Goal: Information Seeking & Learning: Learn about a topic

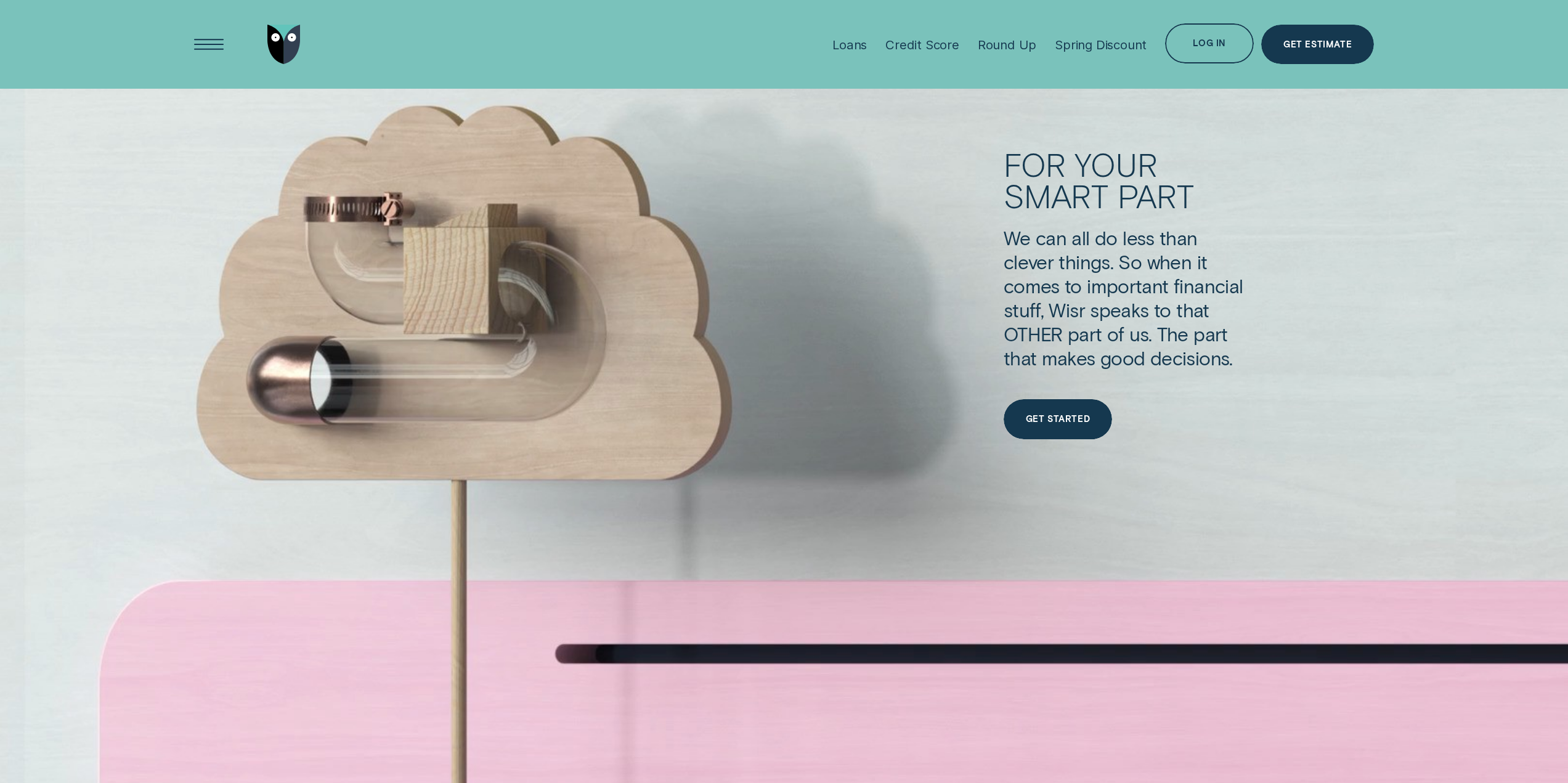
scroll to position [6099, 0]
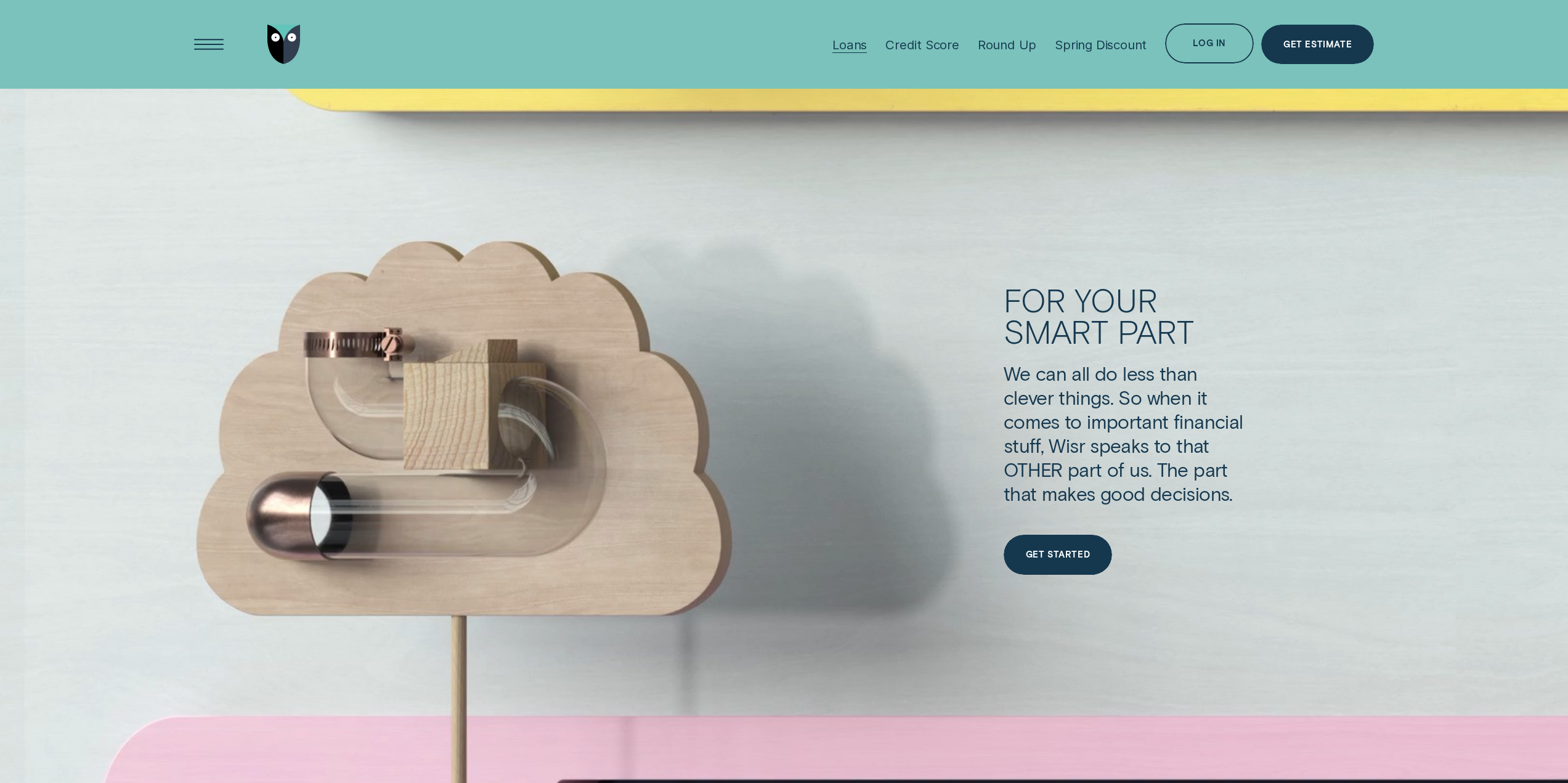
click at [850, 43] on div "Loans" at bounding box center [850, 44] width 34 height 15
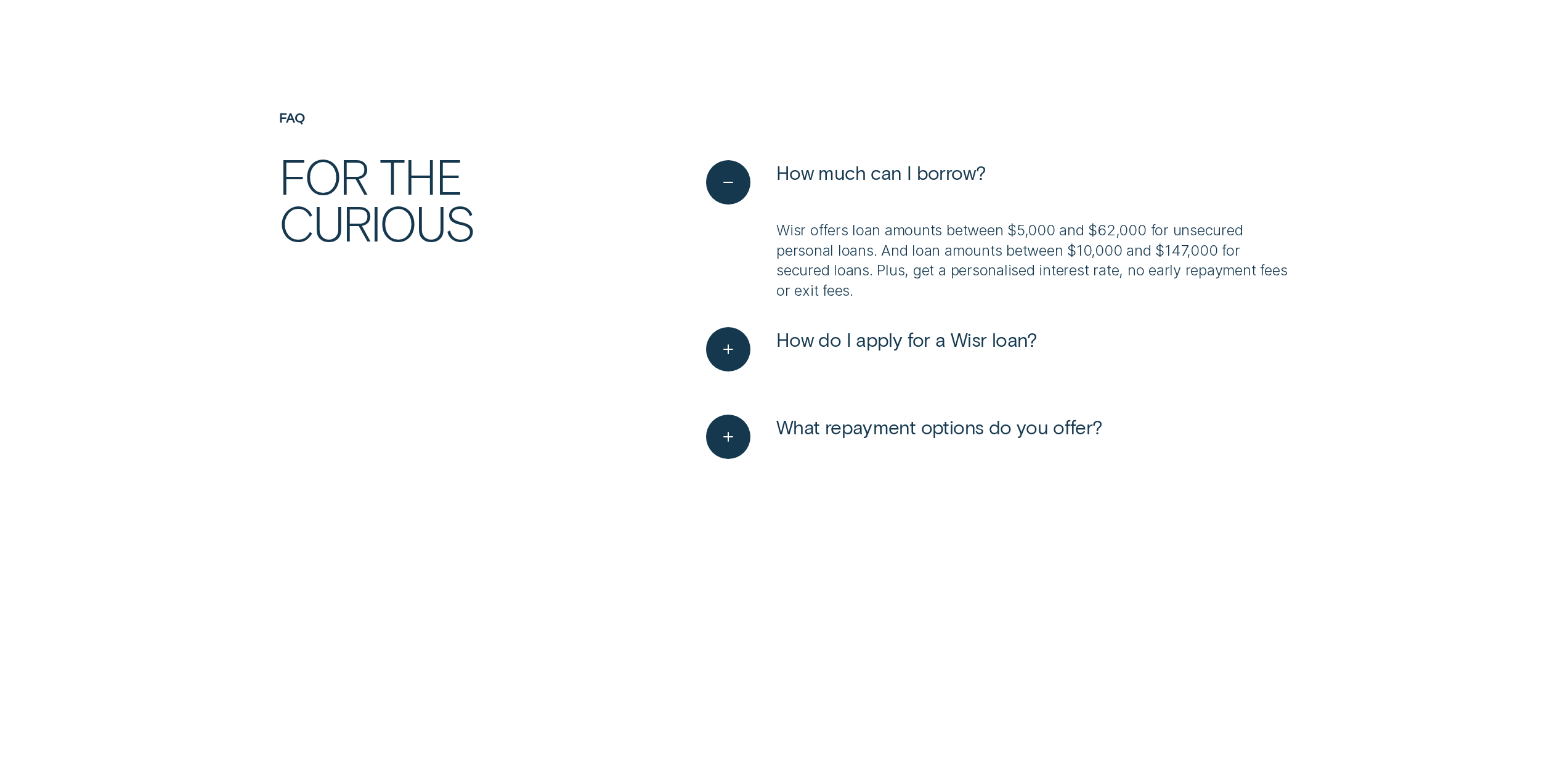
scroll to position [4374, 0]
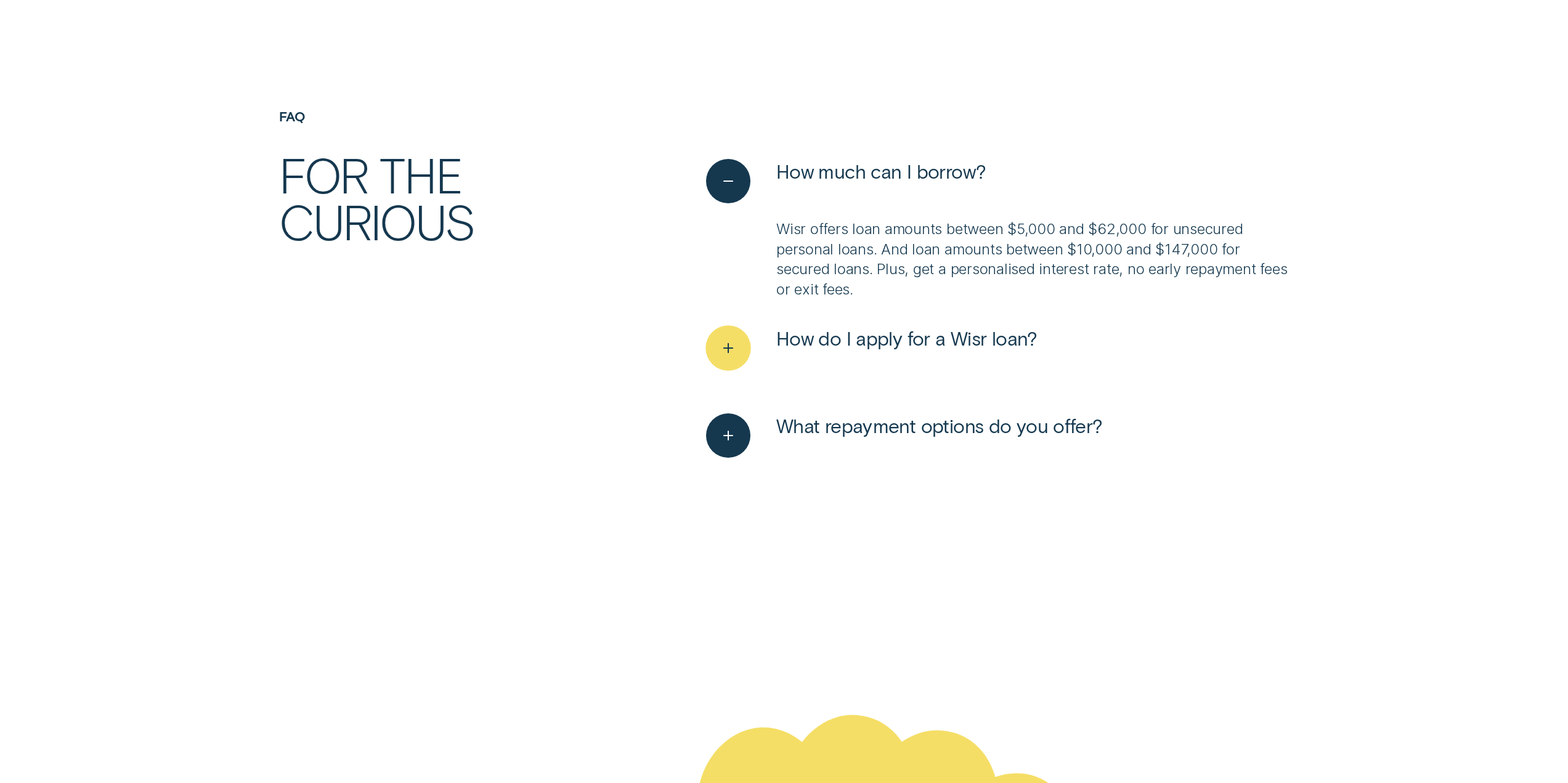
click at [725, 337] on div "See more" at bounding box center [728, 347] width 45 height 45
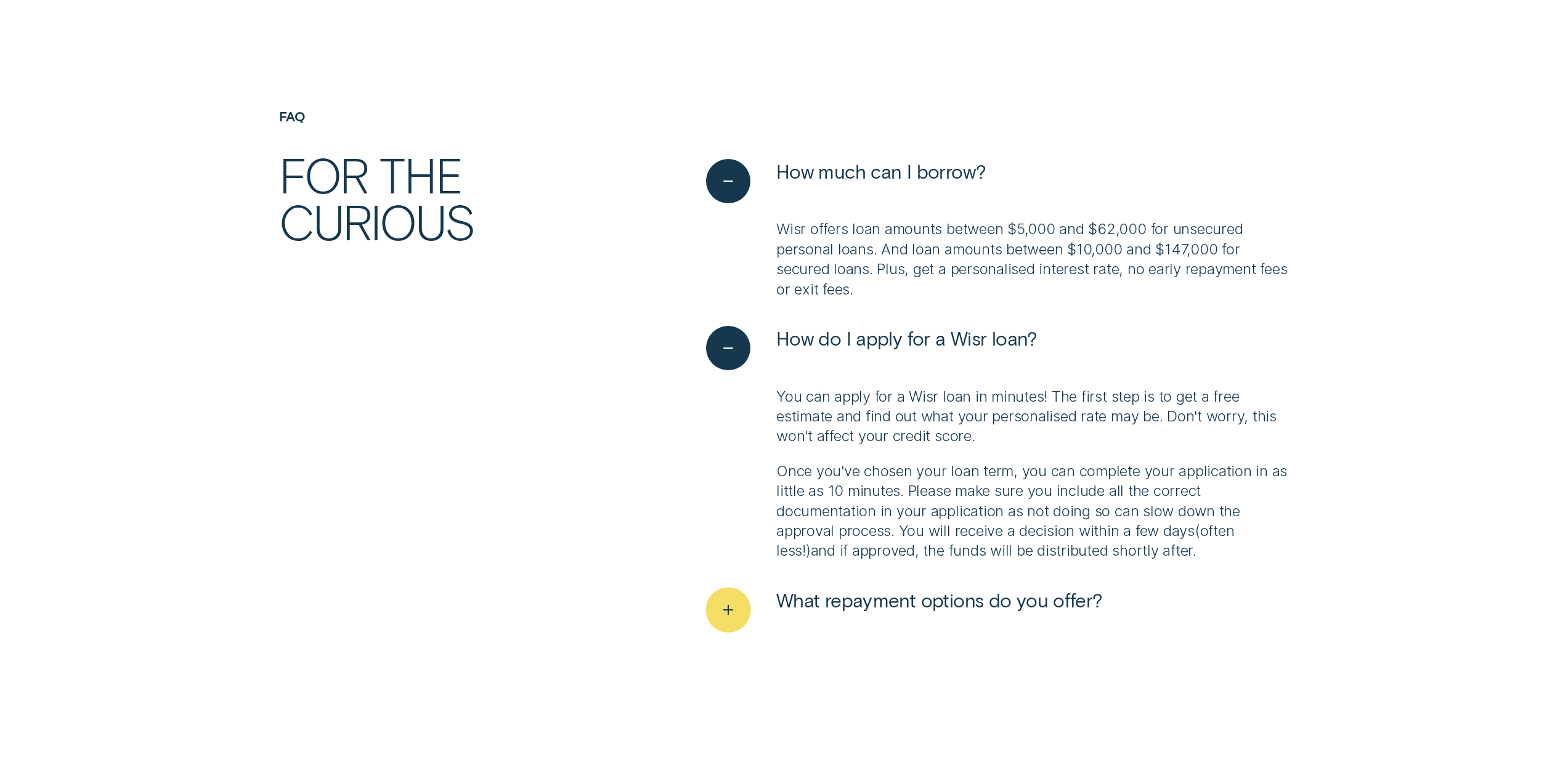
click at [719, 609] on icon "See more" at bounding box center [729, 610] width 23 height 19
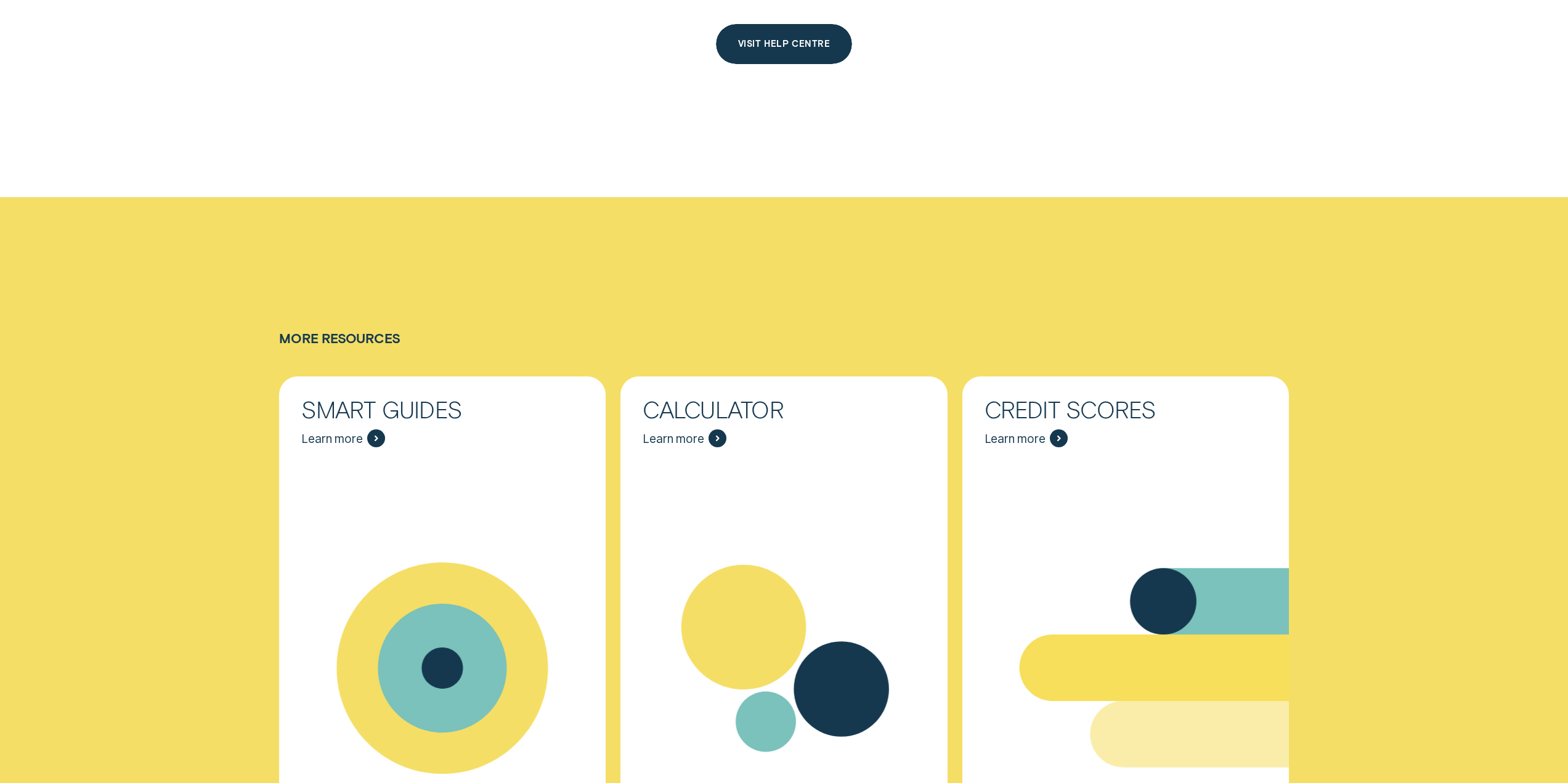
scroll to position [5853, 0]
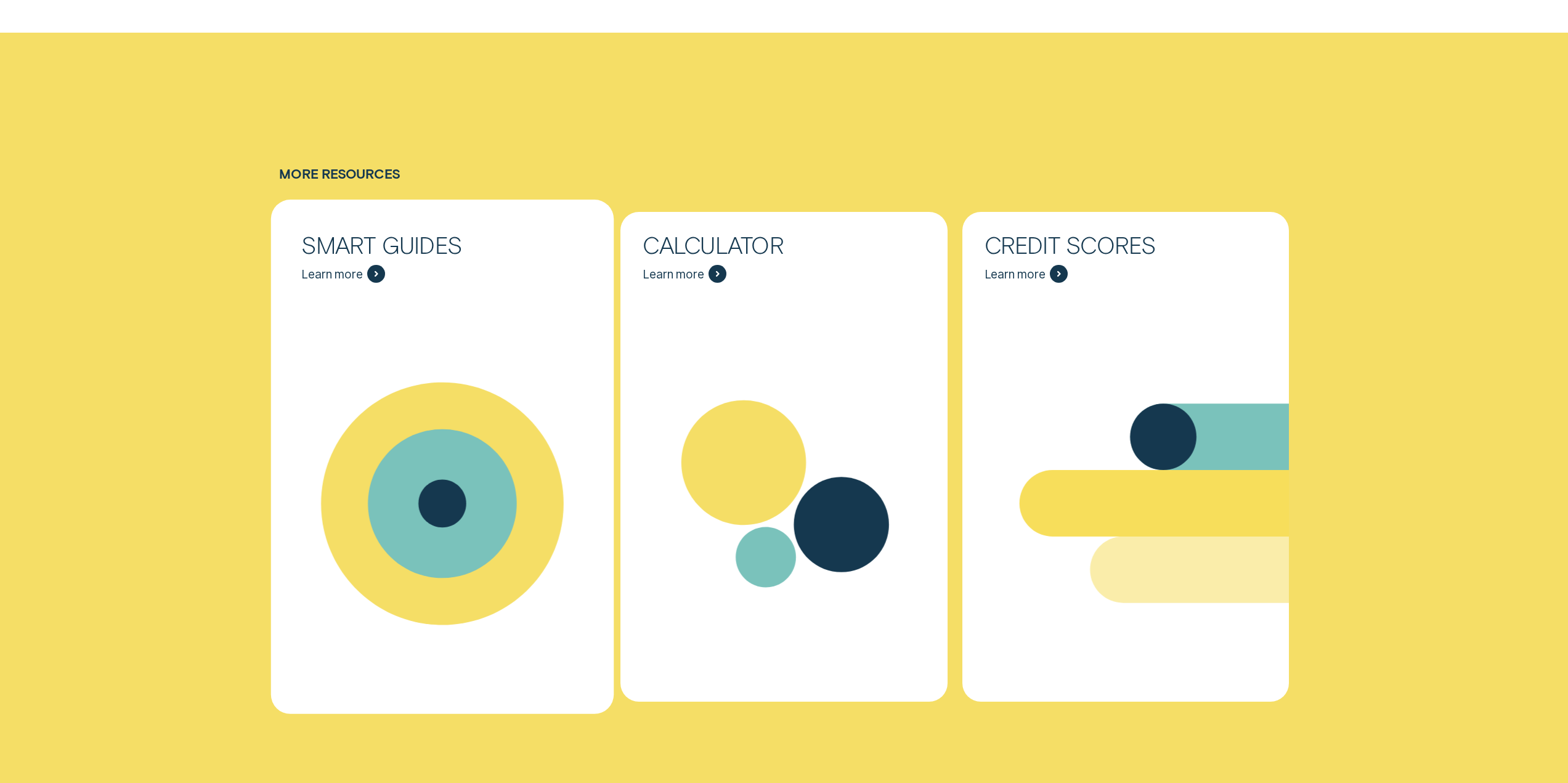
click at [437, 293] on div "Smart Guides Learn more" at bounding box center [442, 258] width 326 height 93
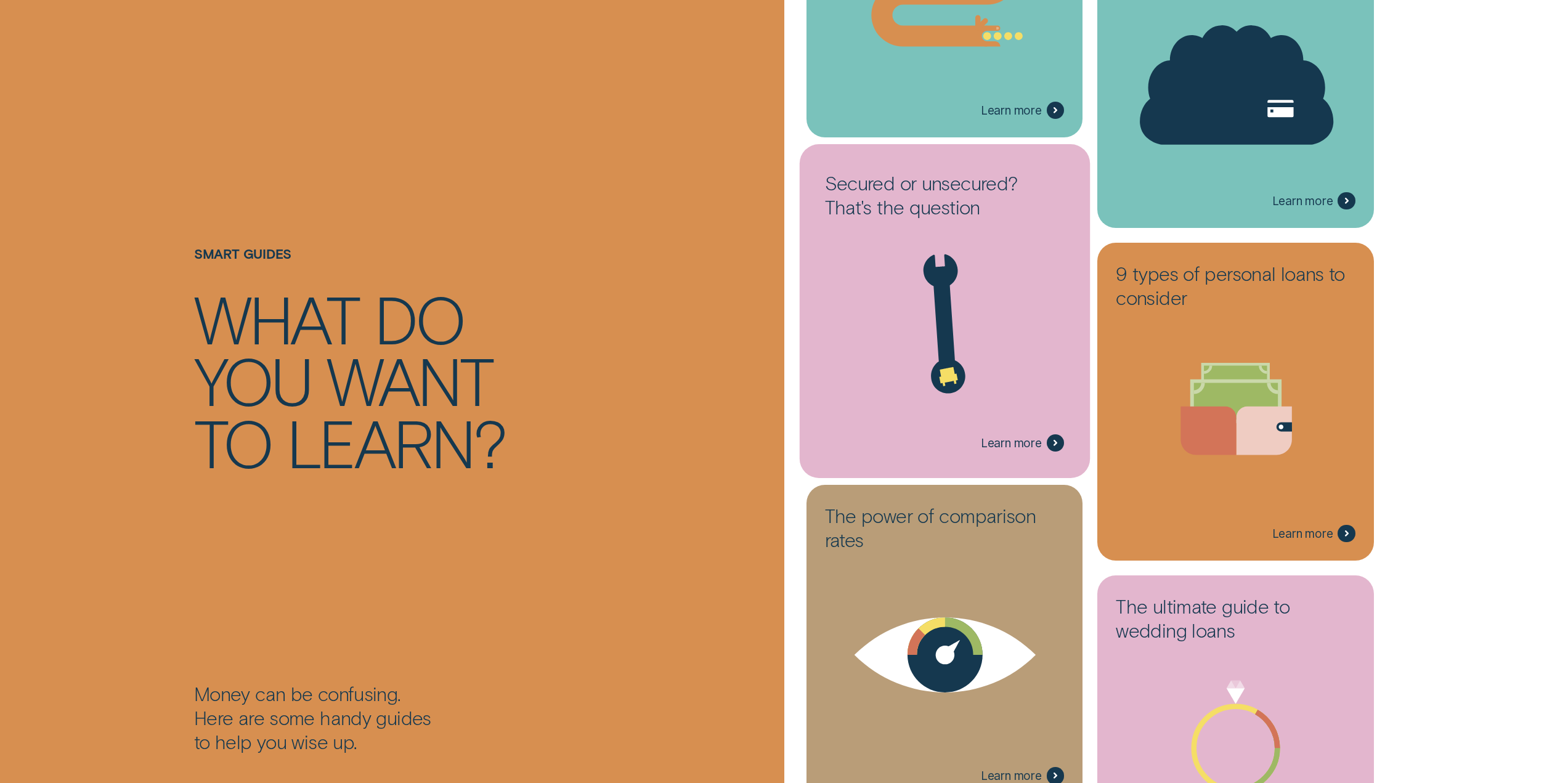
scroll to position [1171, 0]
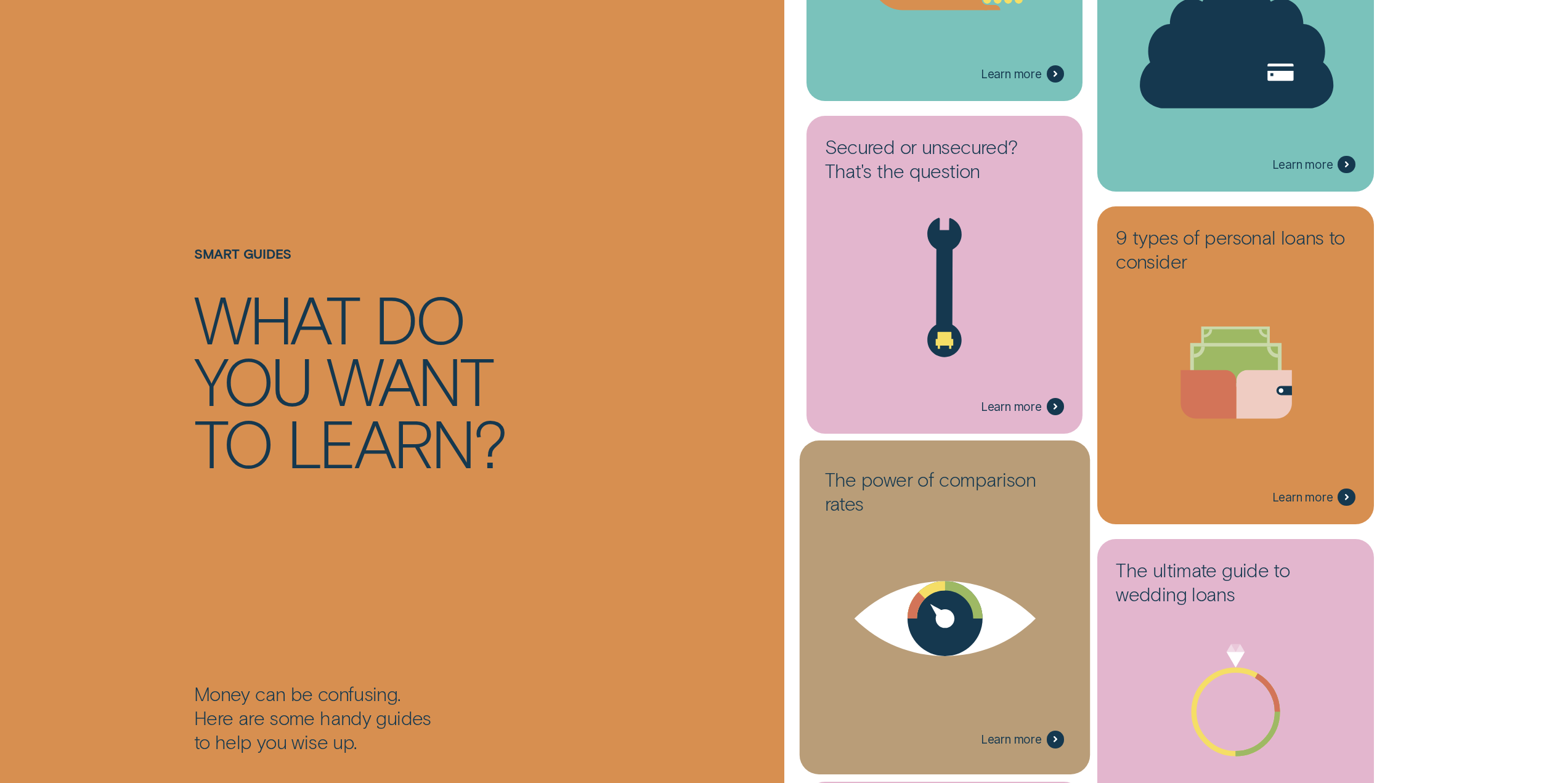
click at [907, 516] on h3 "The power of comparison rates" at bounding box center [945, 495] width 239 height 56
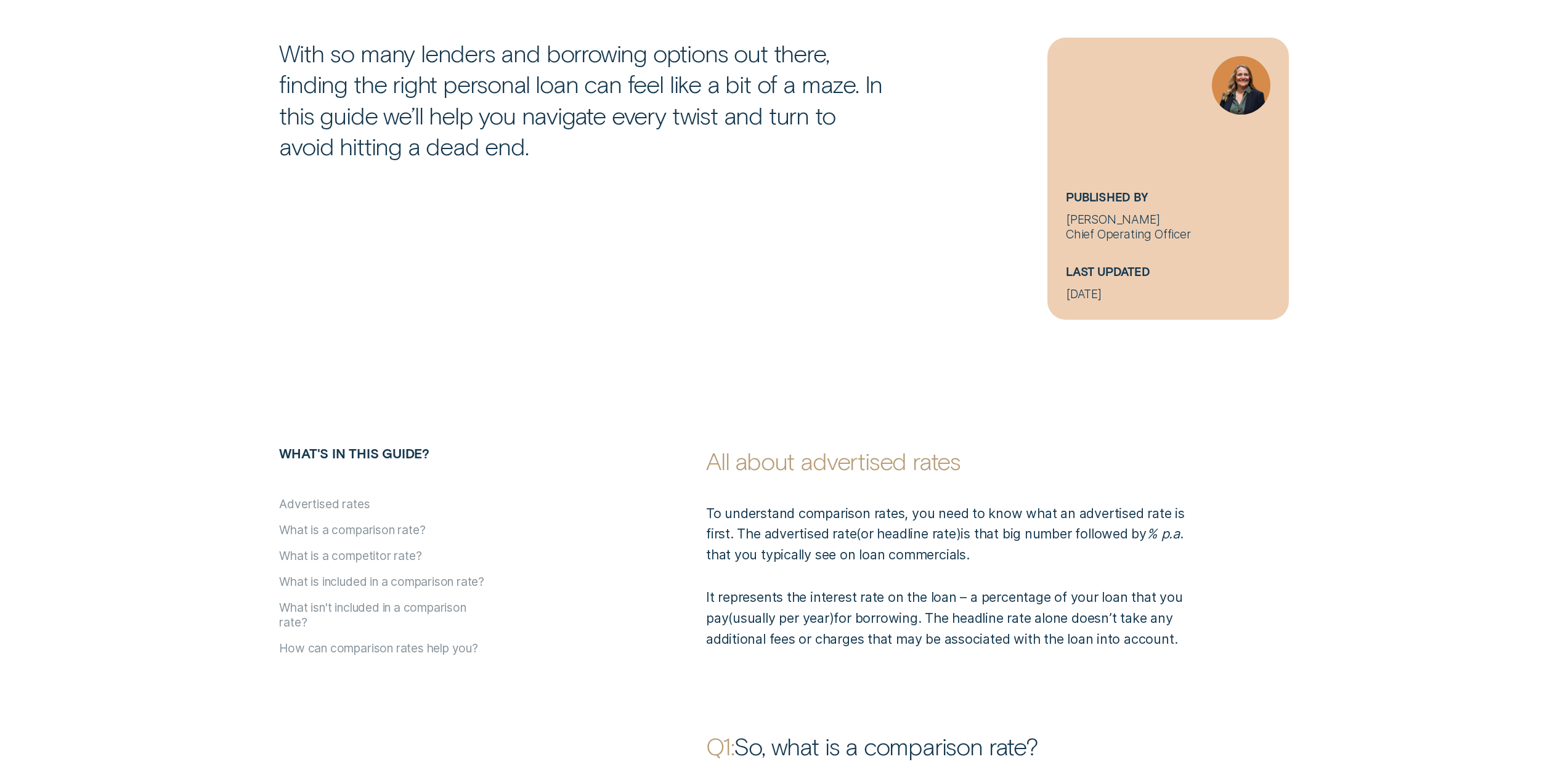
scroll to position [308, 0]
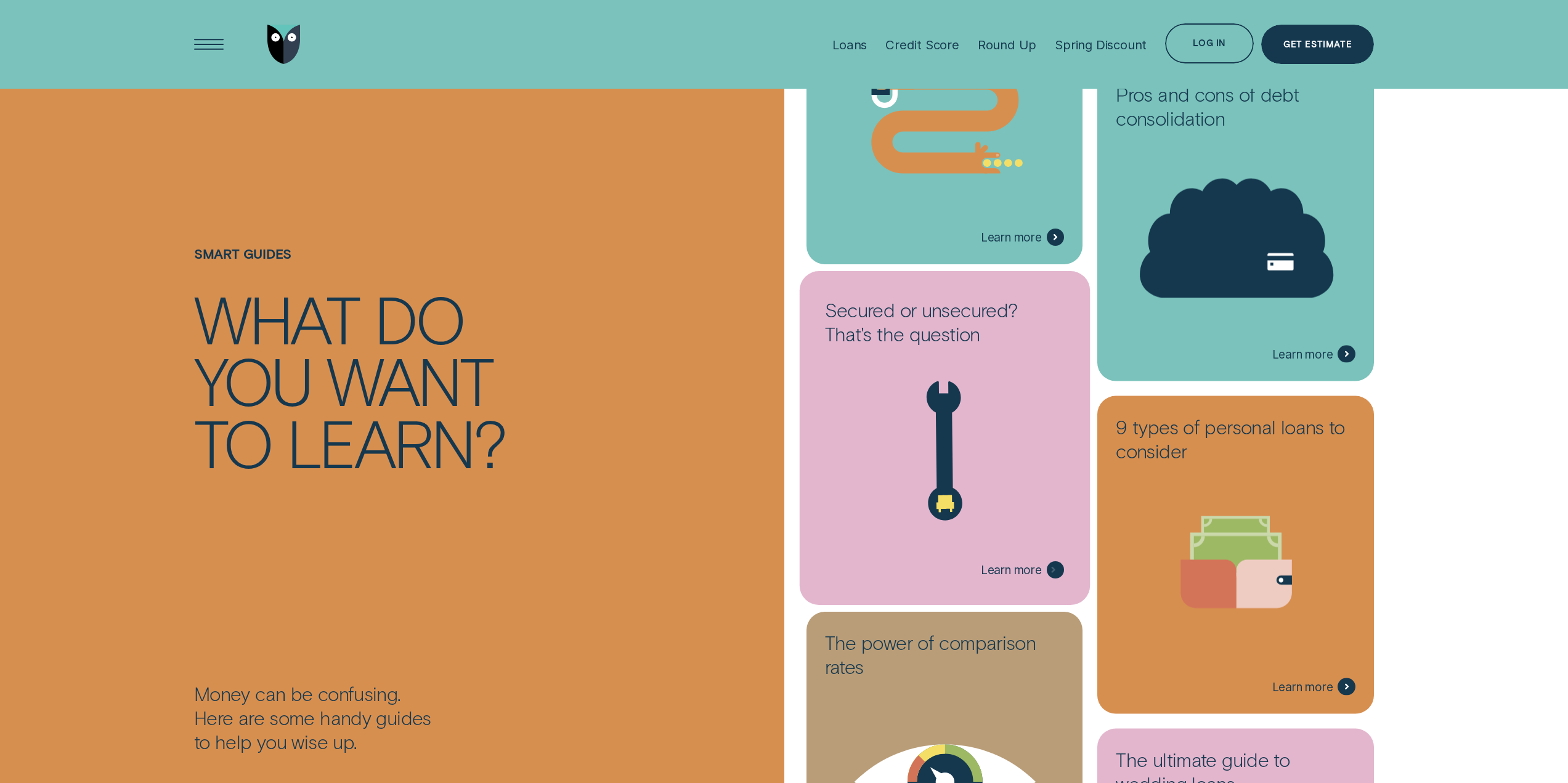
scroll to position [924, 0]
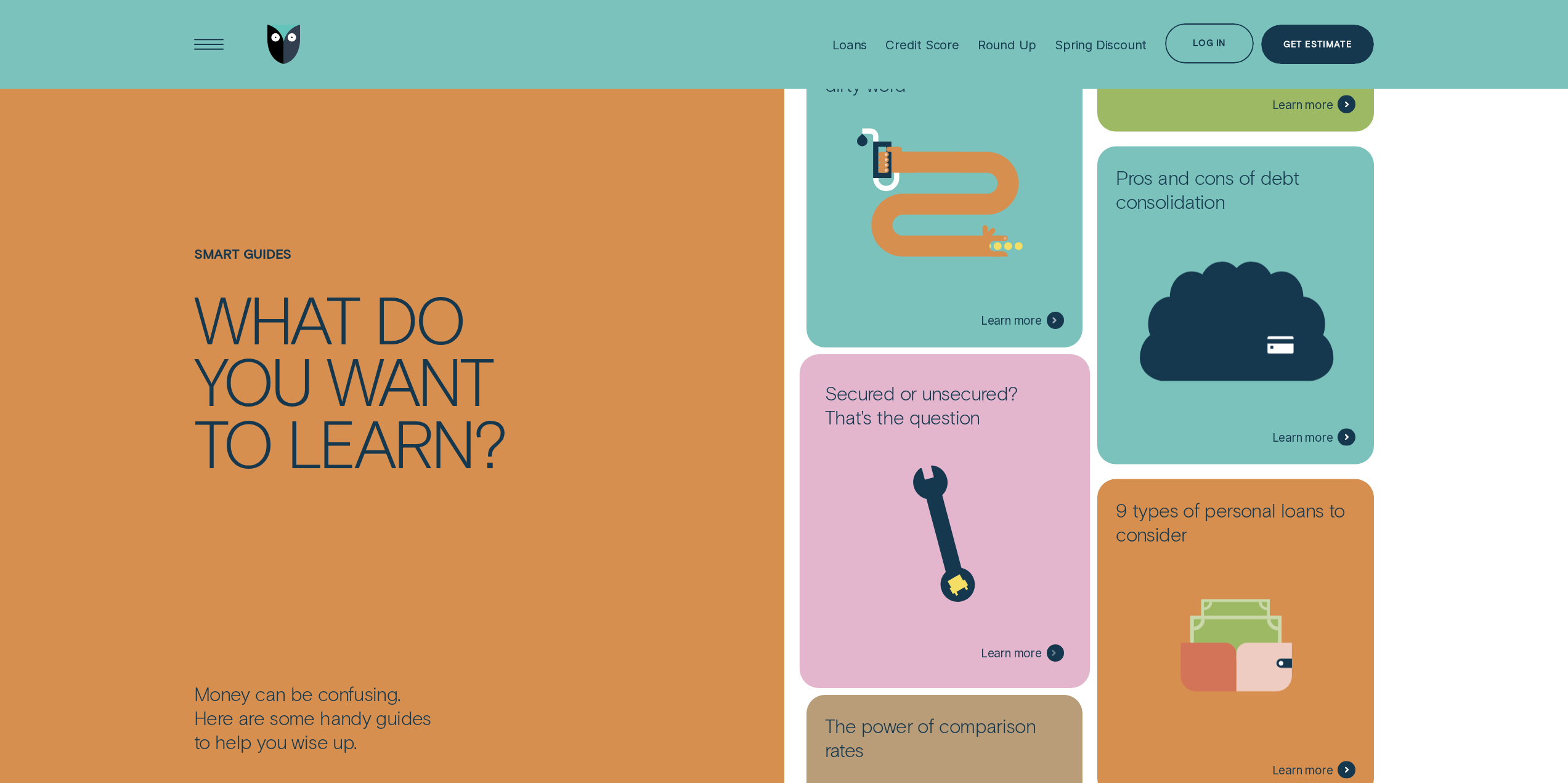
click at [968, 427] on h3 "Secured or unsecured? That's the question" at bounding box center [945, 409] width 239 height 56
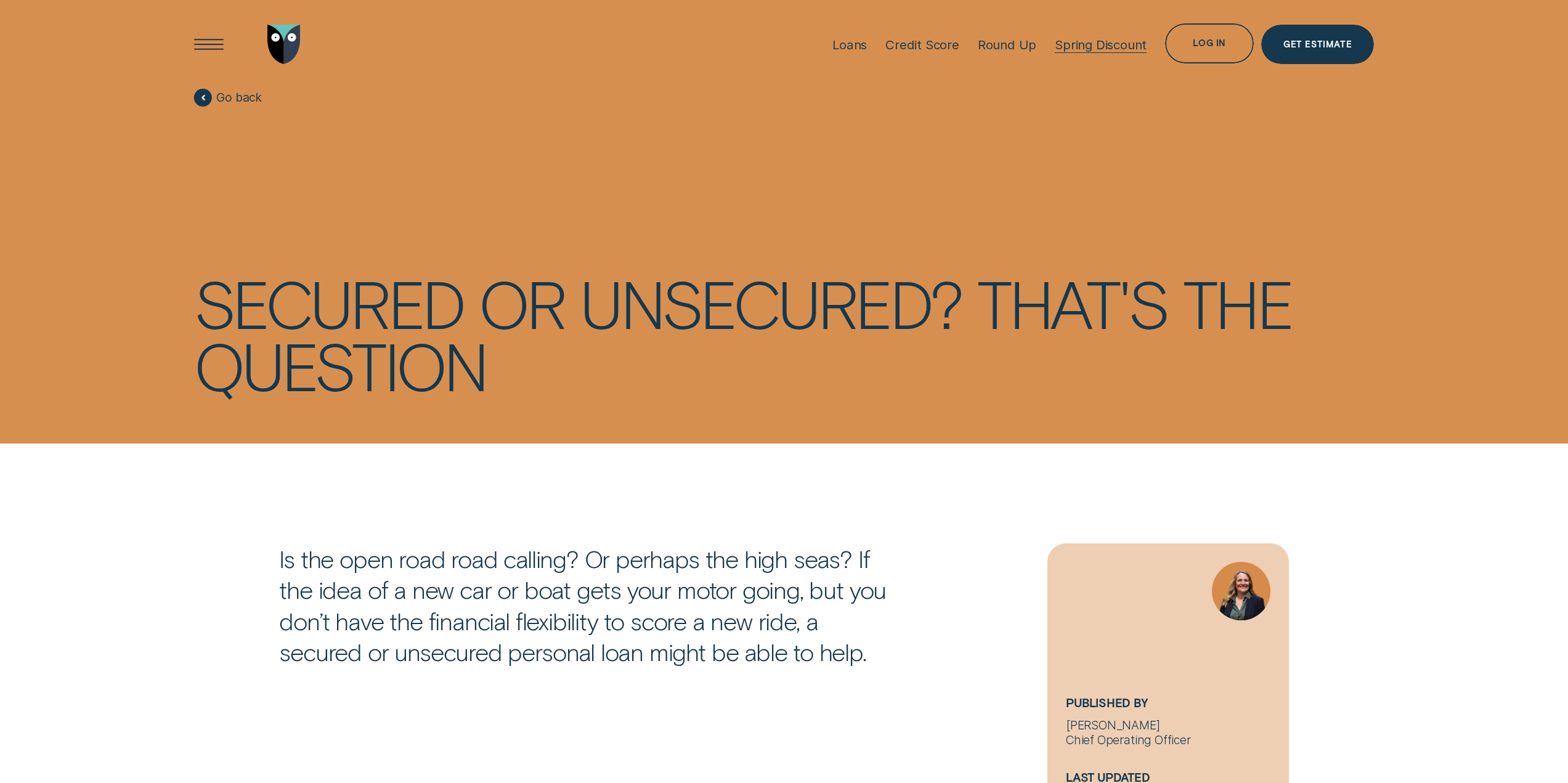
click at [1130, 42] on div "Spring Discount" at bounding box center [1100, 44] width 92 height 15
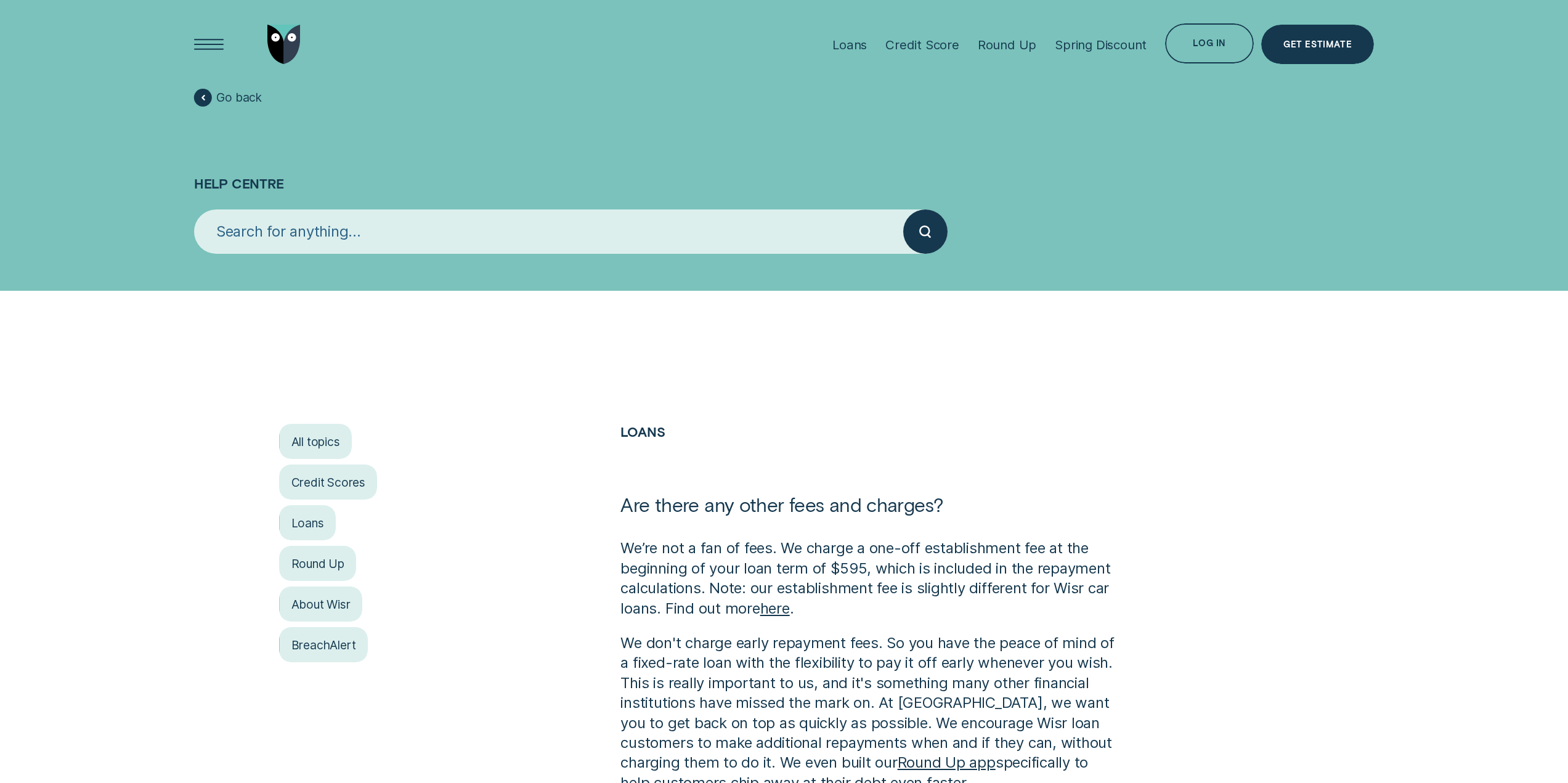
click at [506, 239] on input "search" at bounding box center [548, 232] width 709 height 44
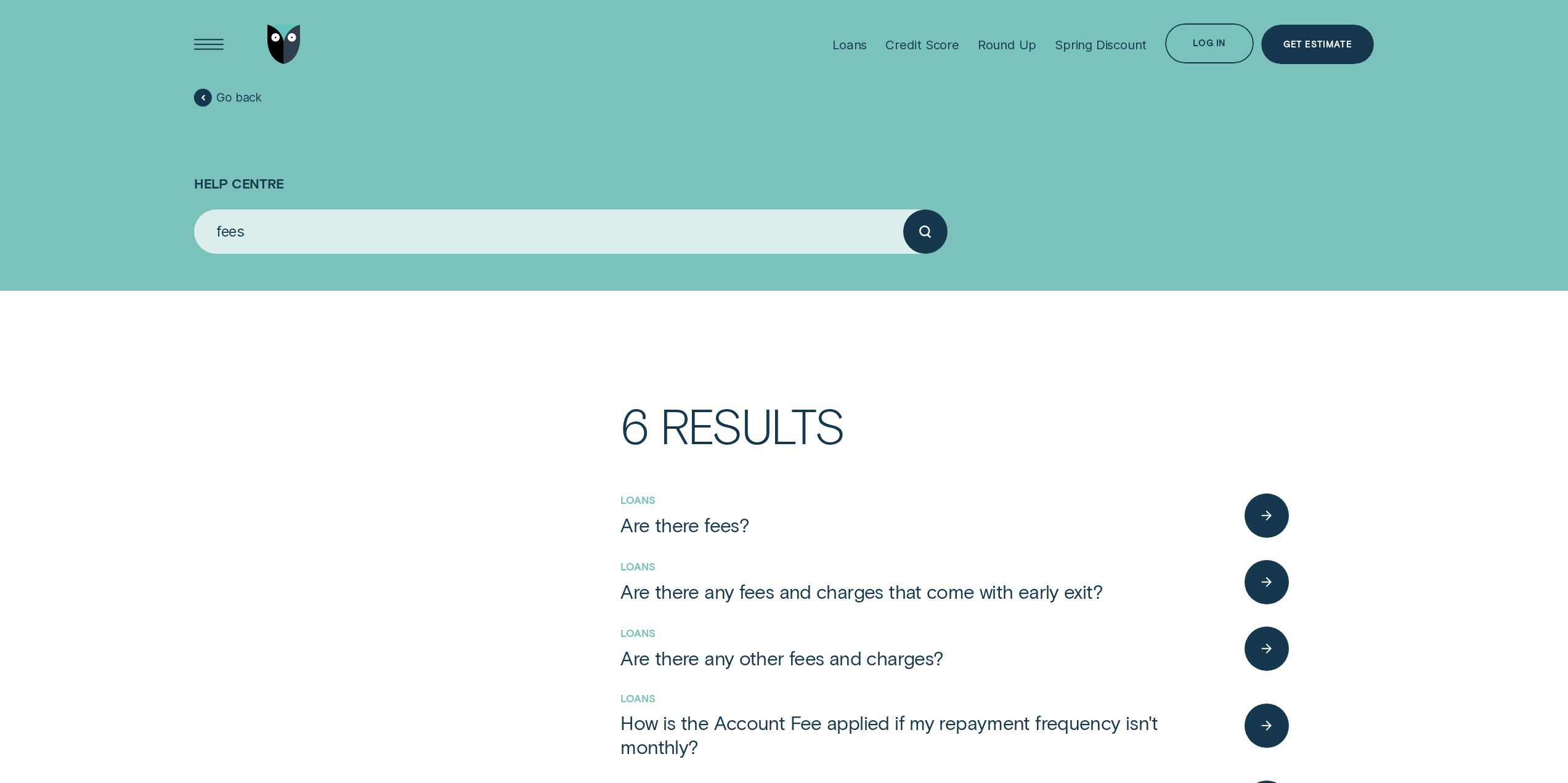
type input "fees"
click at [903, 210] on button "submit" at bounding box center [926, 232] width 44 height 44
click at [1267, 513] on icon "button" at bounding box center [1266, 516] width 13 height 10
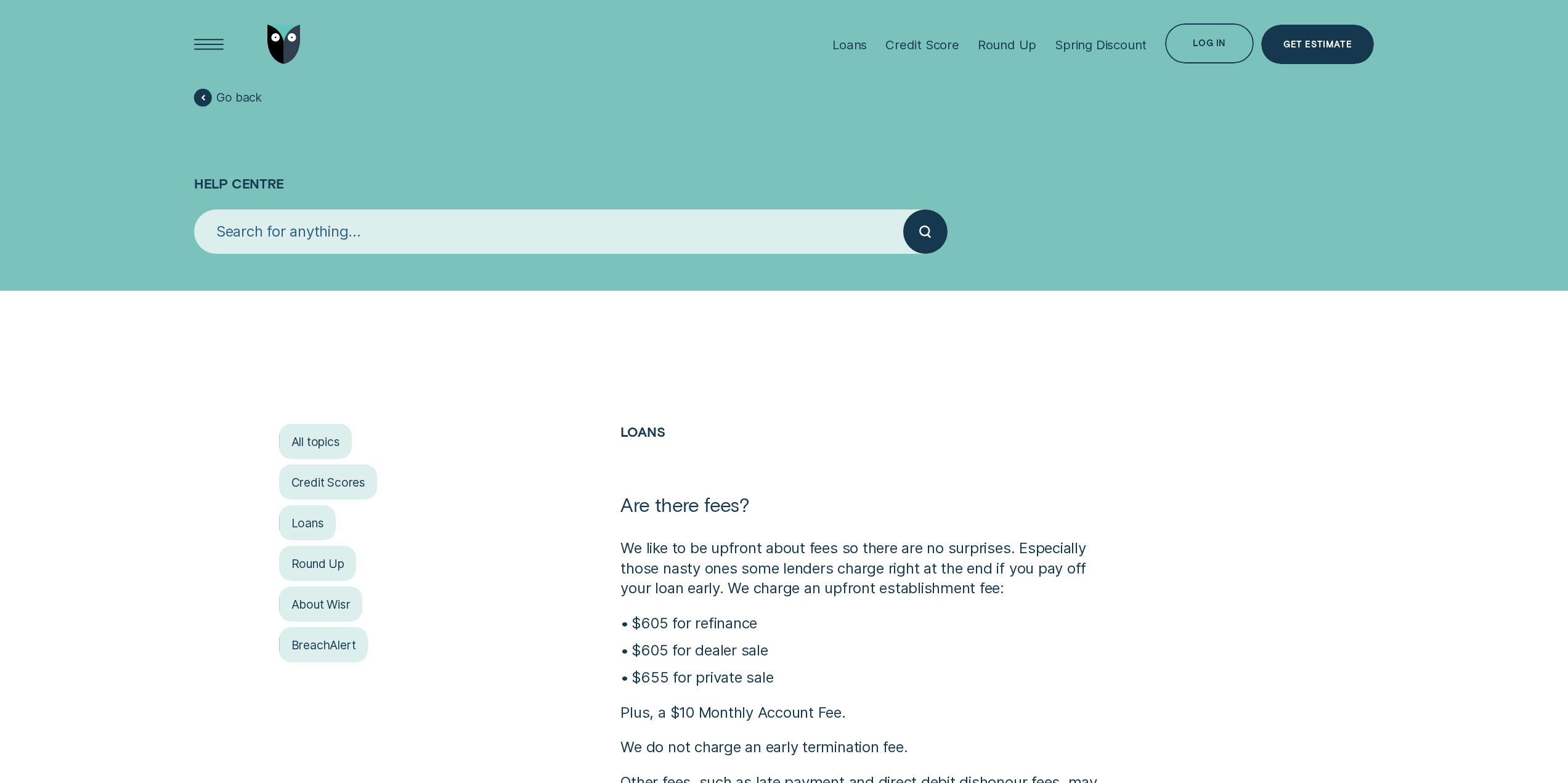
scroll to position [246, 0]
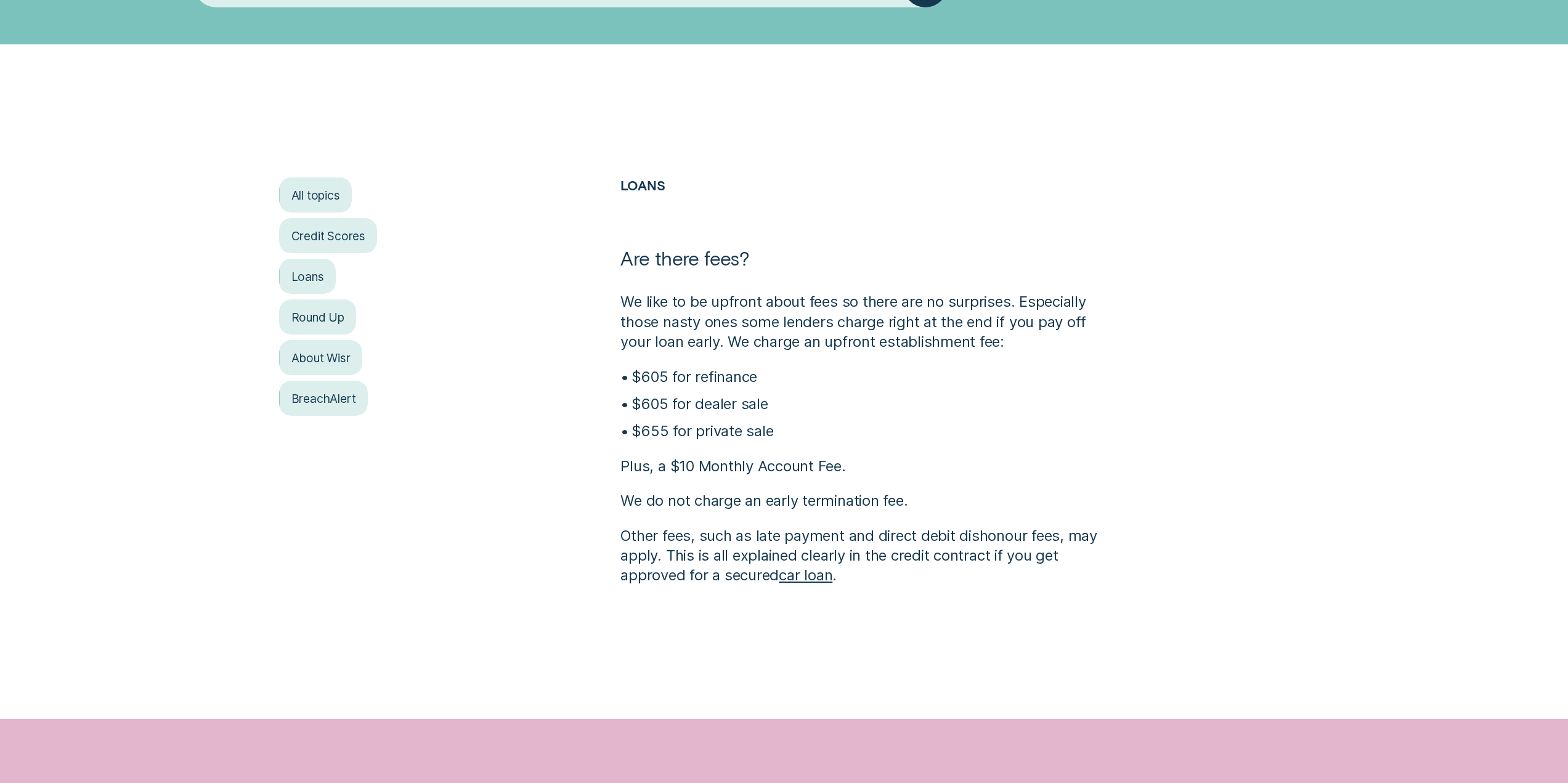
click at [814, 576] on link "car loan" at bounding box center [805, 575] width 54 height 18
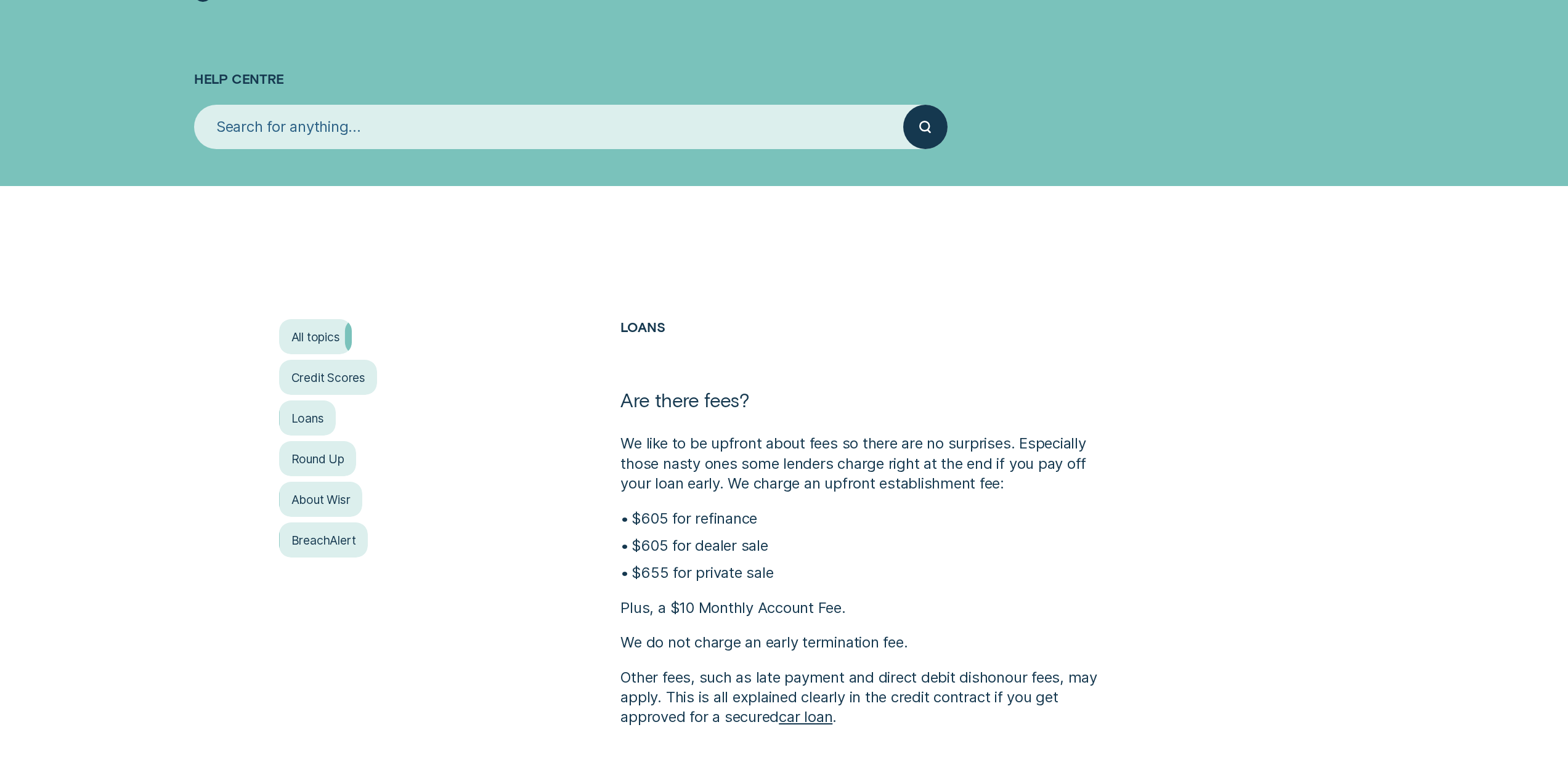
scroll to position [0, 0]
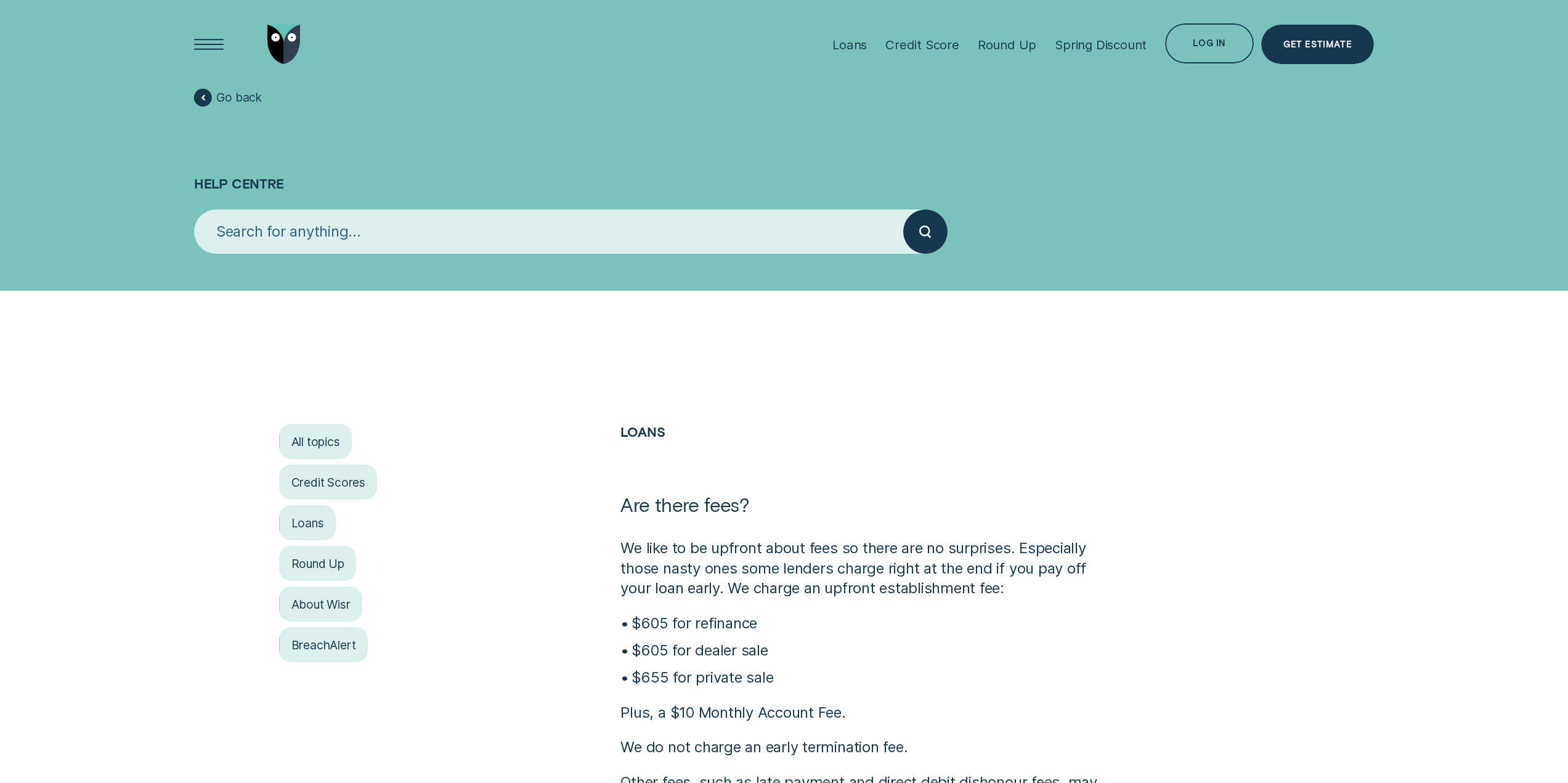
click at [330, 236] on input "search" at bounding box center [548, 232] width 709 height 44
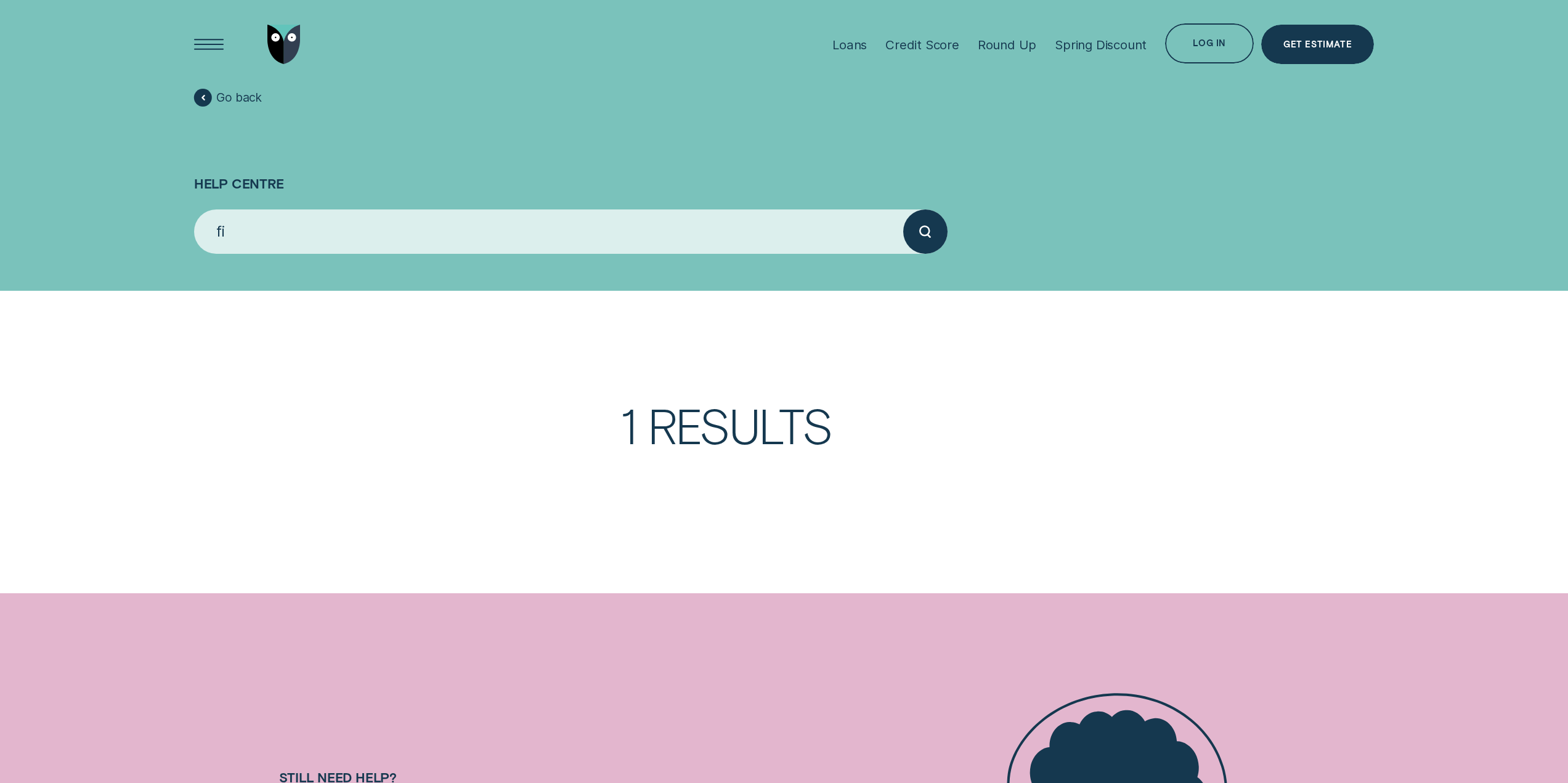
type input "f"
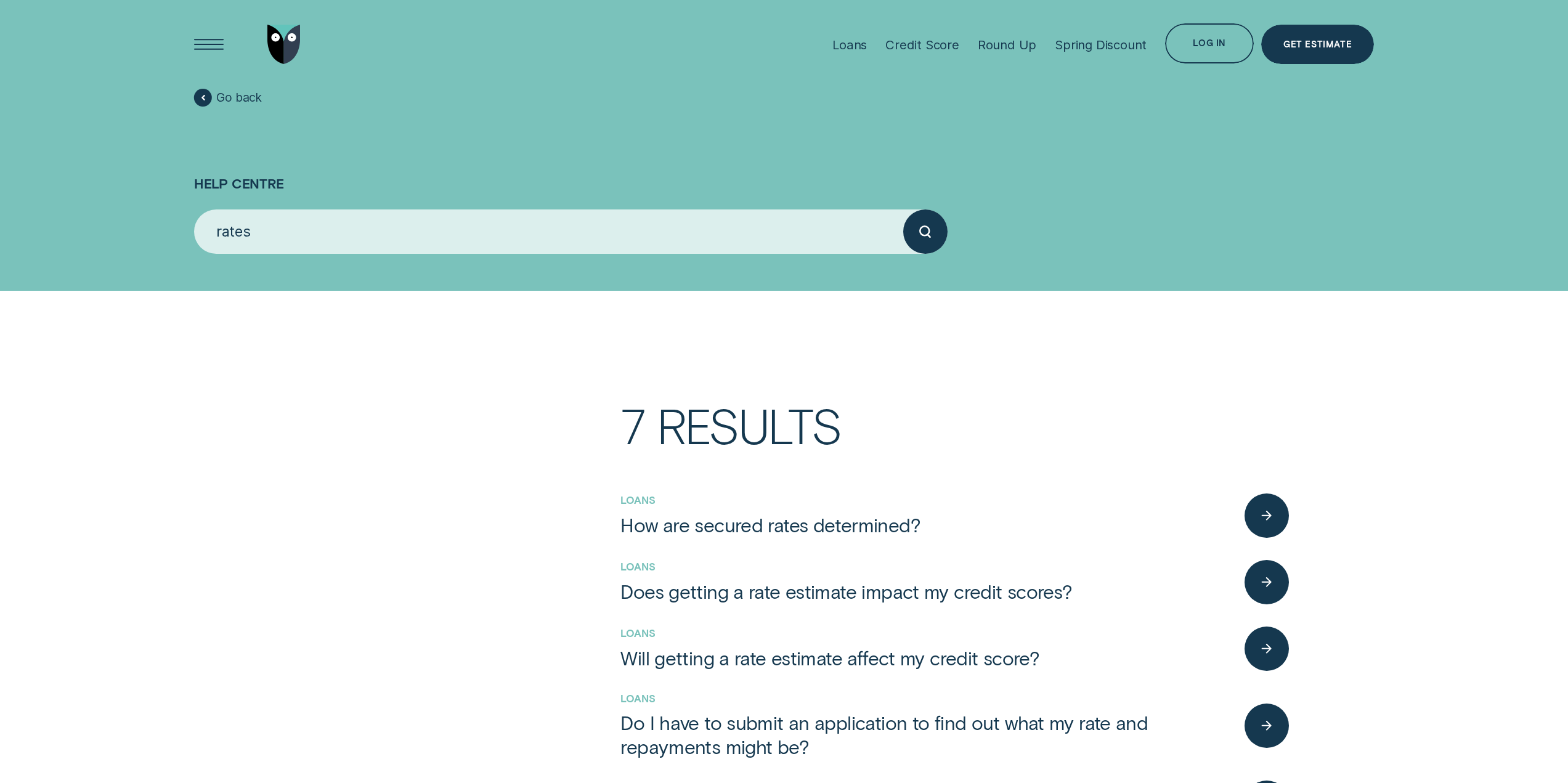
click at [635, 229] on input "rates" at bounding box center [548, 232] width 709 height 44
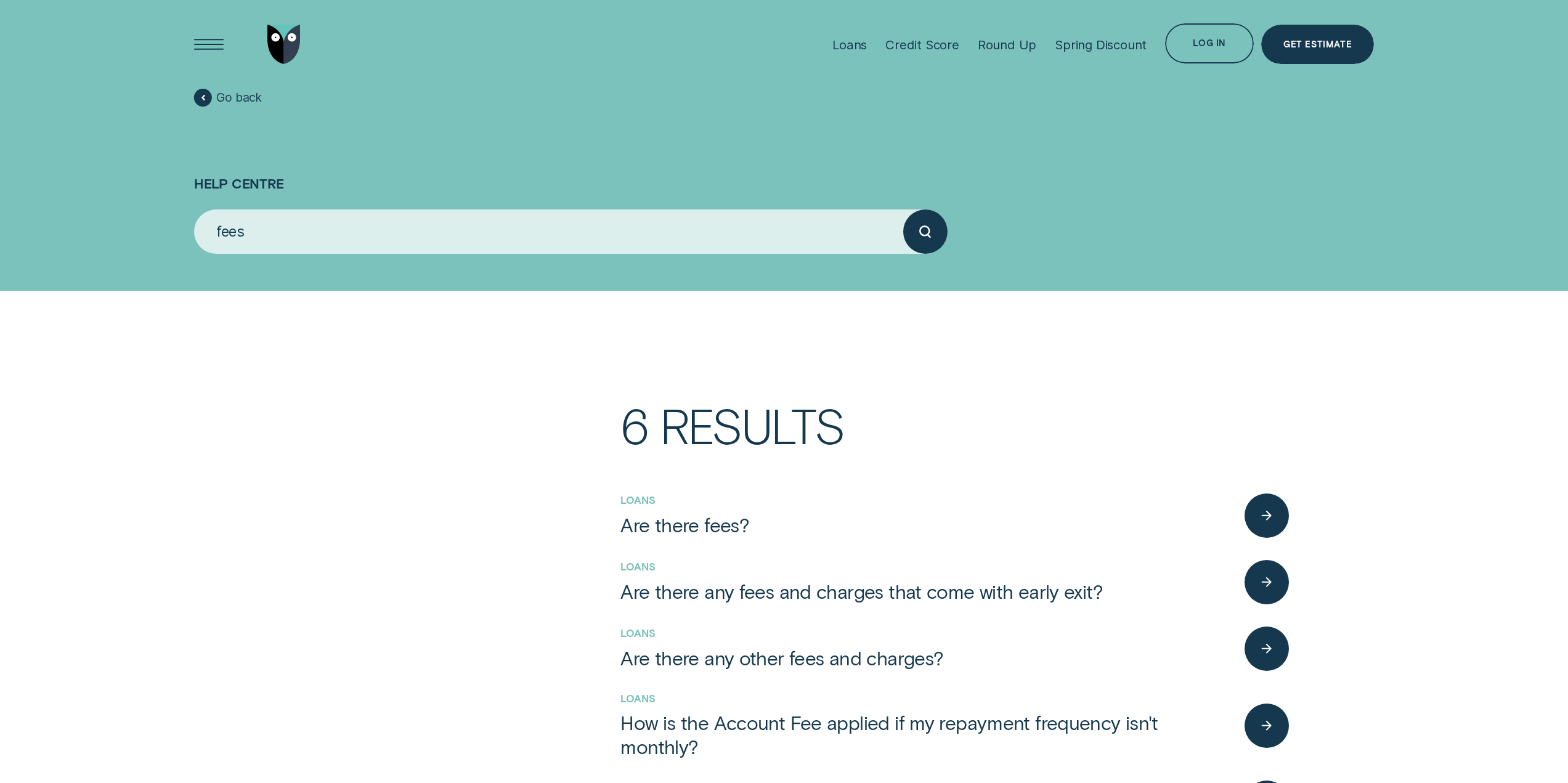
type input "fees"
click at [903, 210] on button "submit" at bounding box center [926, 232] width 44 height 44
click at [788, 518] on link "Are there fees?" at bounding box center [927, 525] width 615 height 24
click at [1253, 516] on div "button" at bounding box center [1266, 515] width 45 height 45
click at [1265, 506] on div "button" at bounding box center [1266, 515] width 45 height 45
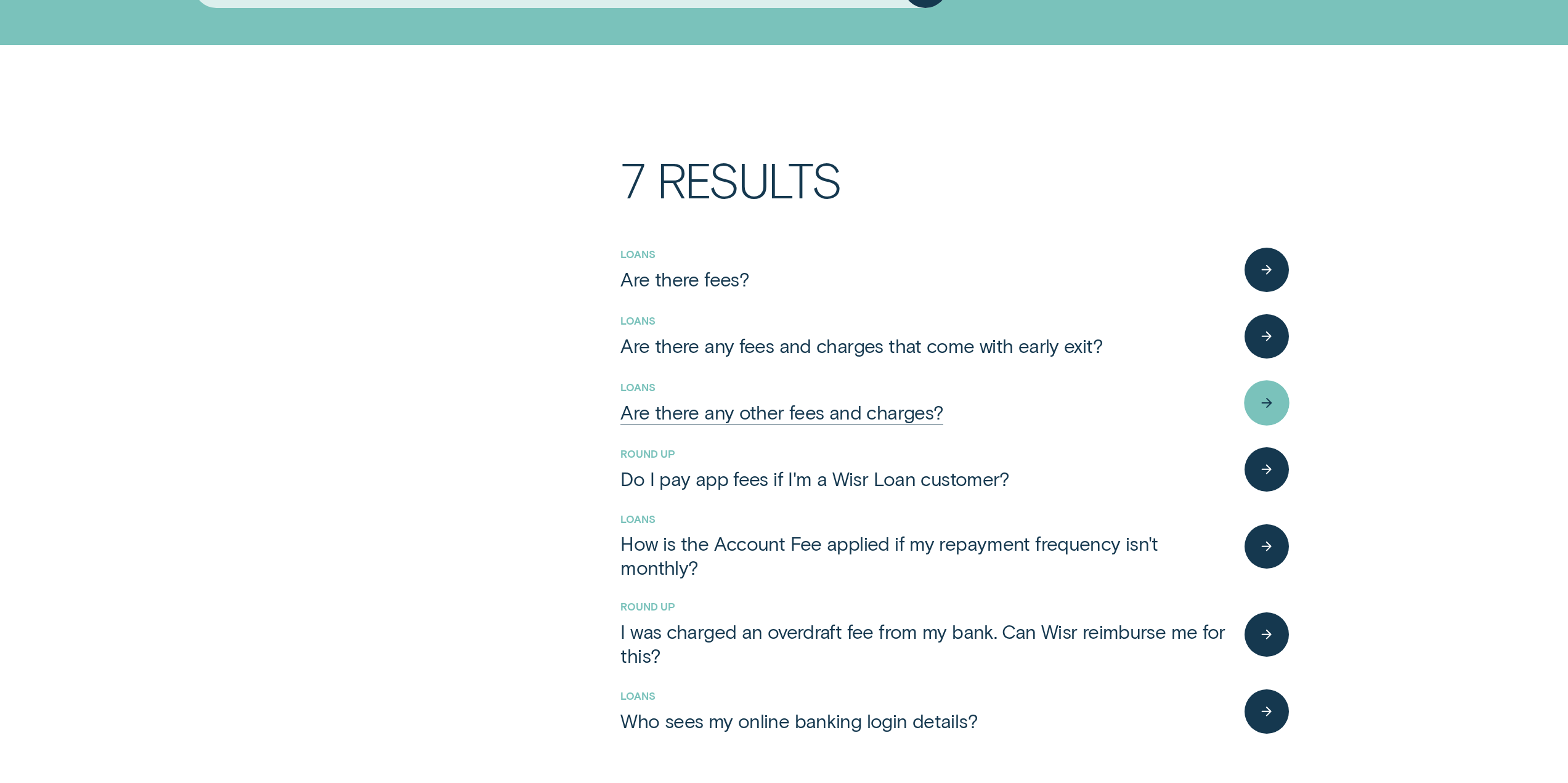
scroll to position [246, 0]
click at [699, 285] on div "Are there fees?" at bounding box center [684, 278] width 129 height 24
click at [730, 272] on div "Are there fees?" at bounding box center [684, 278] width 129 height 24
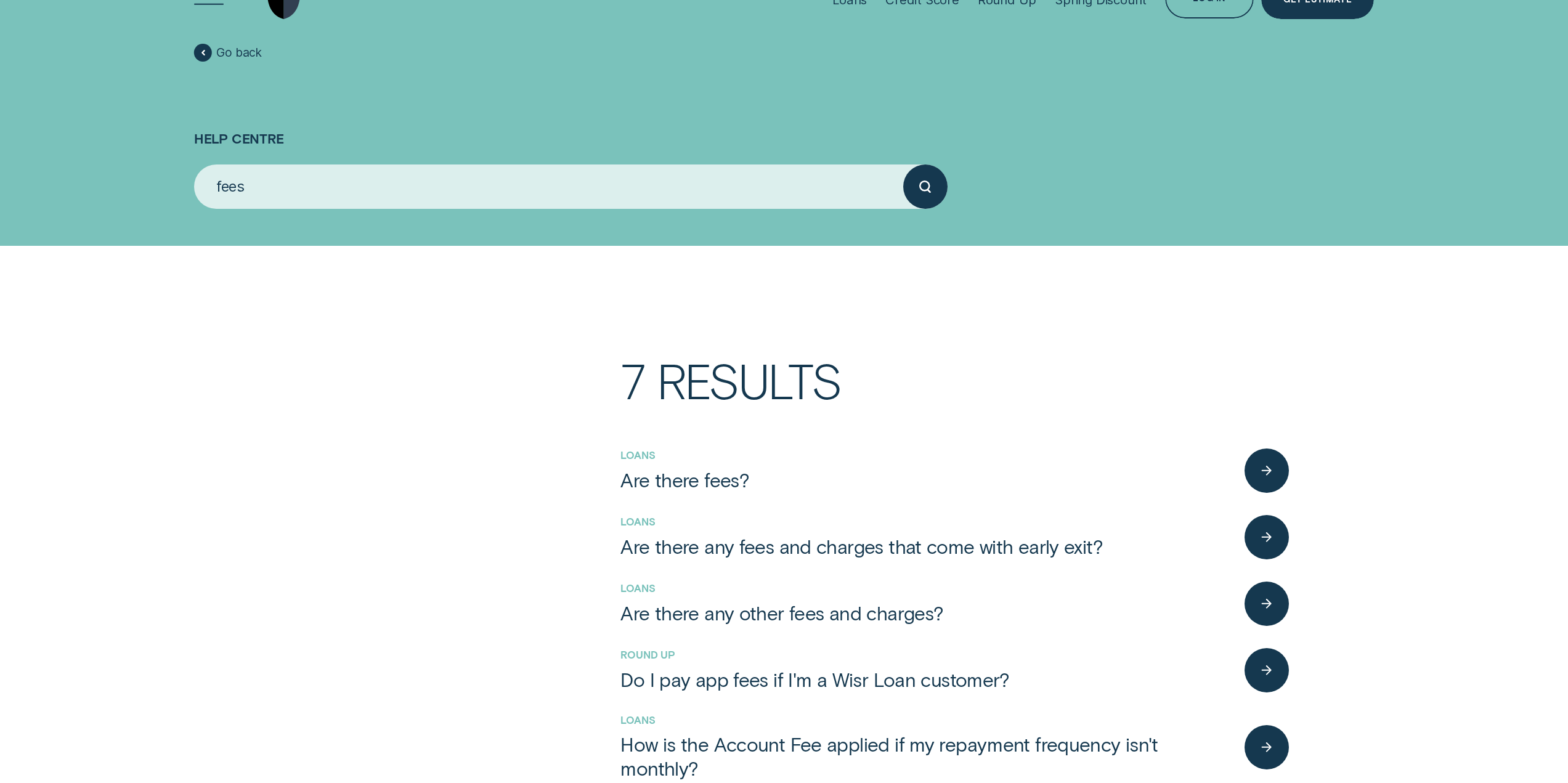
scroll to position [0, 0]
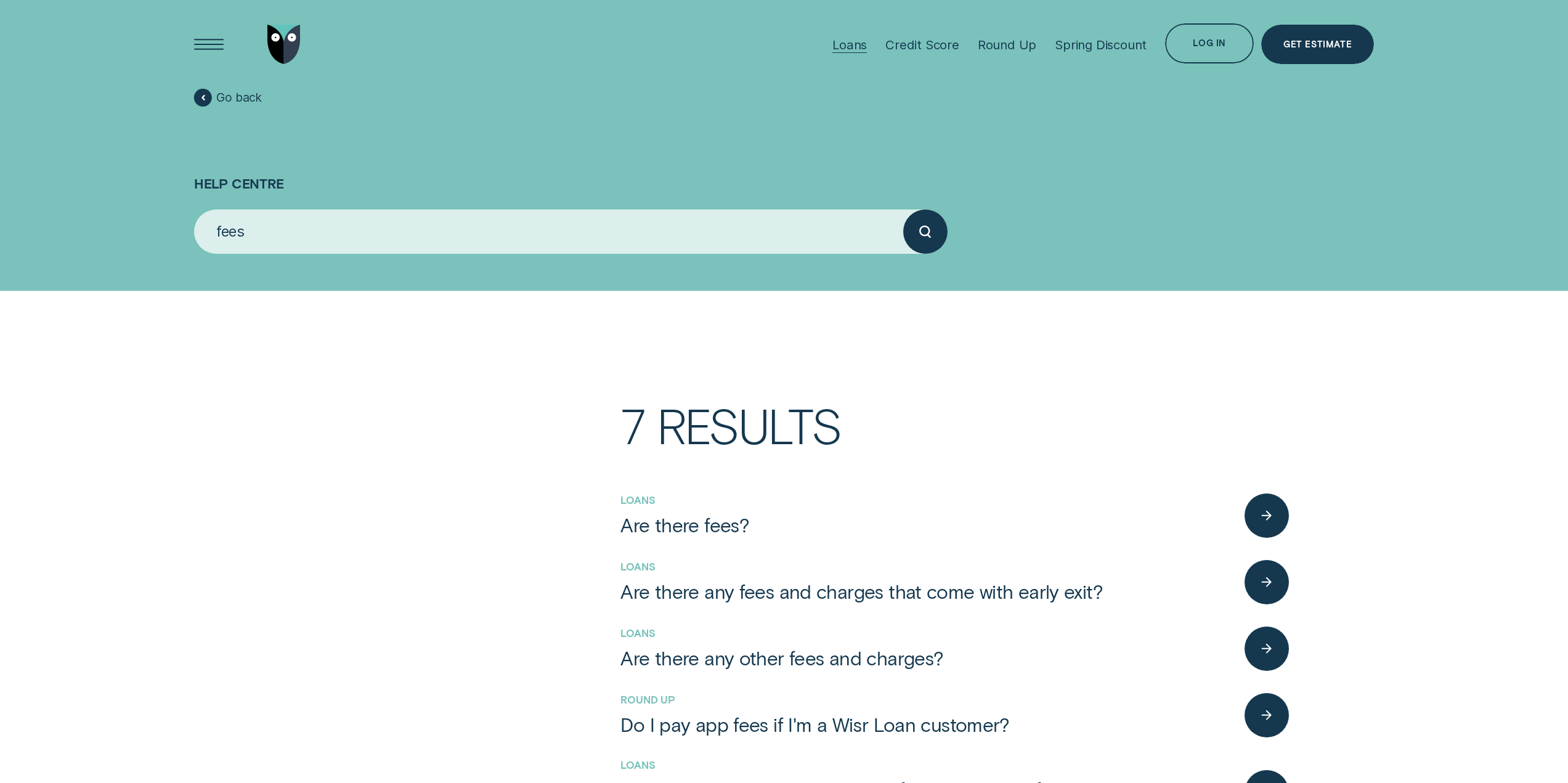
click at [856, 41] on div "Loans" at bounding box center [850, 44] width 34 height 15
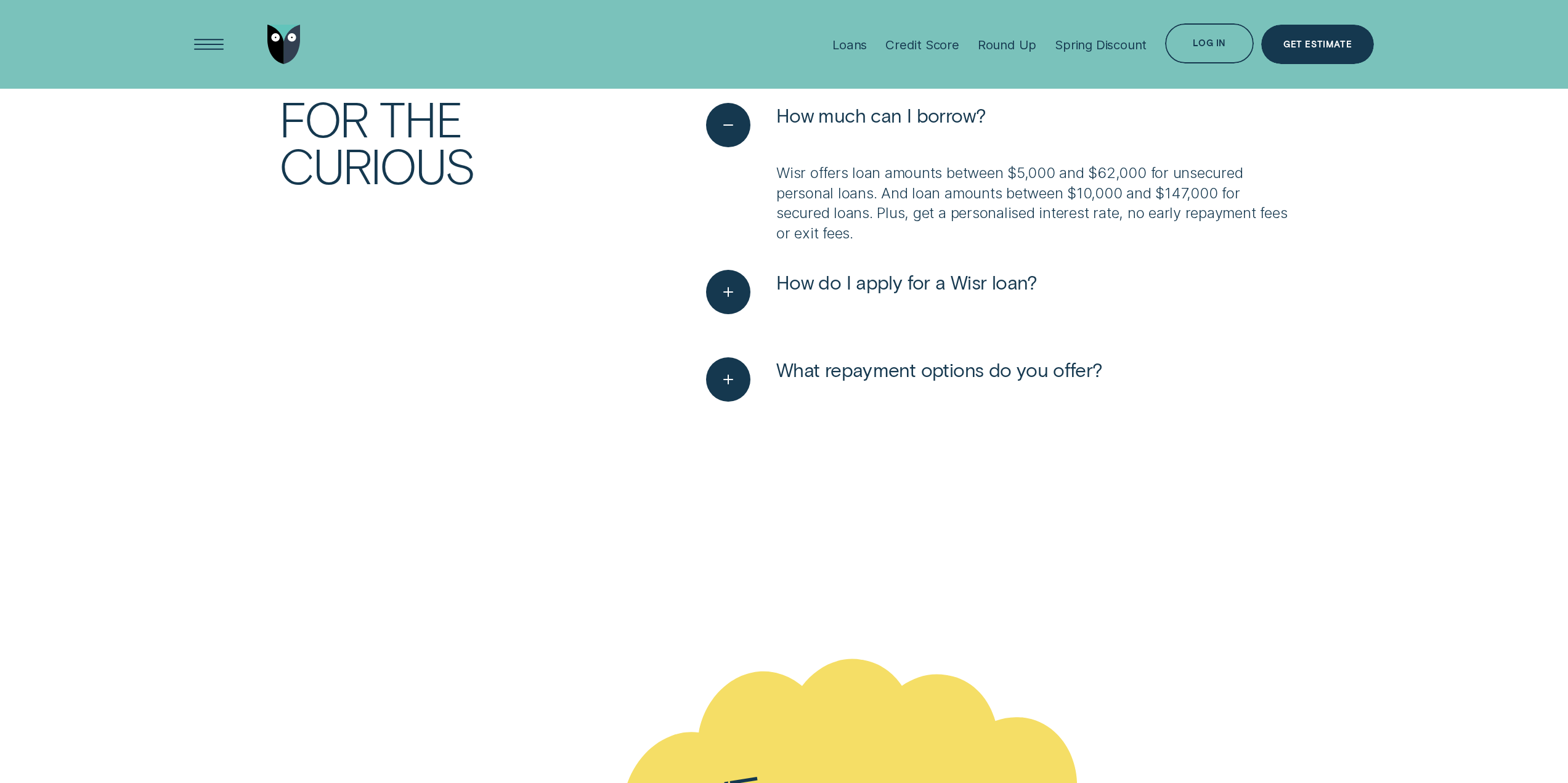
scroll to position [4189, 0]
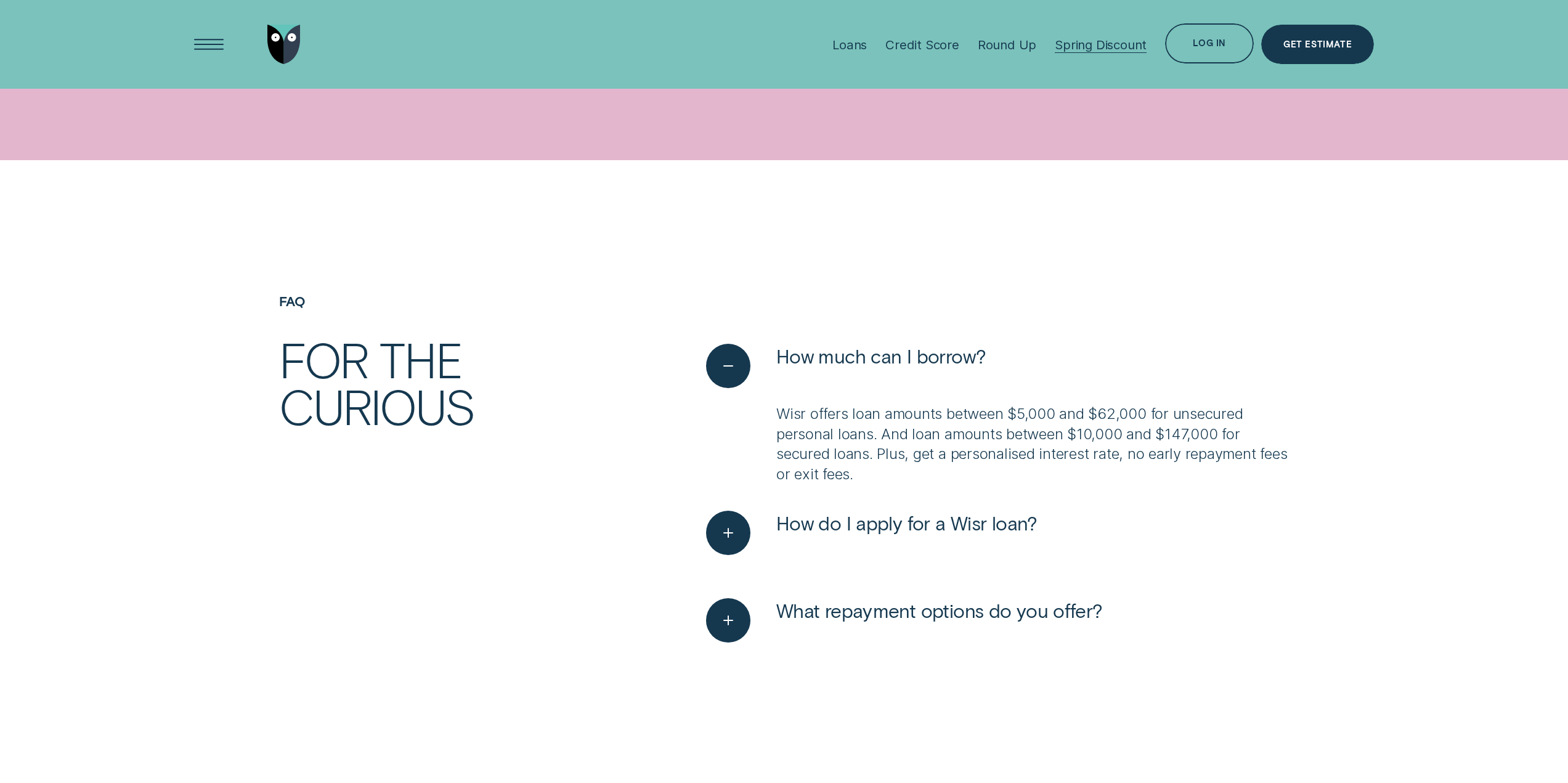
click at [1111, 46] on div "Spring Discount" at bounding box center [1100, 44] width 92 height 15
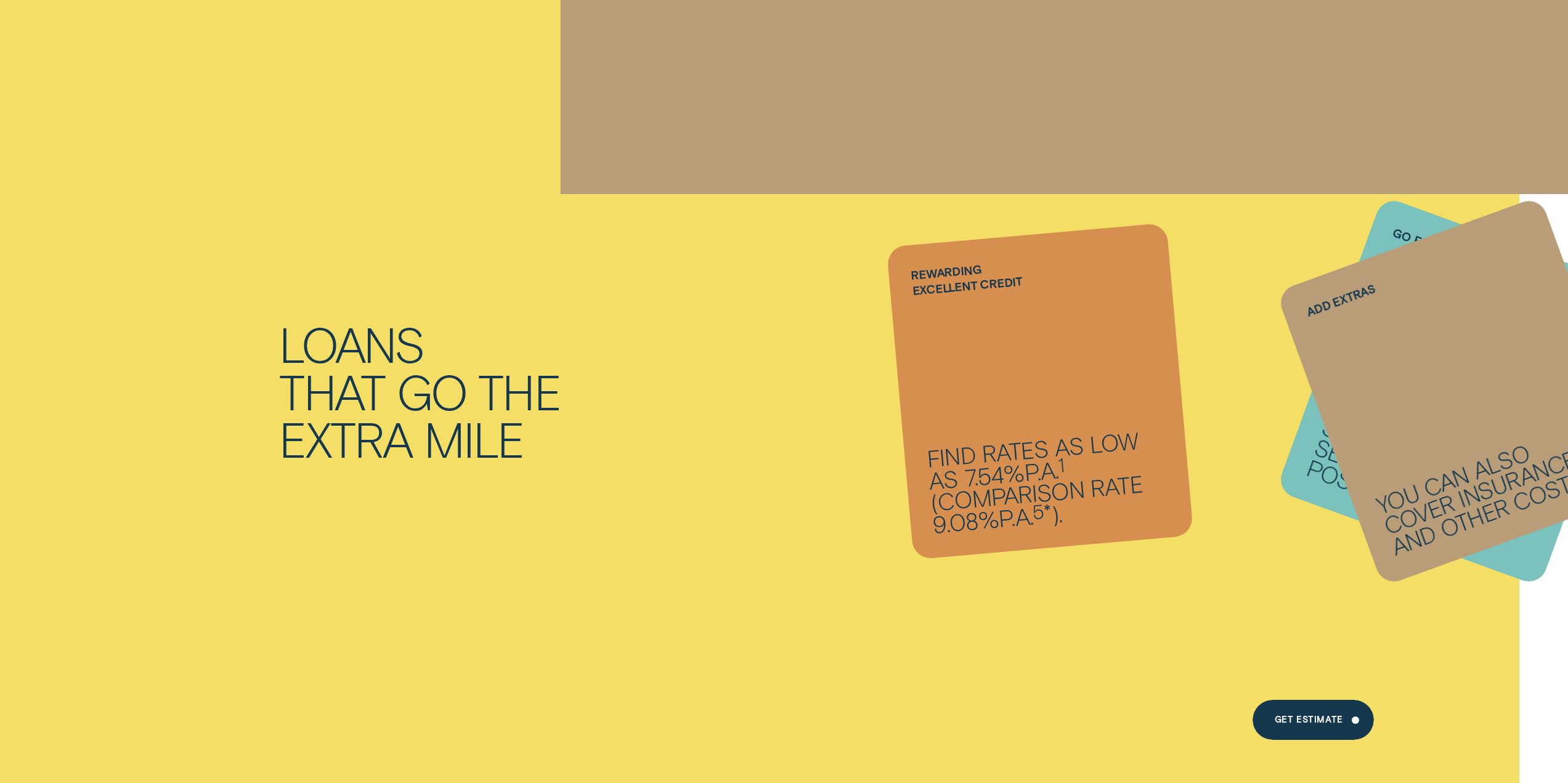
scroll to position [986, 0]
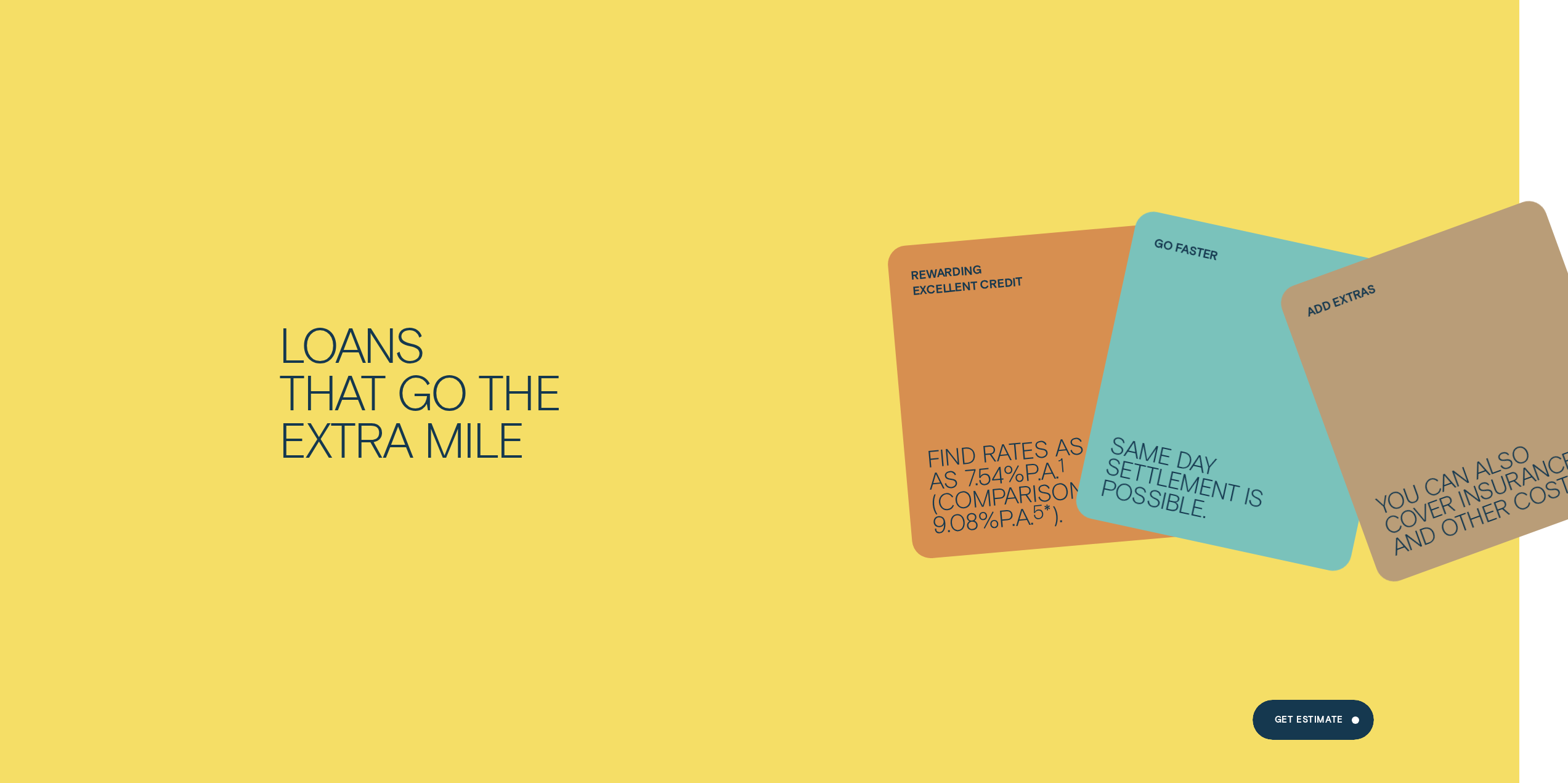
click at [976, 437] on li "Add extras You can also cover insurance and other costs." at bounding box center [1040, 392] width 281 height 314
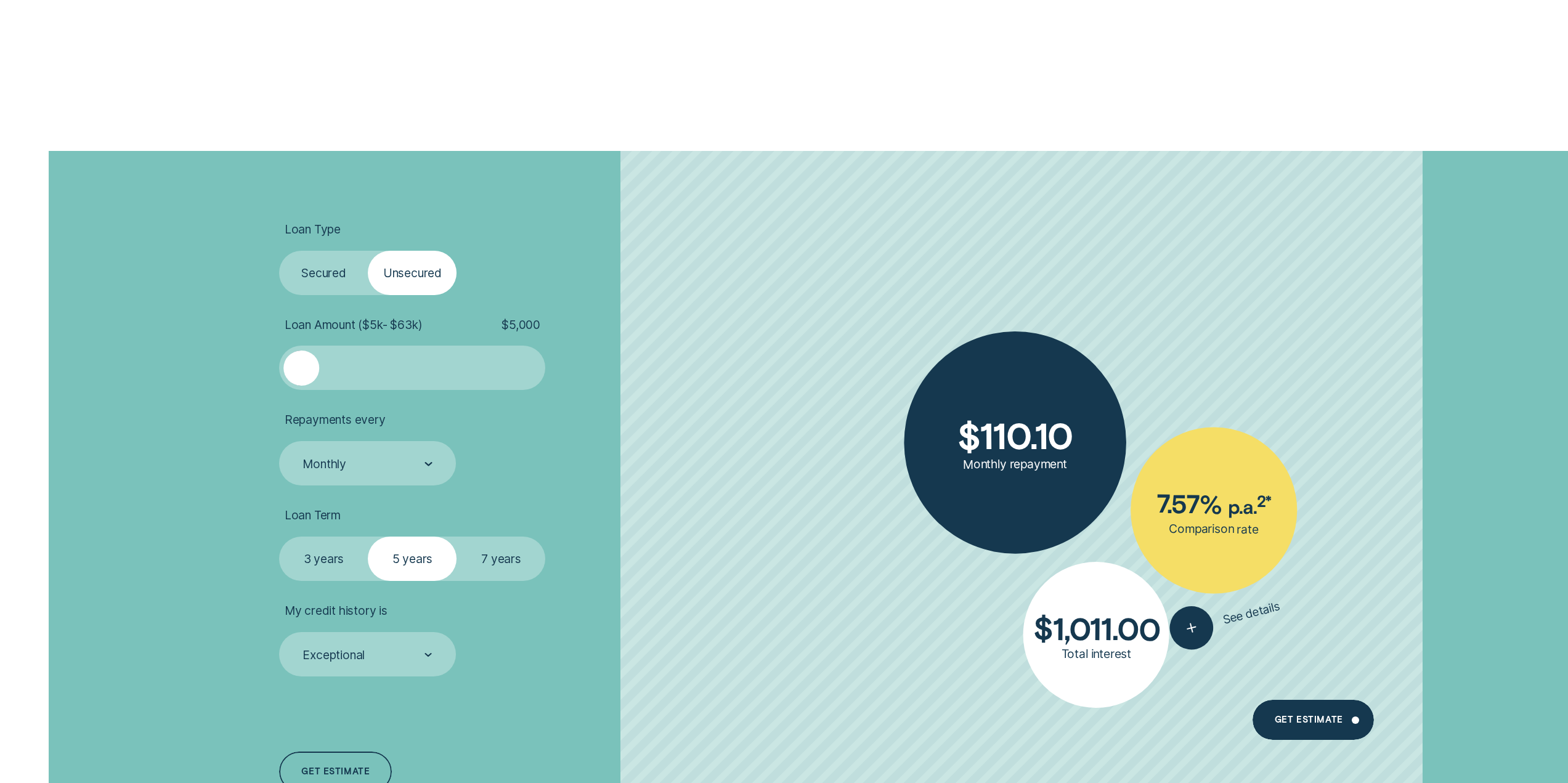
scroll to position [3450, 0]
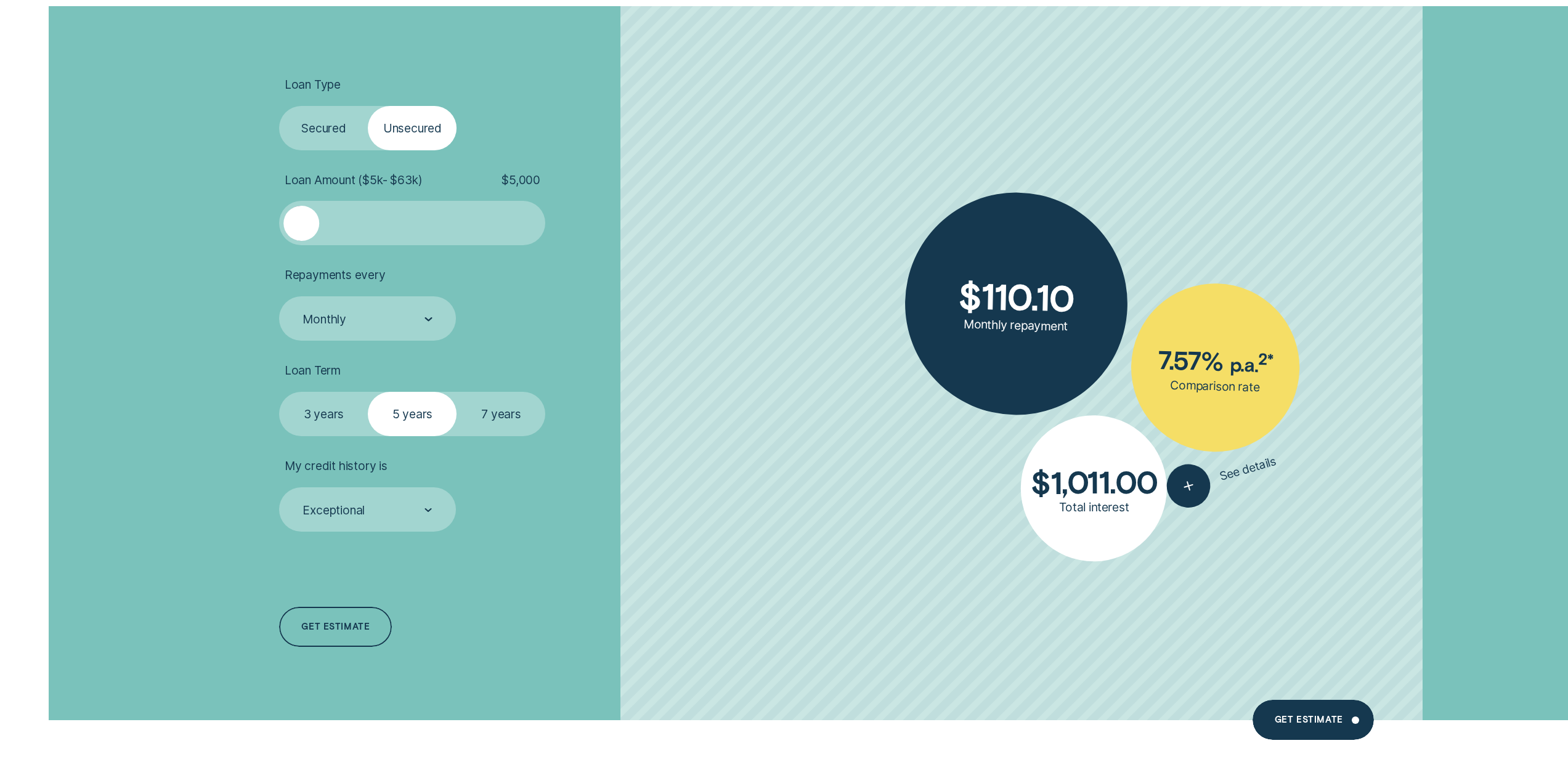
click at [320, 120] on label "Secured" at bounding box center [324, 128] width 89 height 44
click at [279, 106] on input "Secured" at bounding box center [279, 106] width 0 height 0
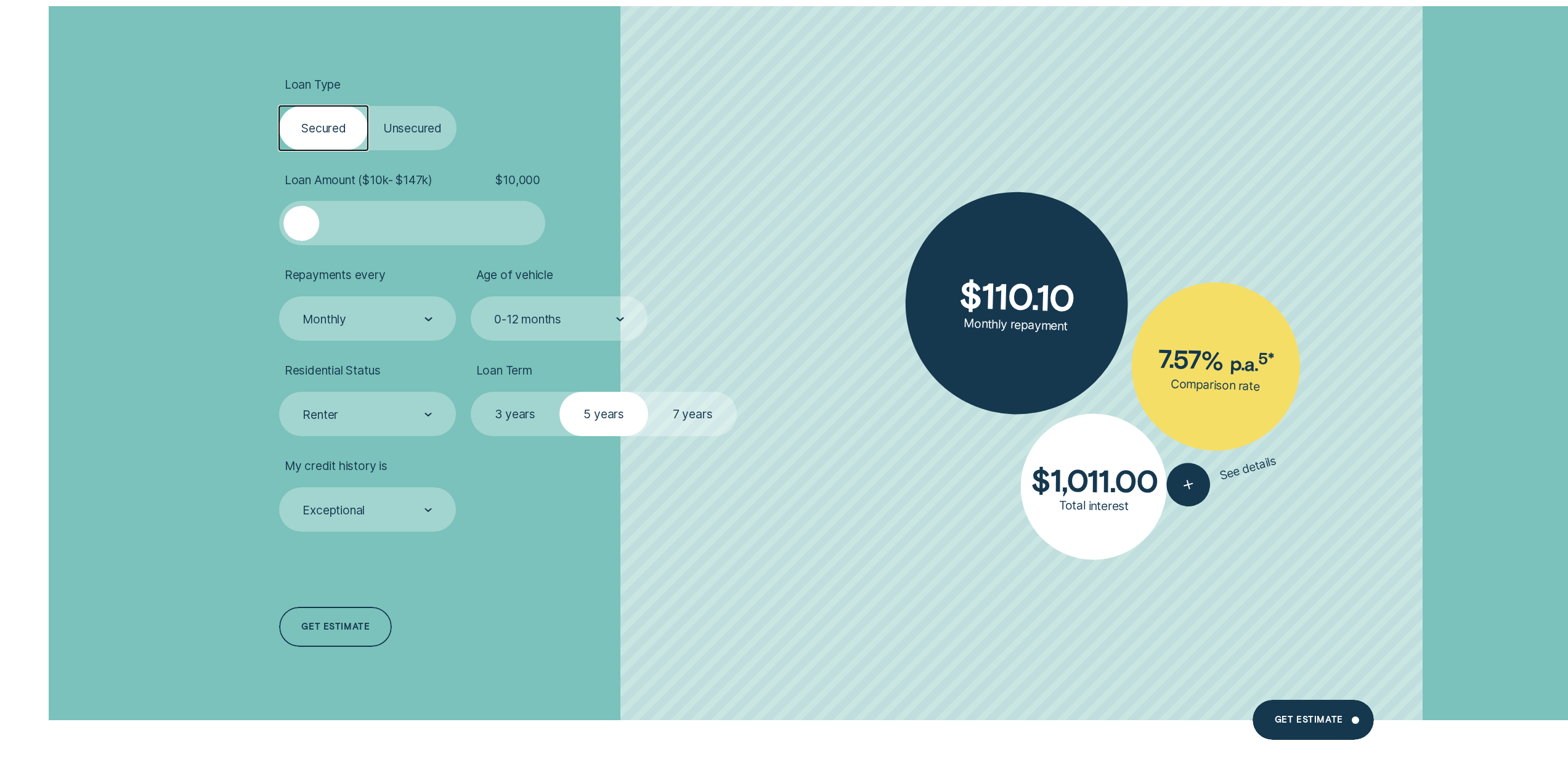
click at [395, 124] on label "Unsecured" at bounding box center [412, 128] width 89 height 44
click at [368, 106] on input "Unsecured" at bounding box center [368, 106] width 0 height 0
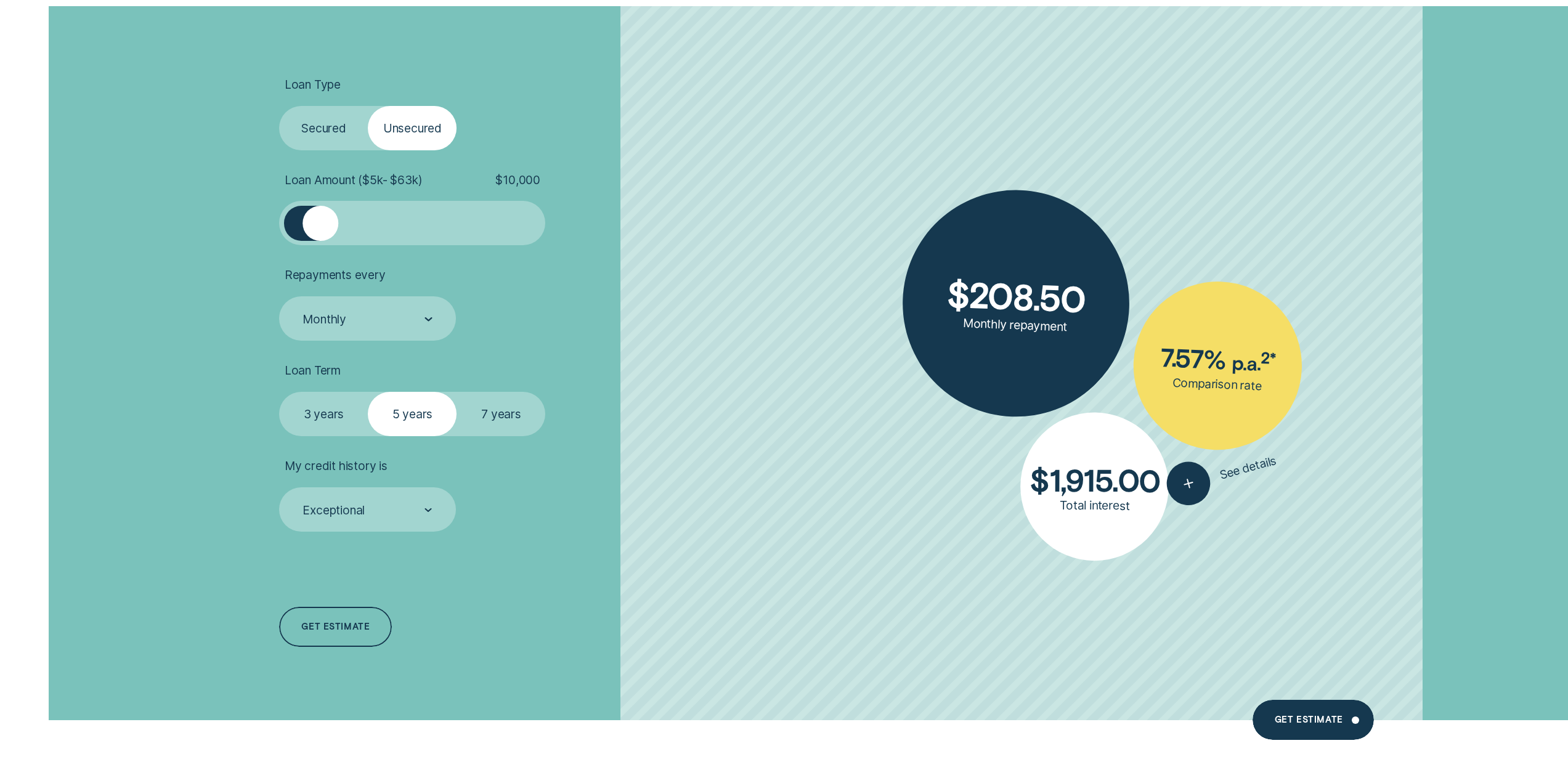
click at [343, 131] on label "Secured" at bounding box center [324, 128] width 89 height 44
click at [279, 106] on input "Secured" at bounding box center [279, 106] width 0 height 0
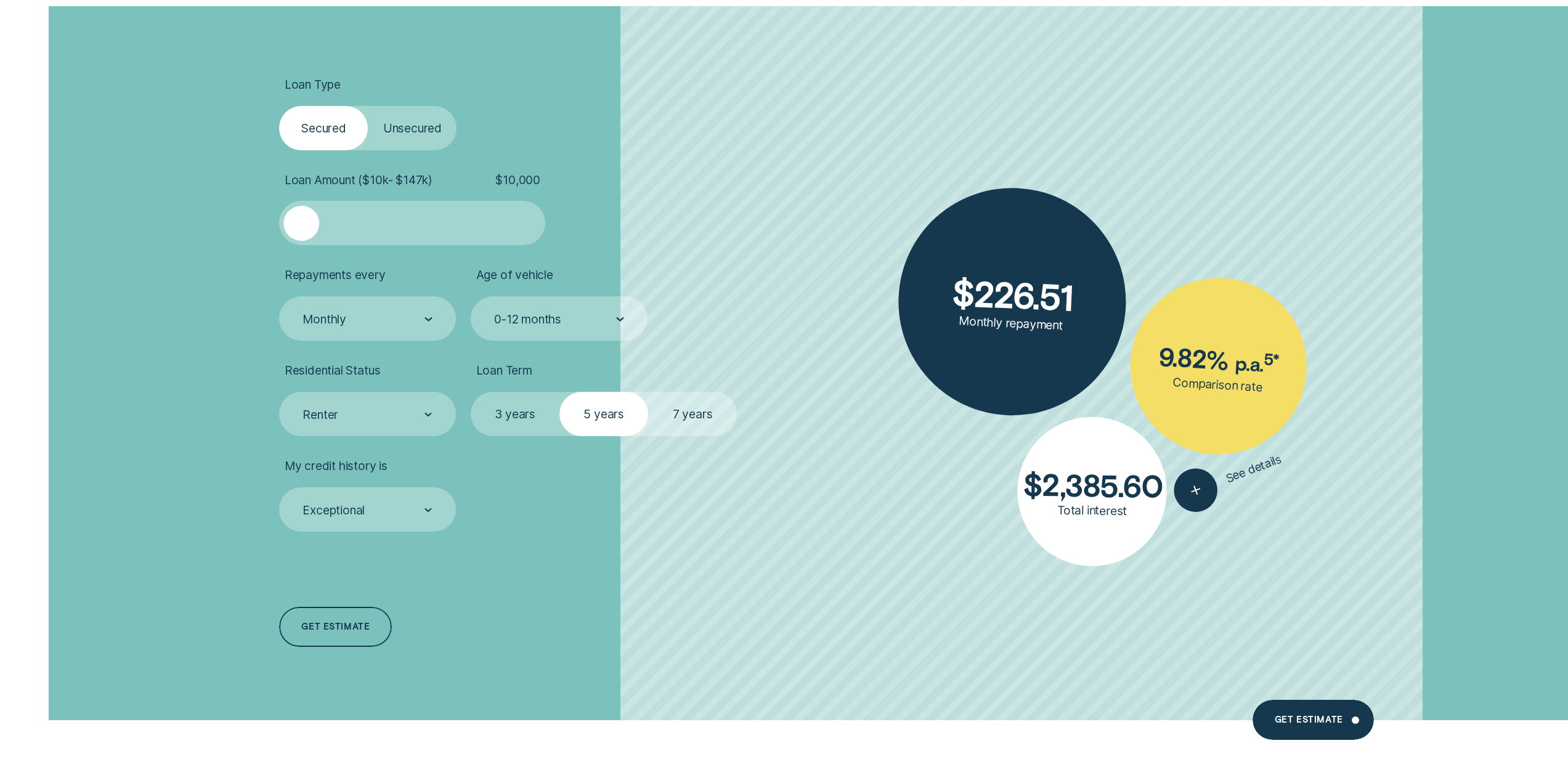
click at [447, 132] on label "Unsecured" at bounding box center [412, 128] width 89 height 44
click at [368, 106] on input "Unsecured" at bounding box center [368, 106] width 0 height 0
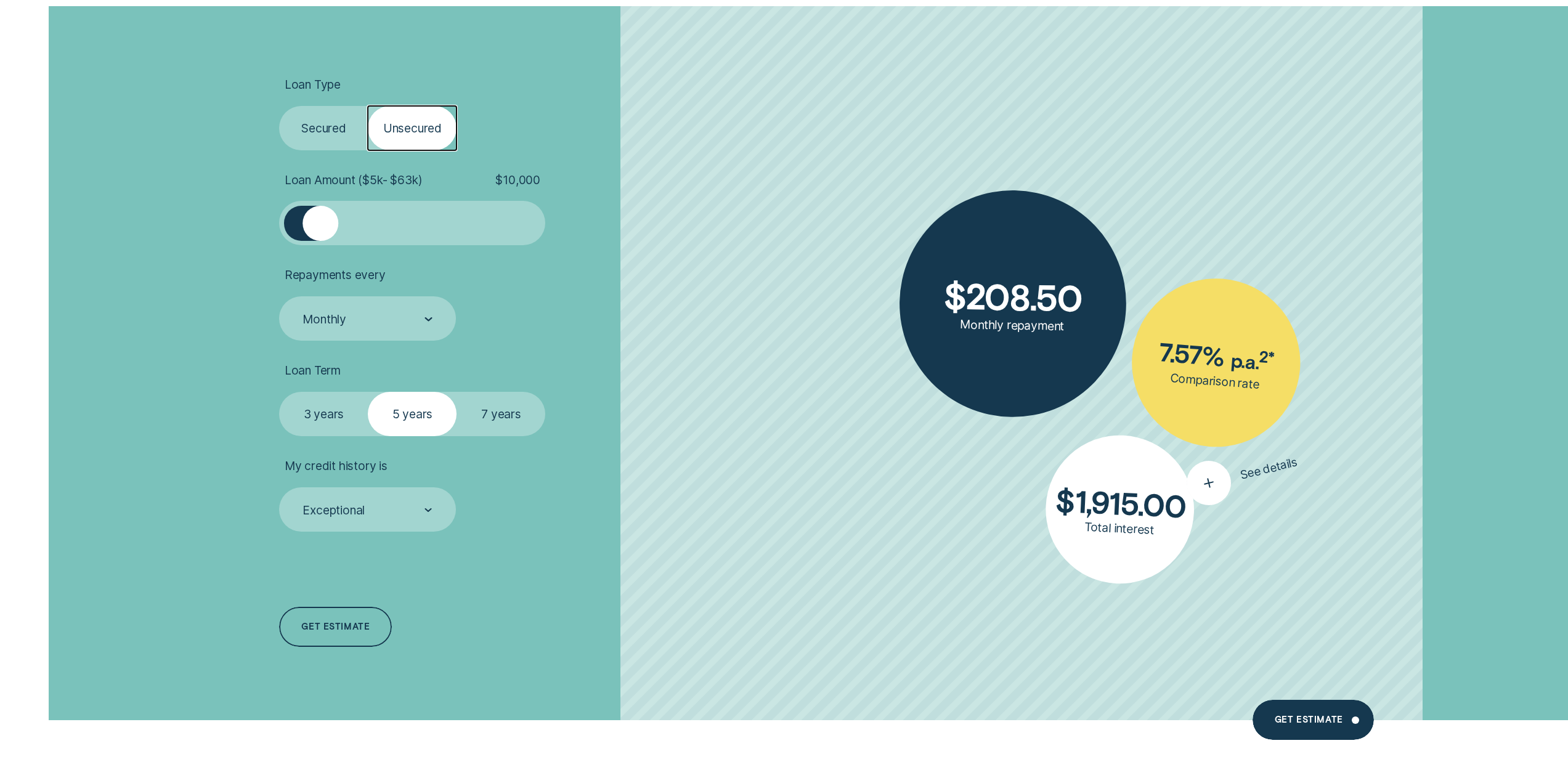
click at [1231, 485] on button "See details" at bounding box center [1242, 474] width 120 height 69
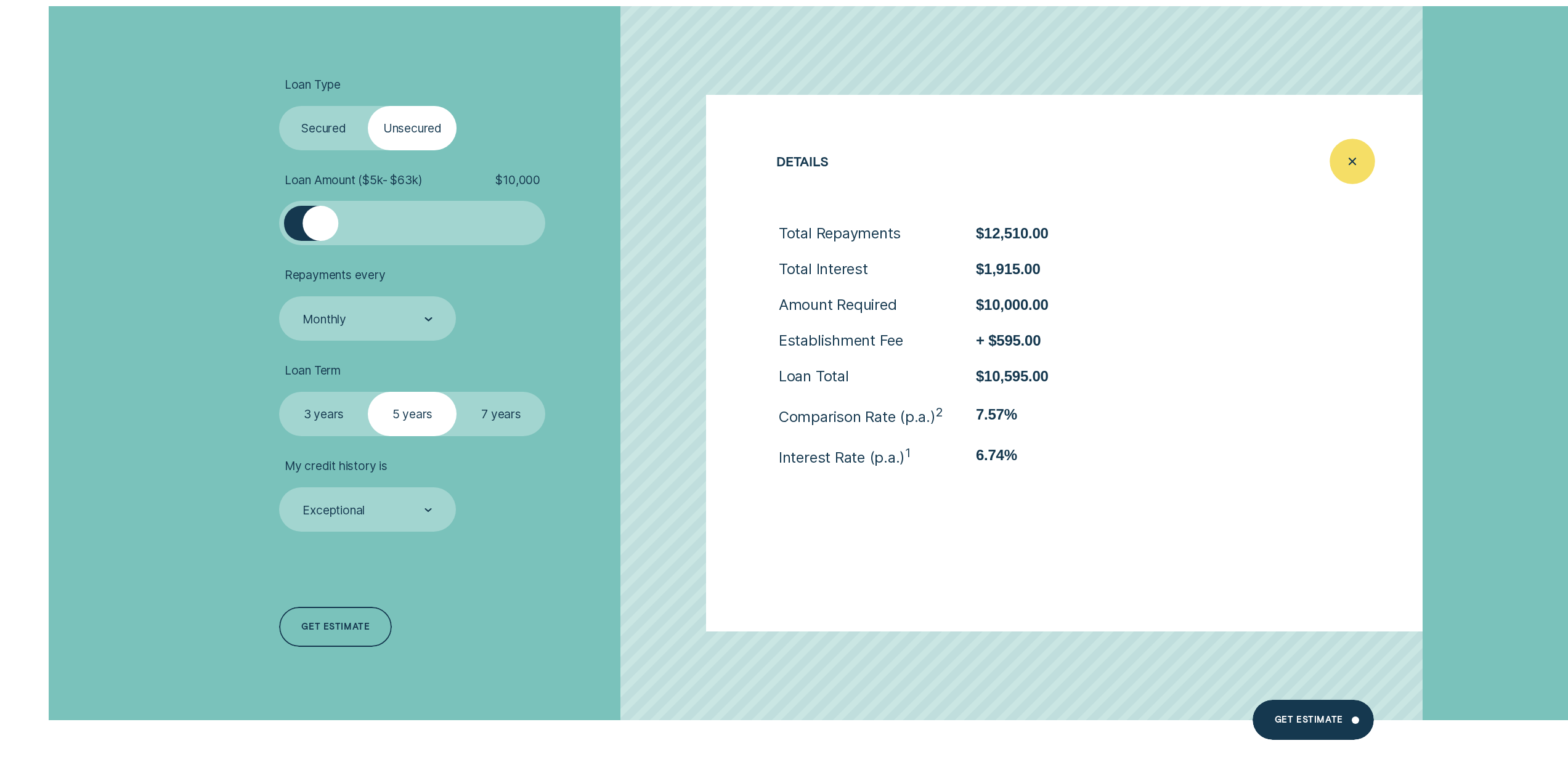
click at [1370, 166] on div "Close loan details" at bounding box center [1353, 161] width 45 height 45
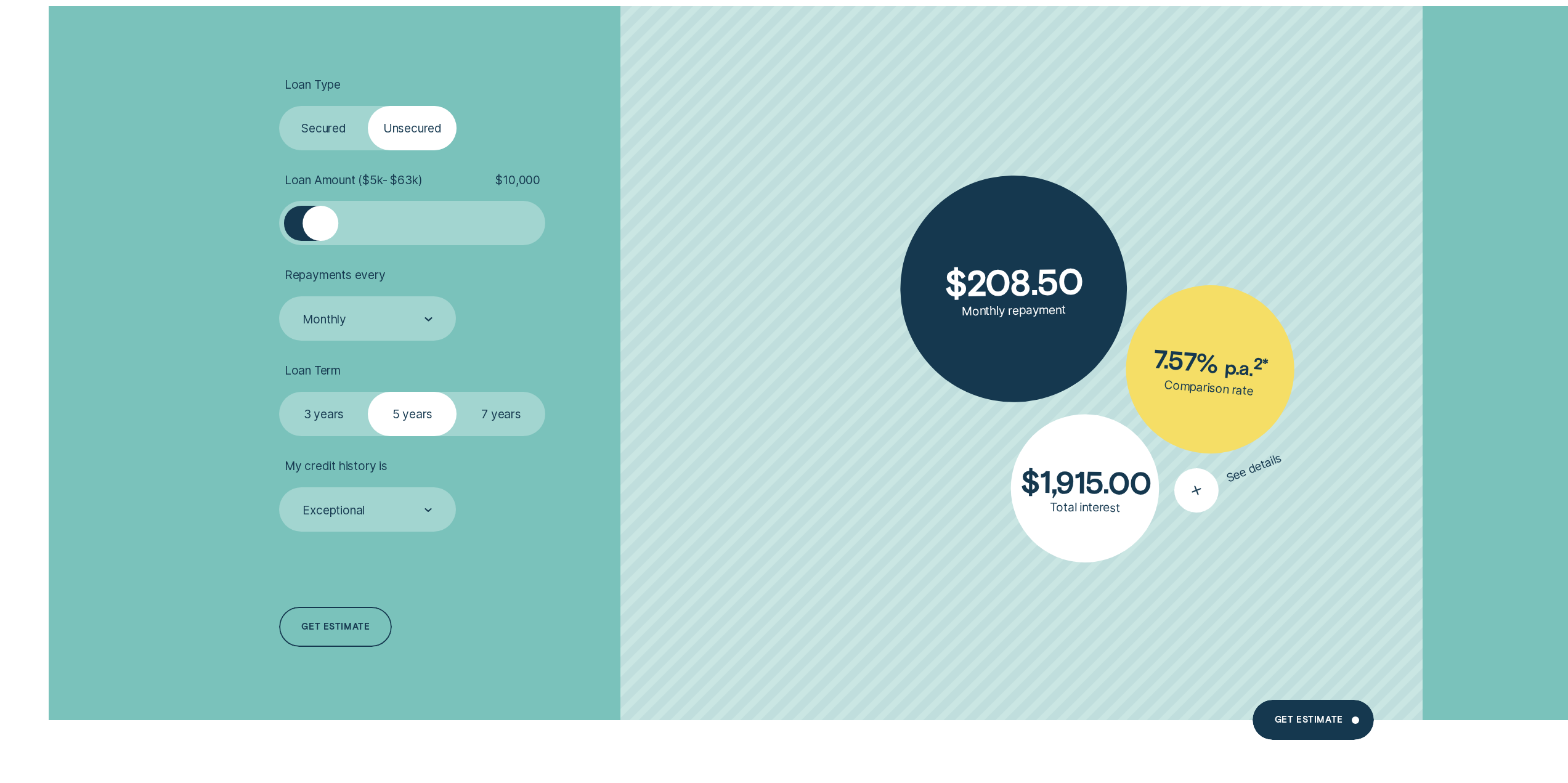
click at [1207, 504] on div "button" at bounding box center [1197, 490] width 57 height 57
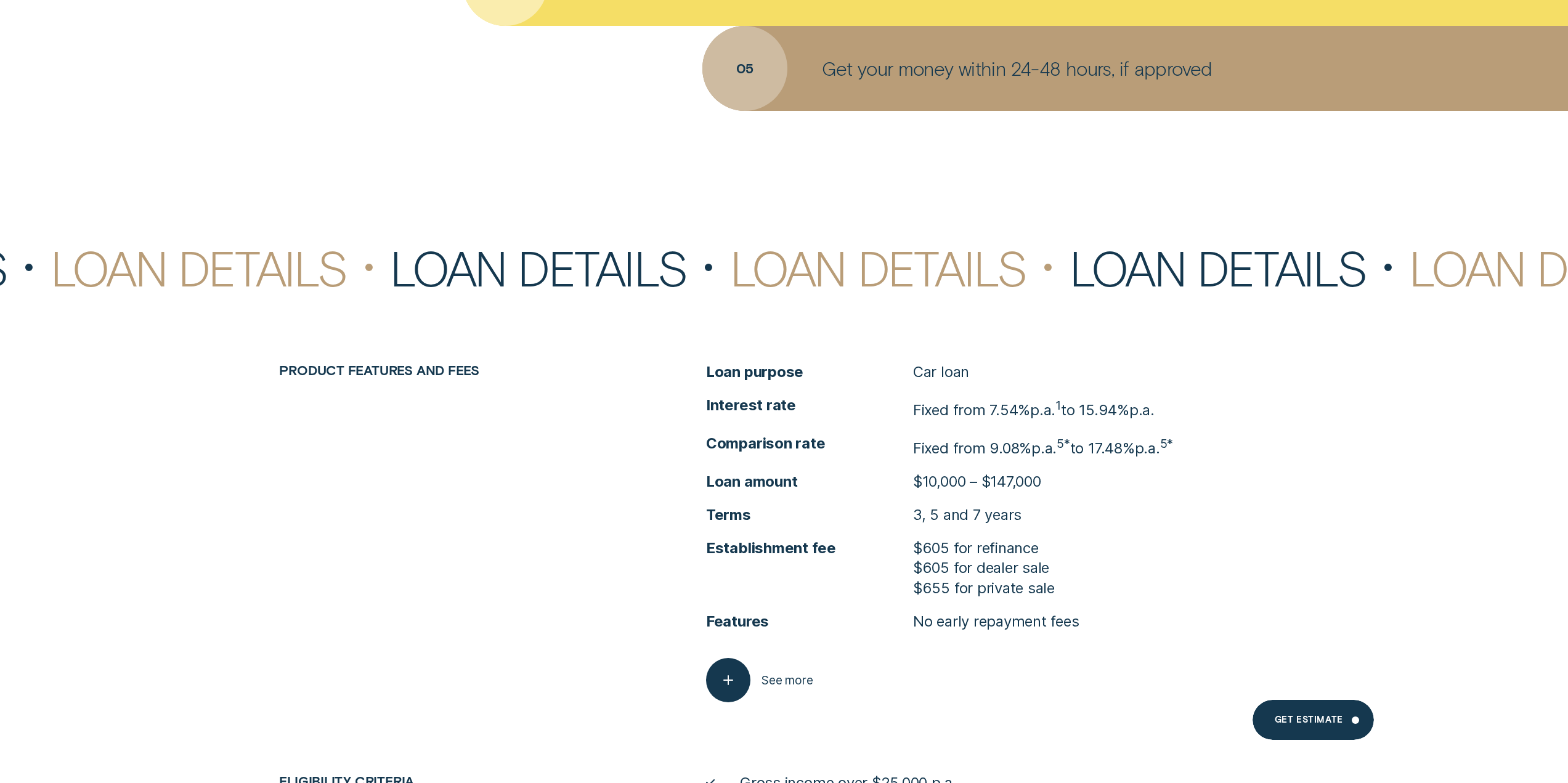
scroll to position [6346, 0]
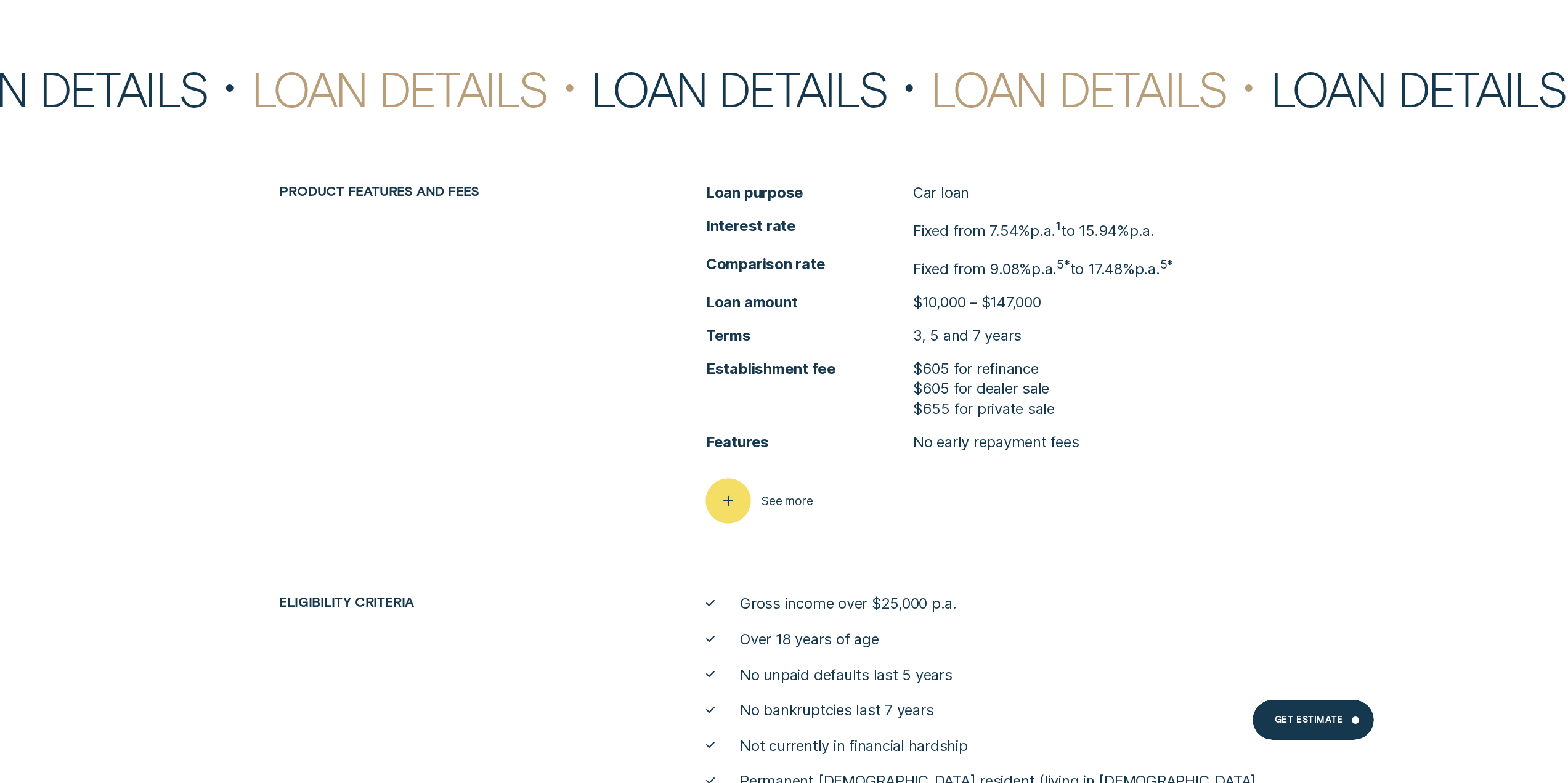
click at [742, 495] on div "button" at bounding box center [728, 501] width 45 height 45
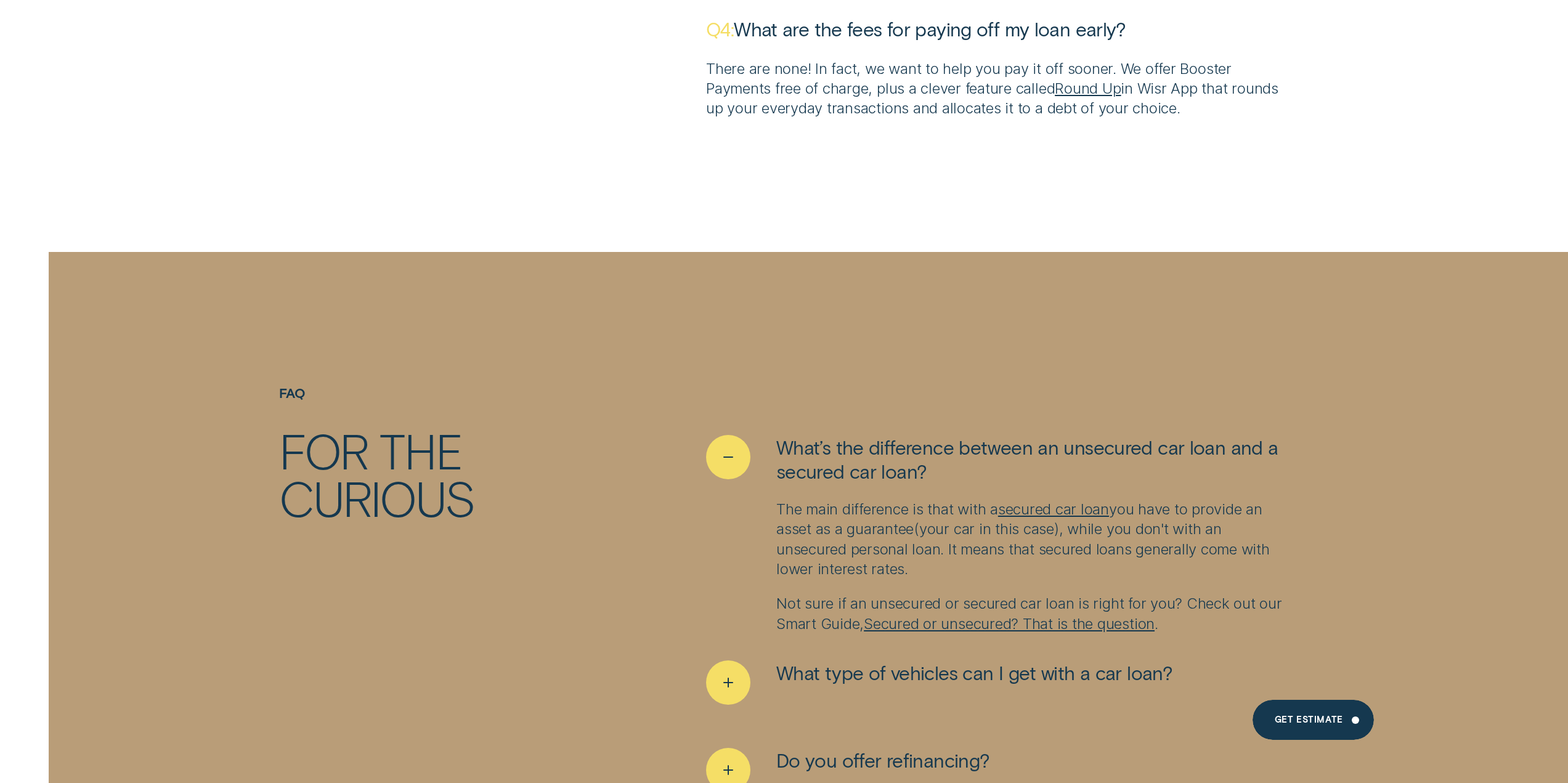
scroll to position [8132, 0]
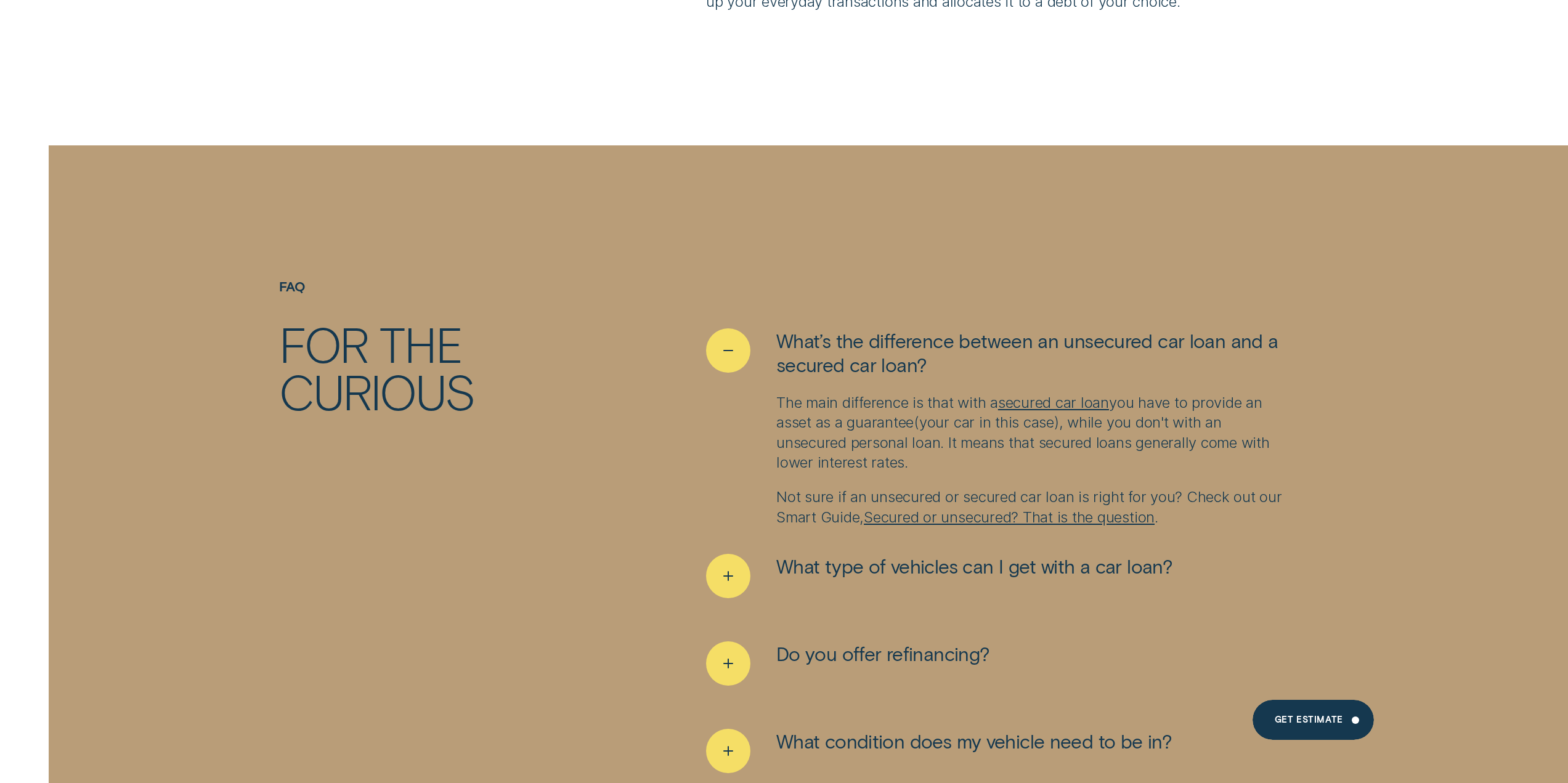
click at [949, 508] on link "Secured or unsecured? That is the question" at bounding box center [1009, 517] width 291 height 18
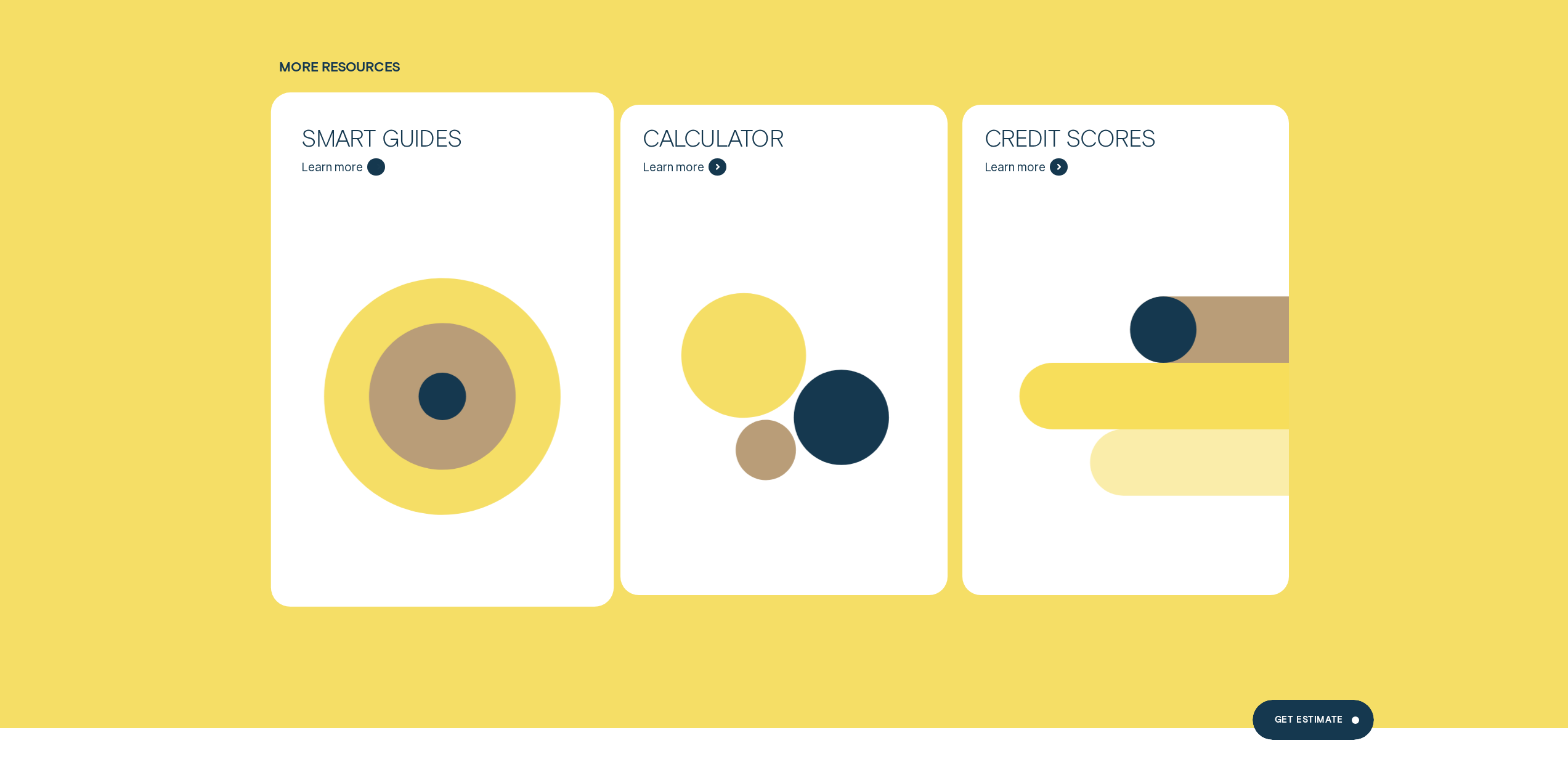
scroll to position [10289, 0]
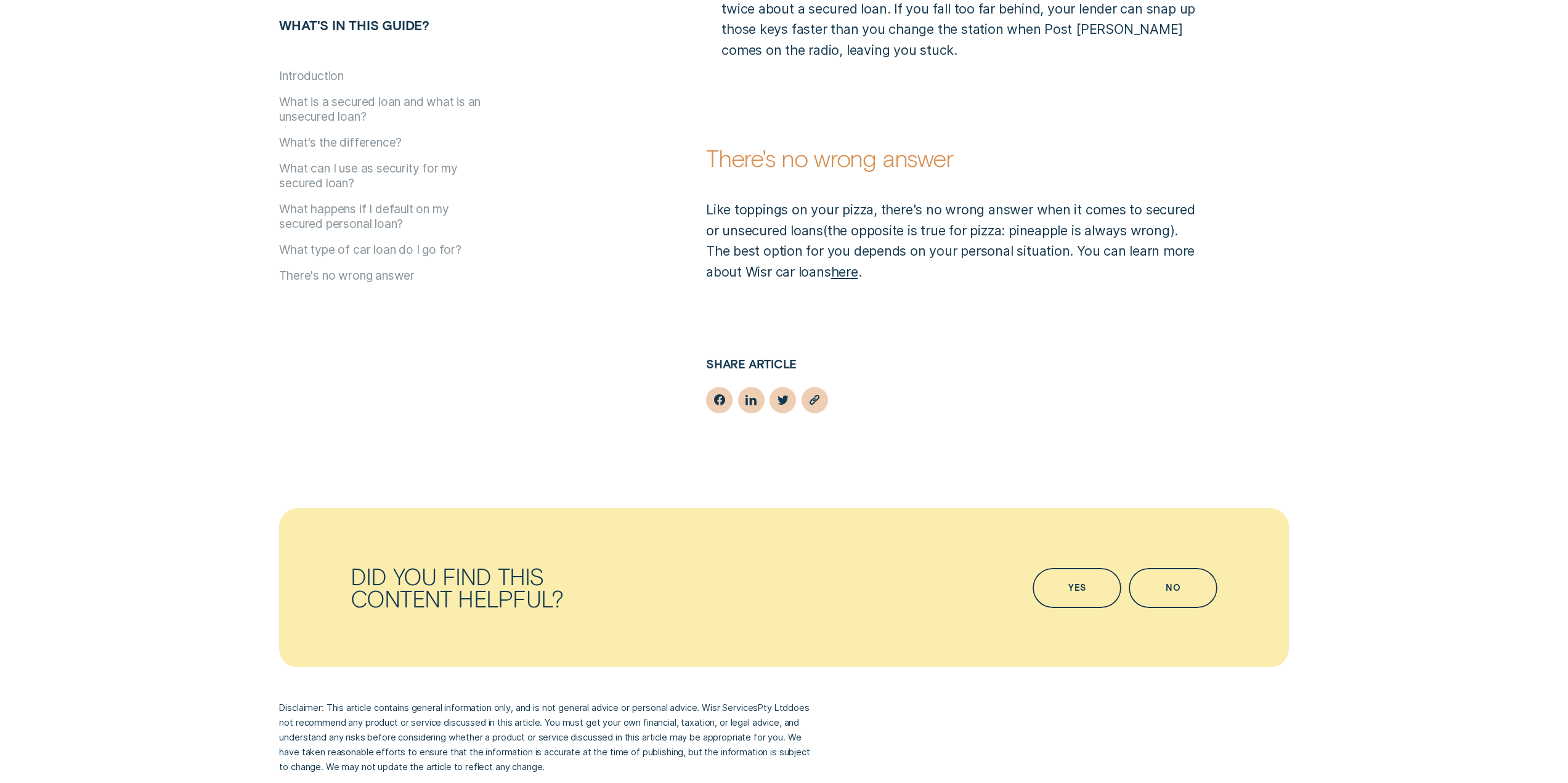
scroll to position [3450, 0]
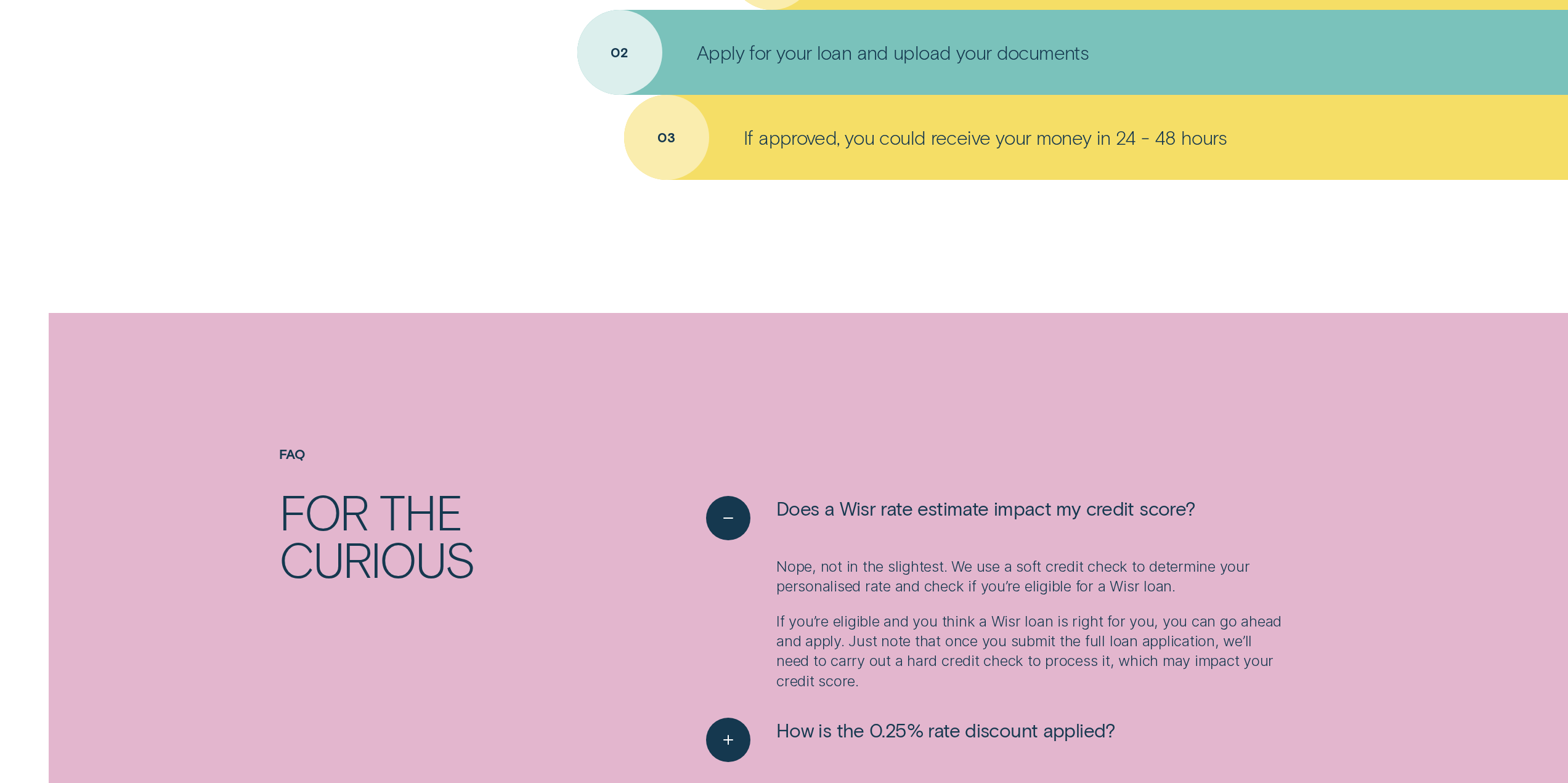
scroll to position [1849, 0]
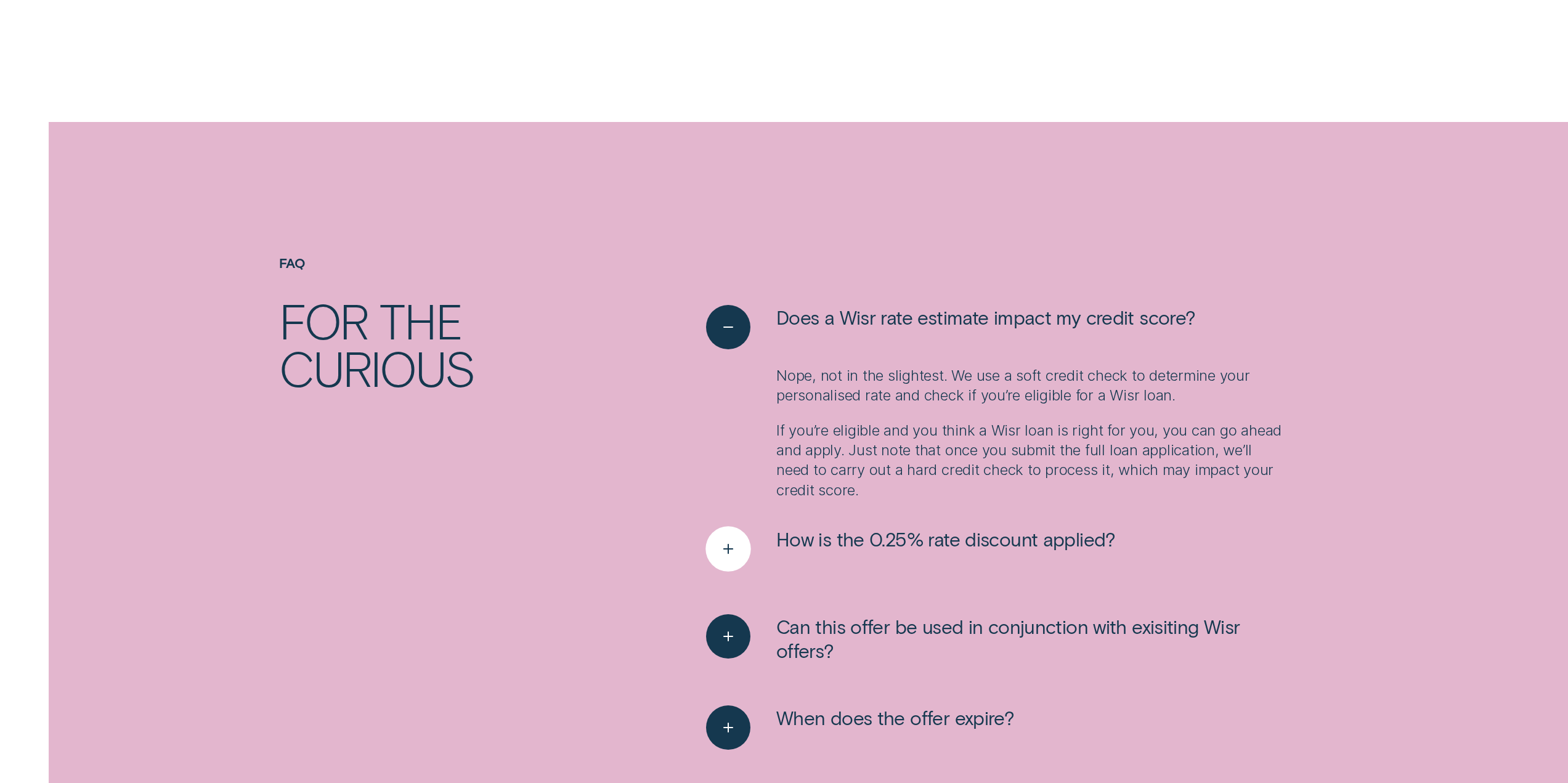
click at [723, 542] on icon "See more" at bounding box center [729, 549] width 23 height 19
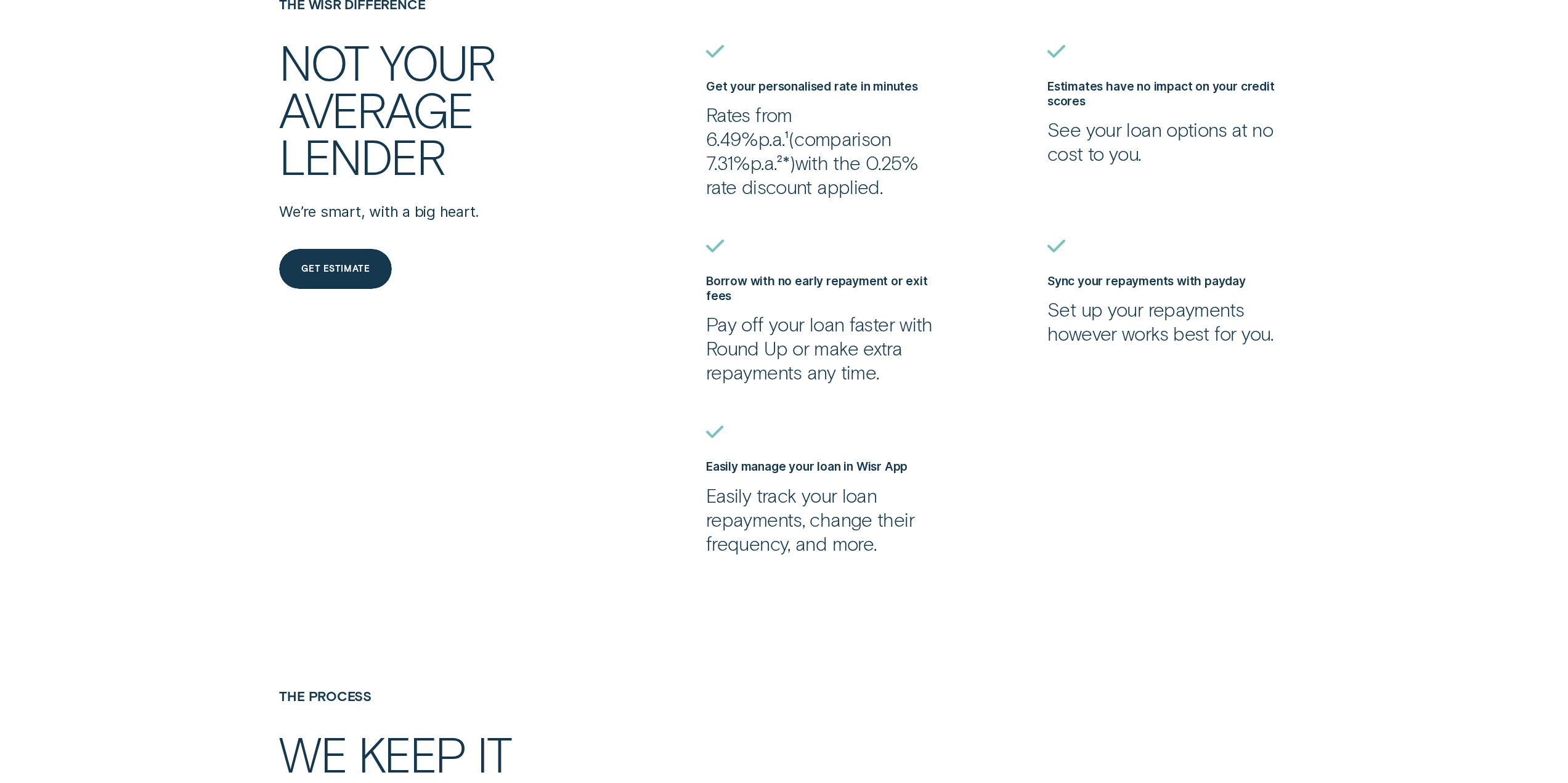
scroll to position [493, 0]
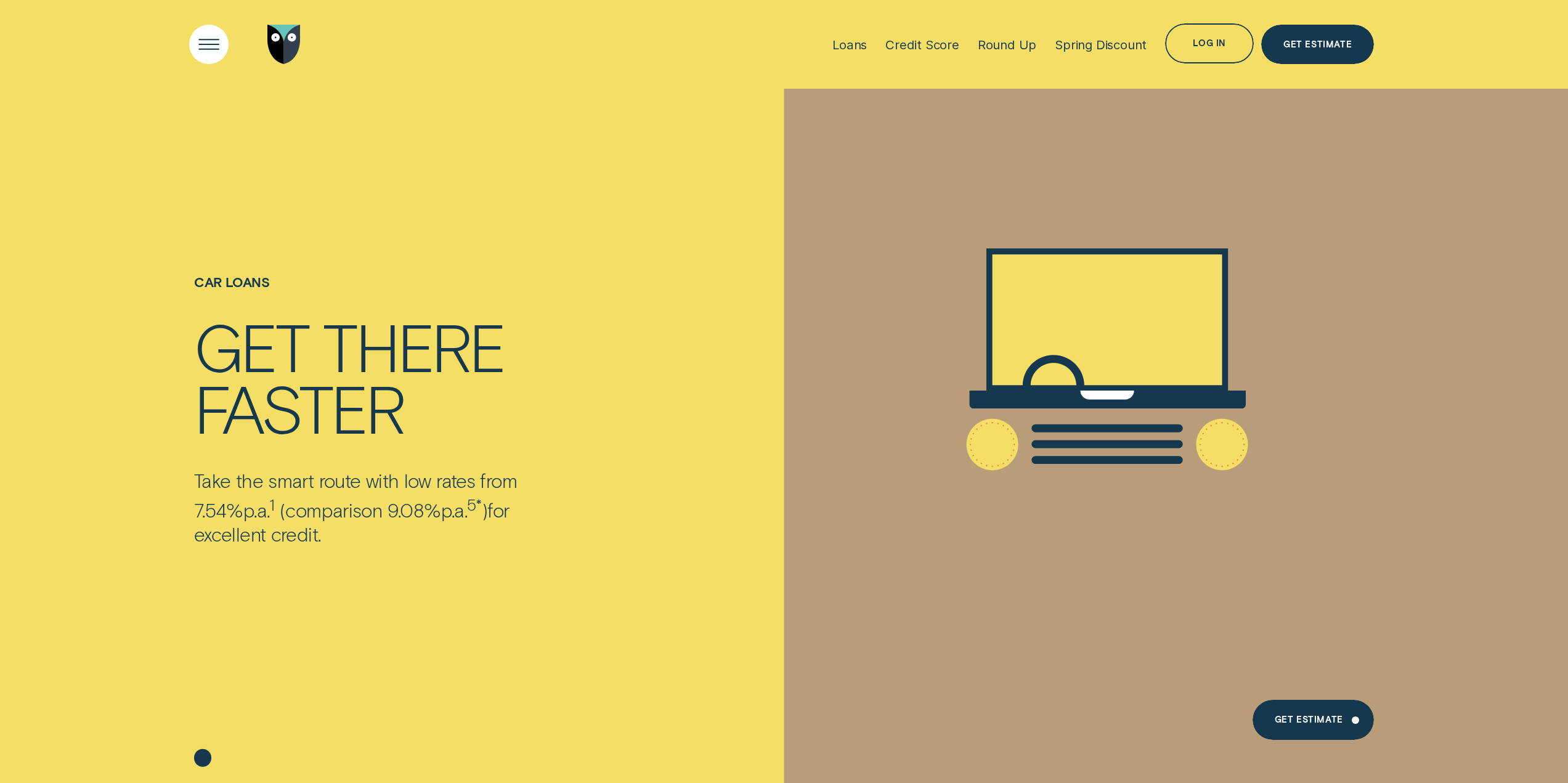
click at [227, 30] on div "Open Menu" at bounding box center [209, 44] width 40 height 40
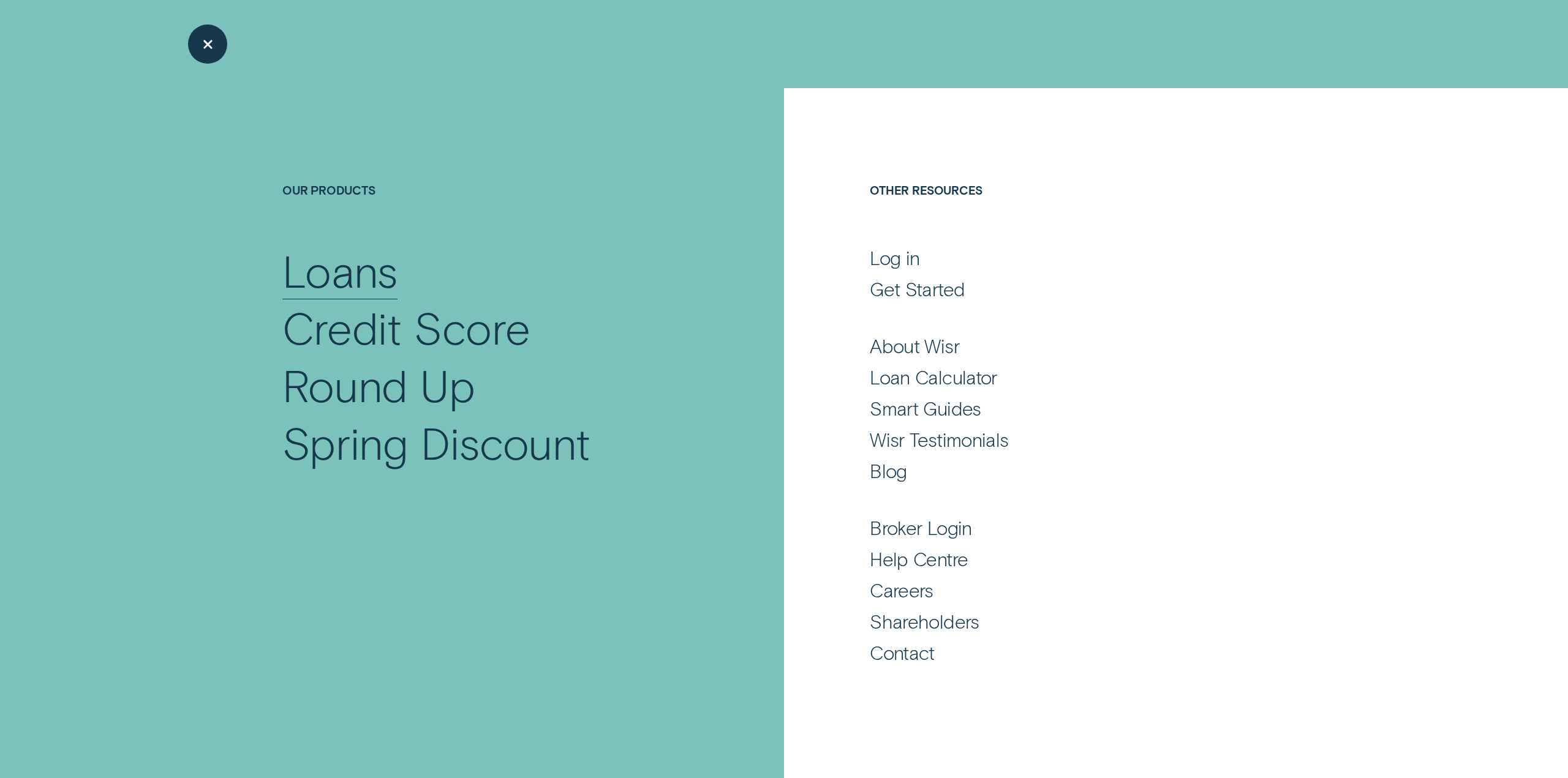
click at [363, 280] on div "Loans" at bounding box center [339, 270] width 115 height 57
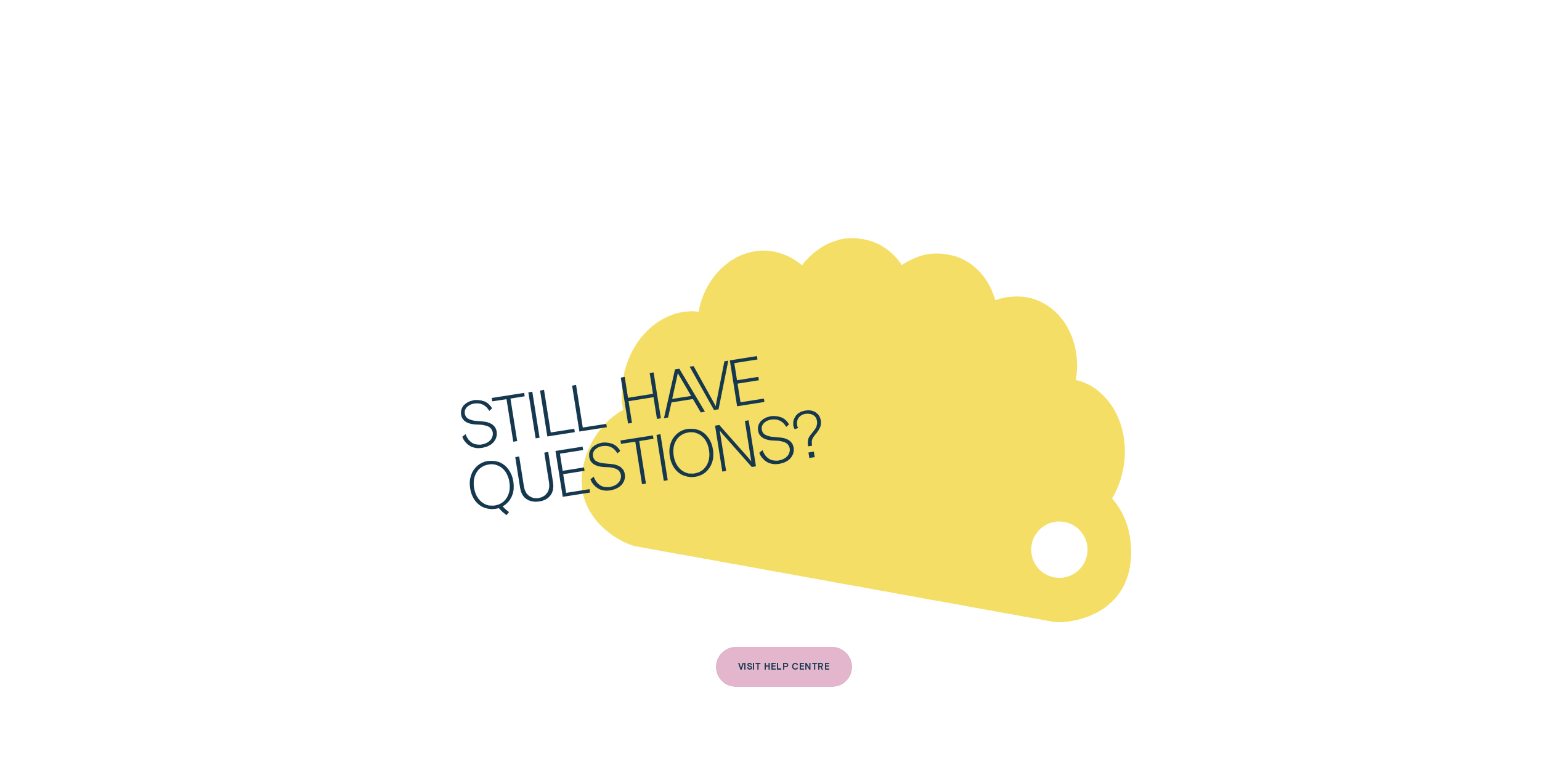
scroll to position [5052, 0]
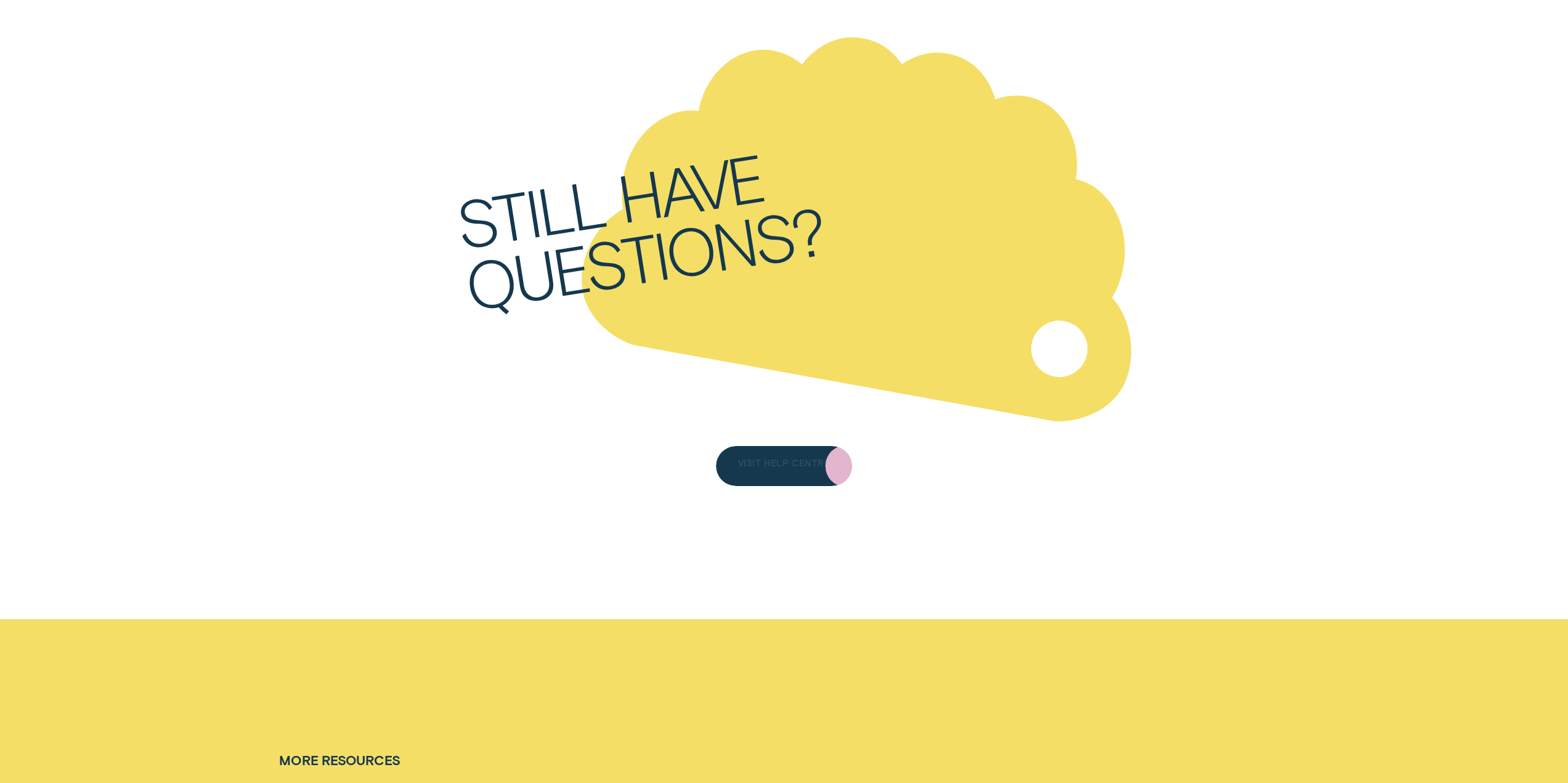
click at [781, 473] on div "VISIT HELP CENTRE" at bounding box center [784, 466] width 137 height 40
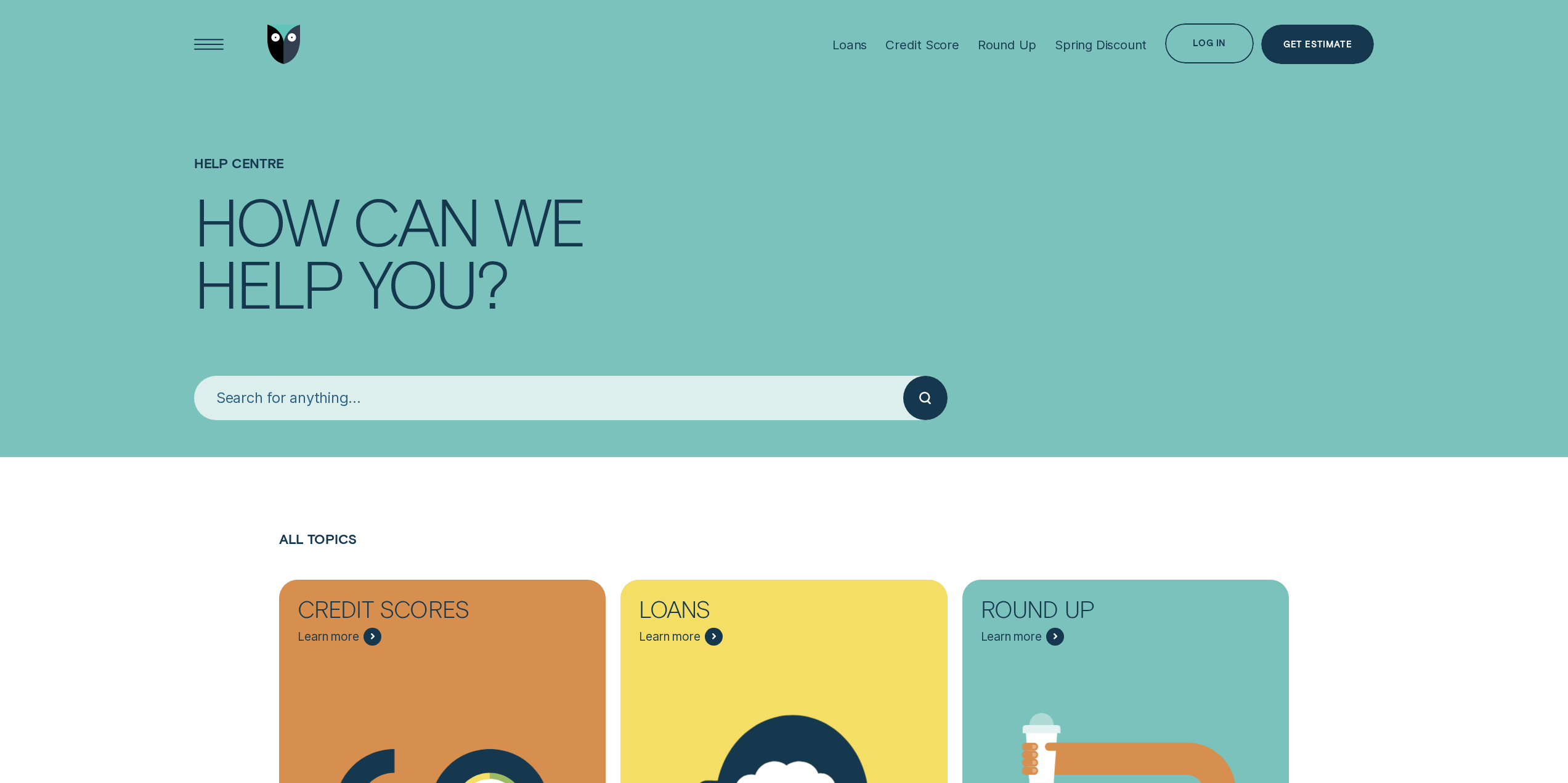
click at [332, 413] on input "search" at bounding box center [548, 398] width 709 height 44
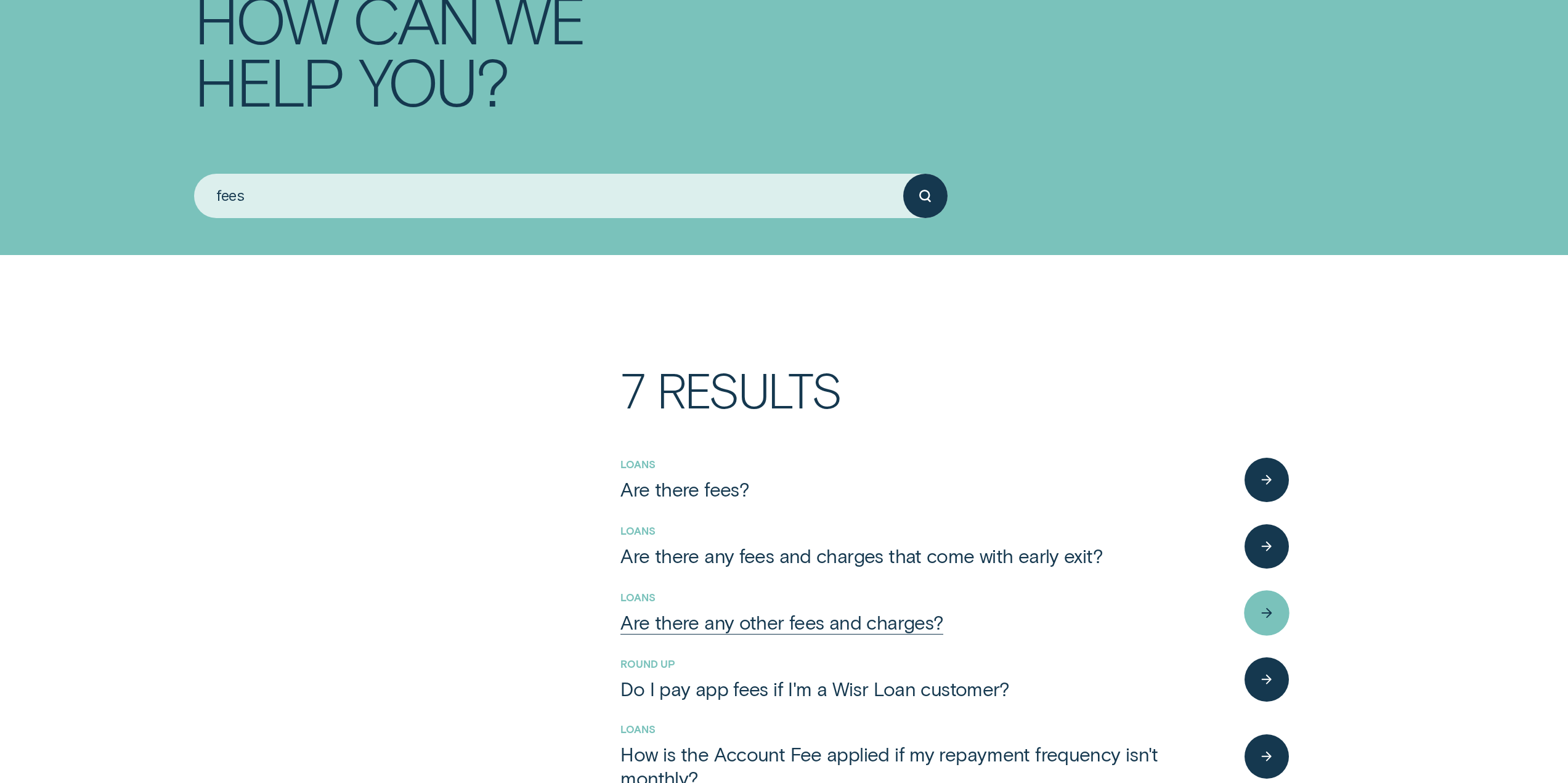
scroll to position [246, 0]
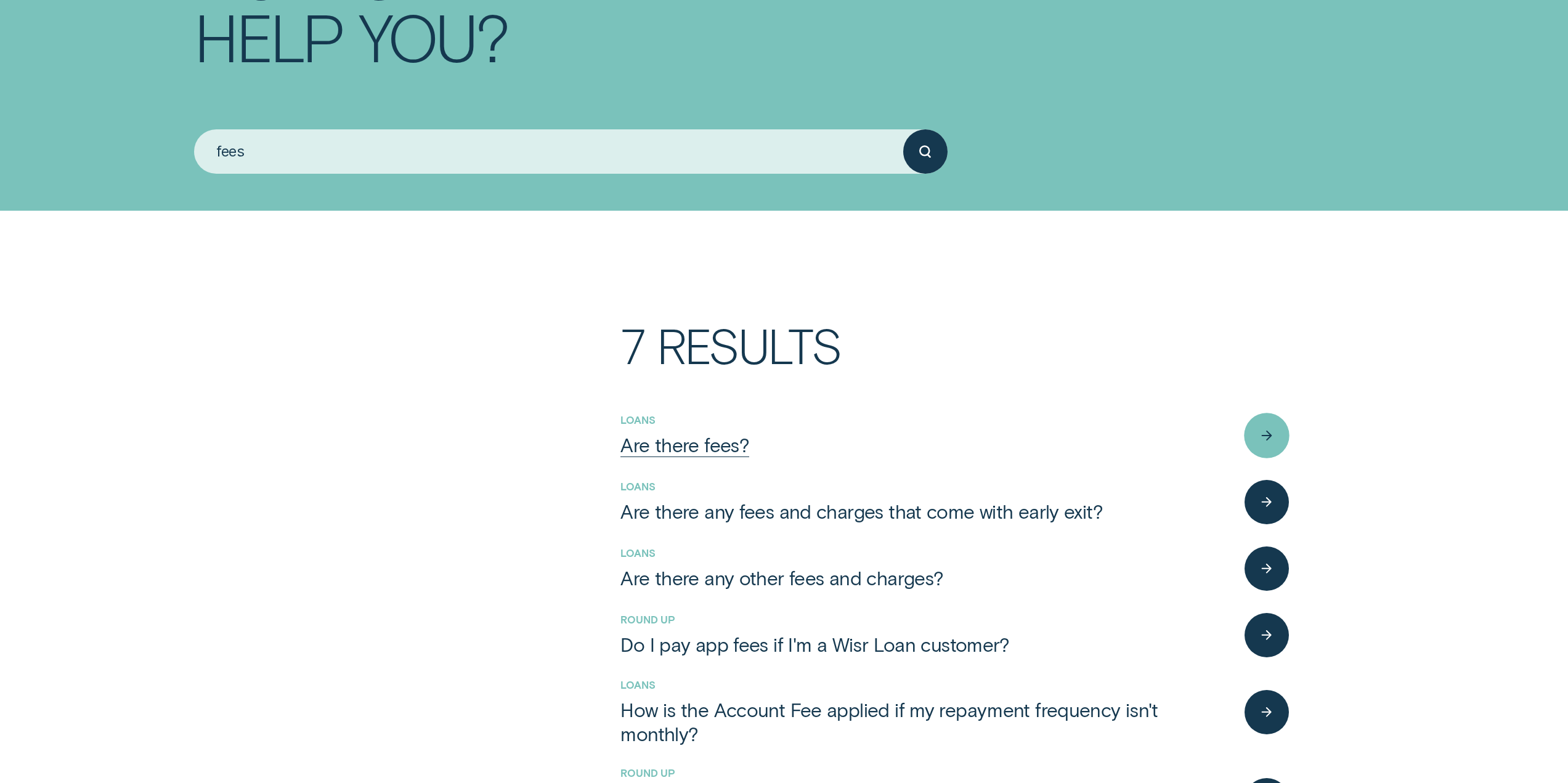
type input "fees"
click at [1244, 438] on div "button" at bounding box center [1266, 435] width 45 height 45
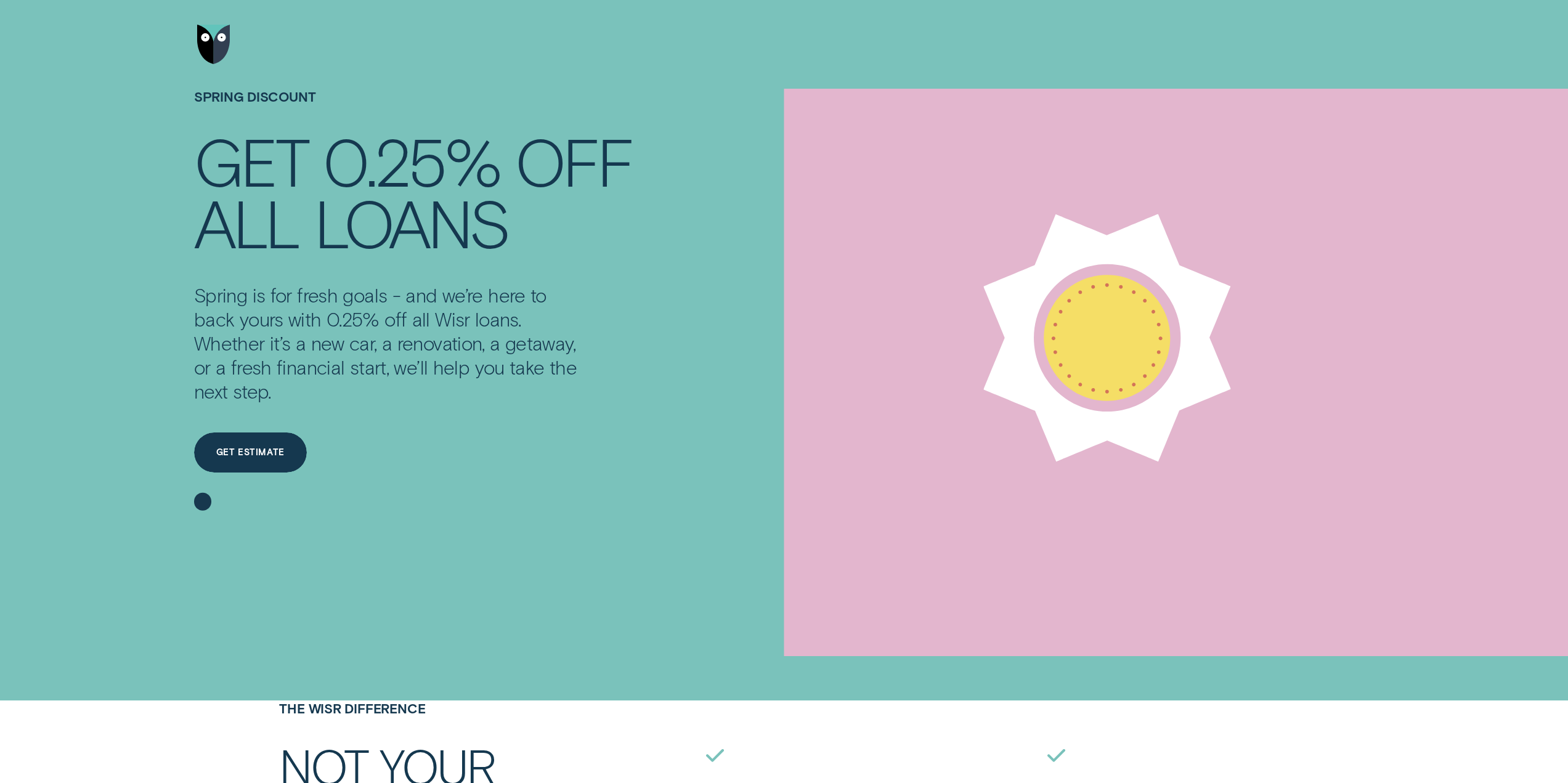
click at [199, 31] on img "Go to home page" at bounding box center [214, 44] width 34 height 40
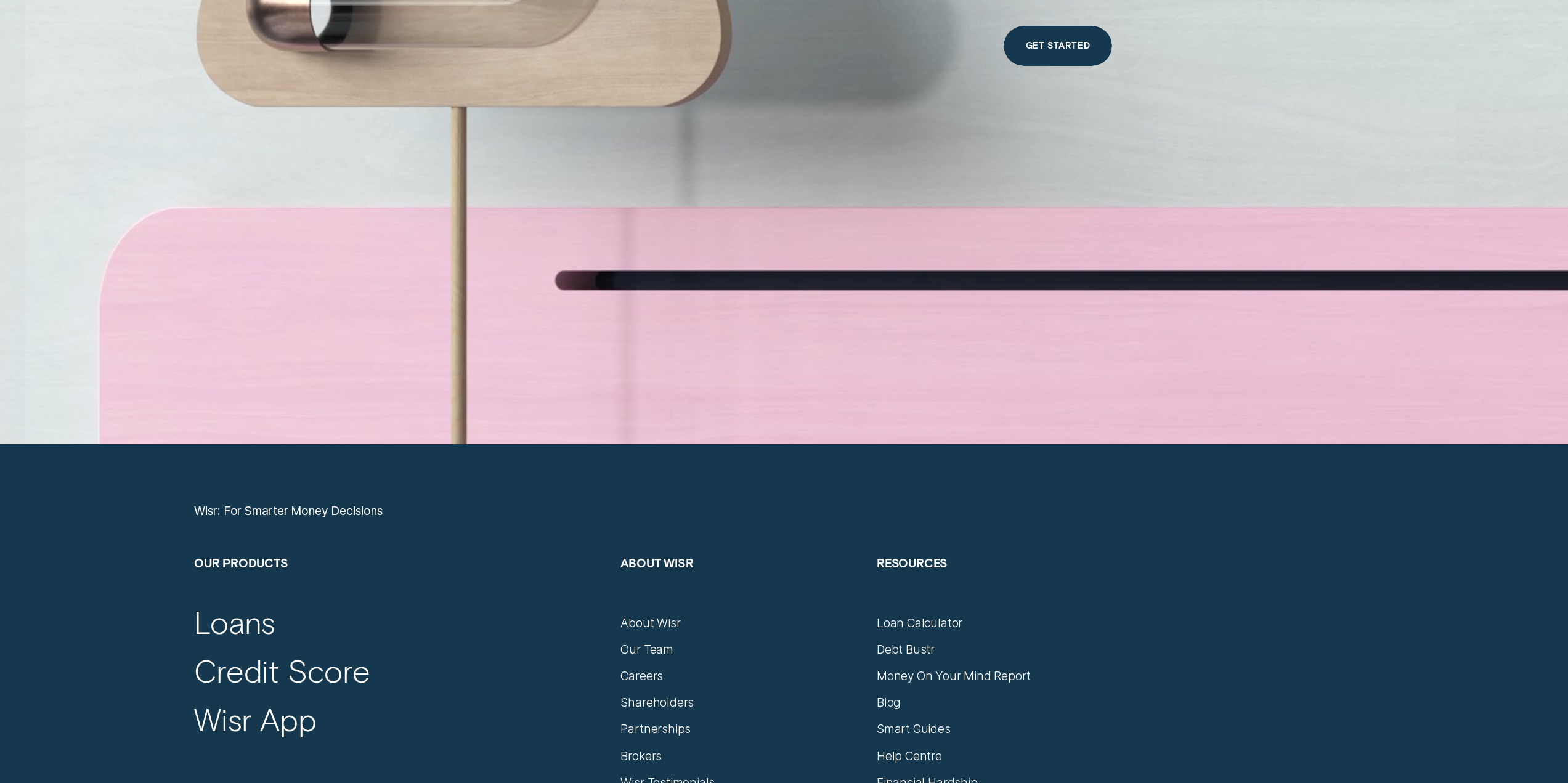
scroll to position [6777, 0]
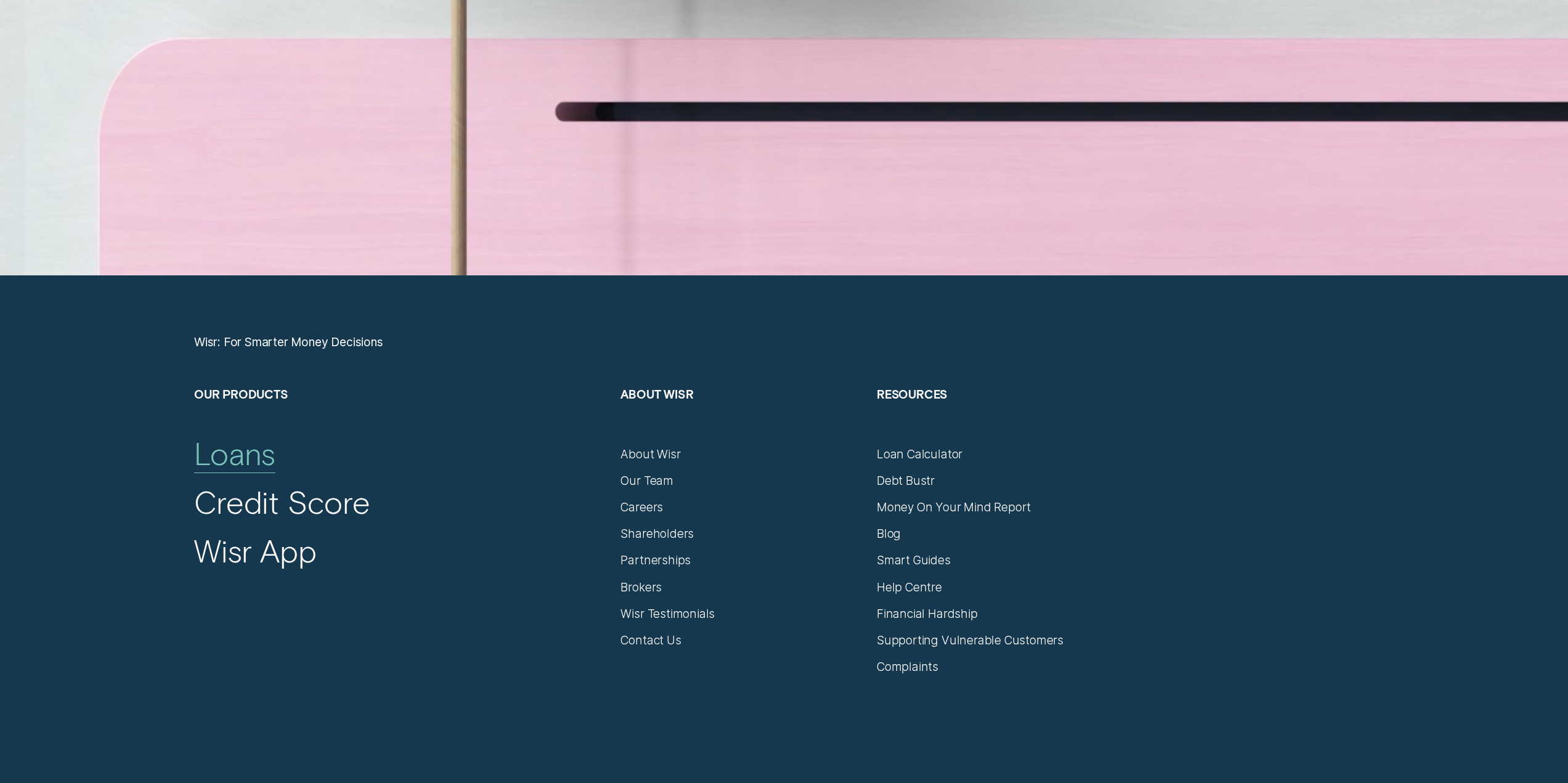
click at [221, 463] on div "Loans" at bounding box center [234, 453] width 81 height 38
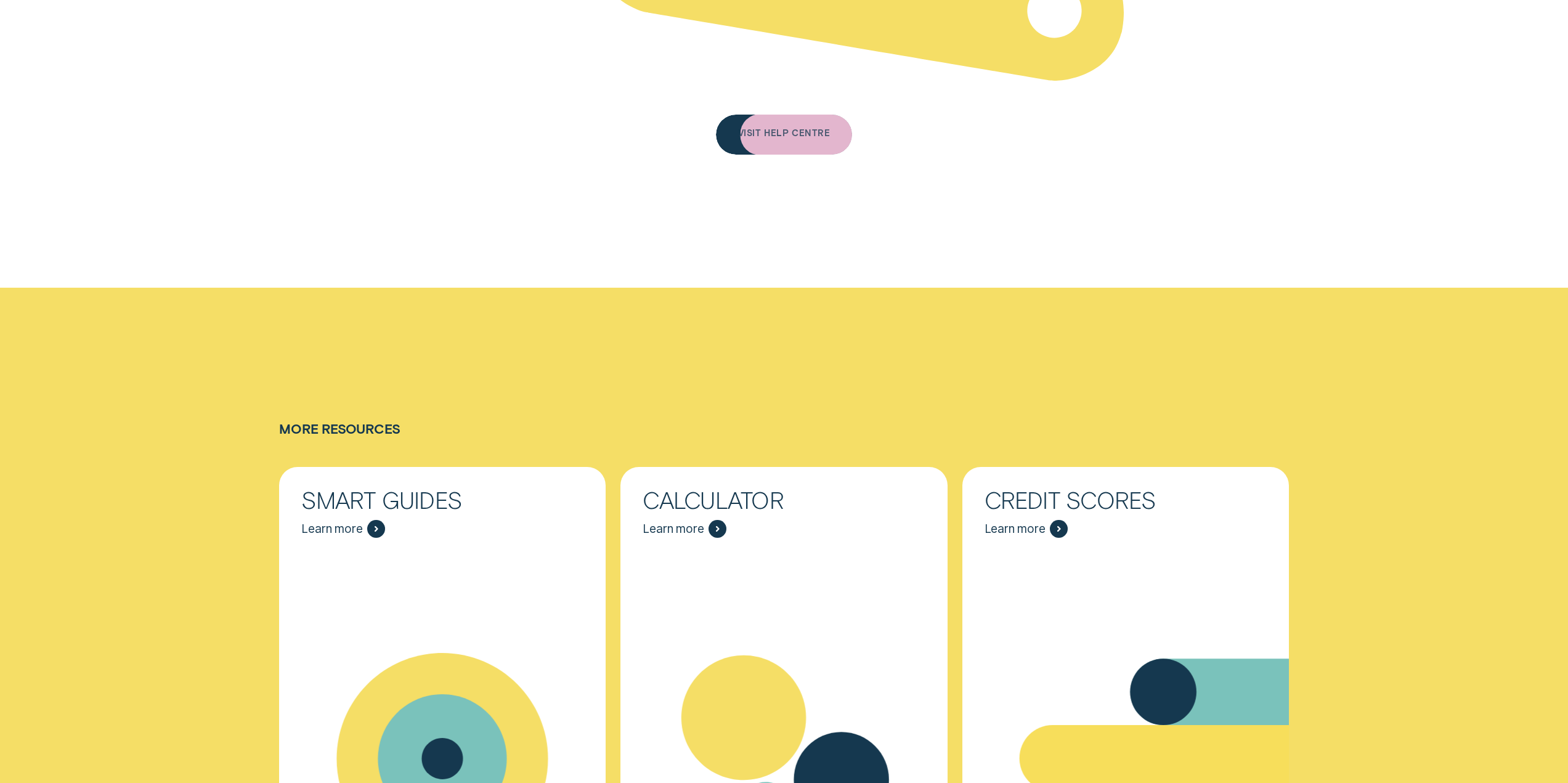
scroll to position [5483, 0]
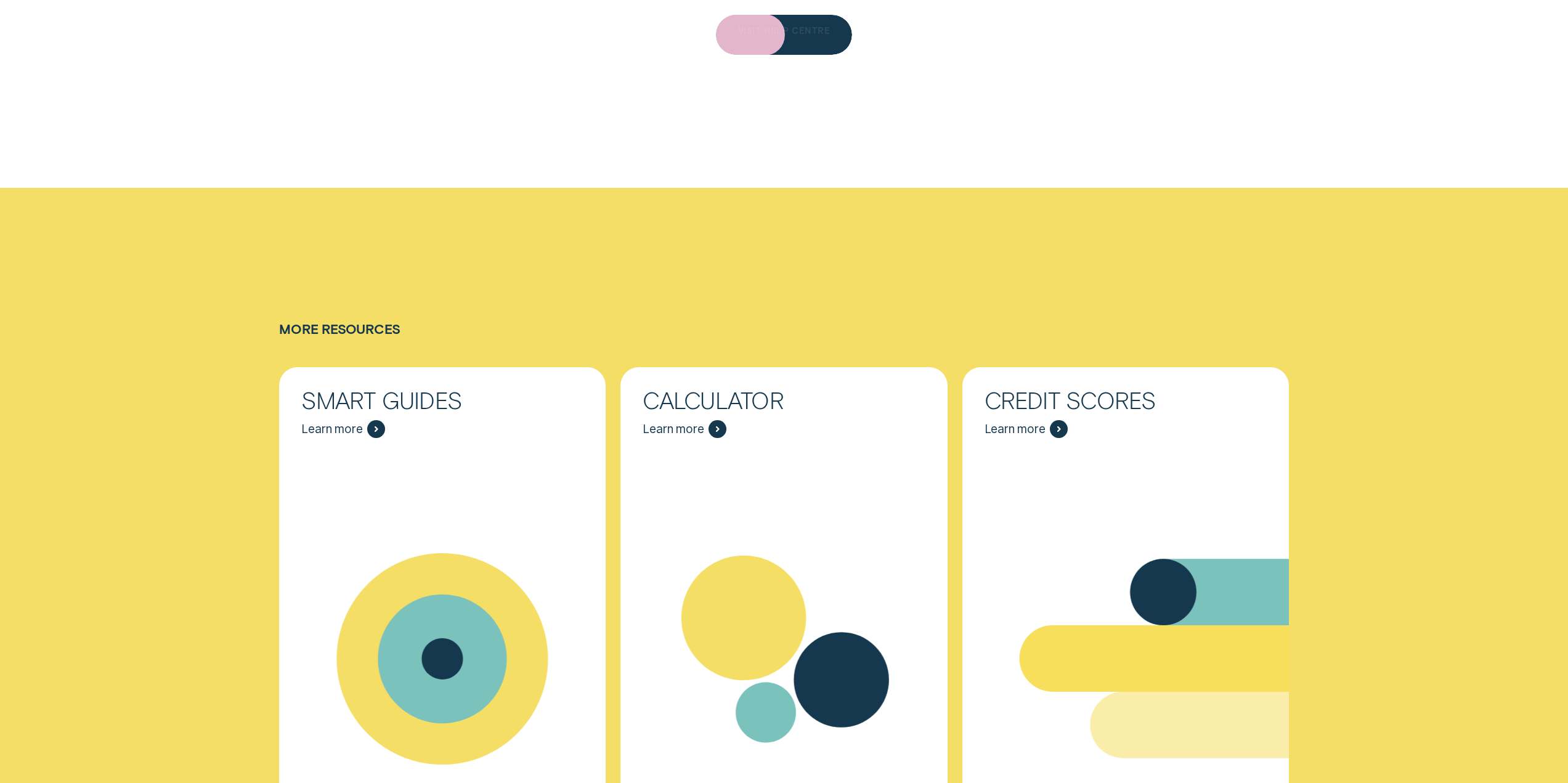
click at [798, 38] on div "VISIT HELP CENTRE" at bounding box center [784, 37] width 92 height 8
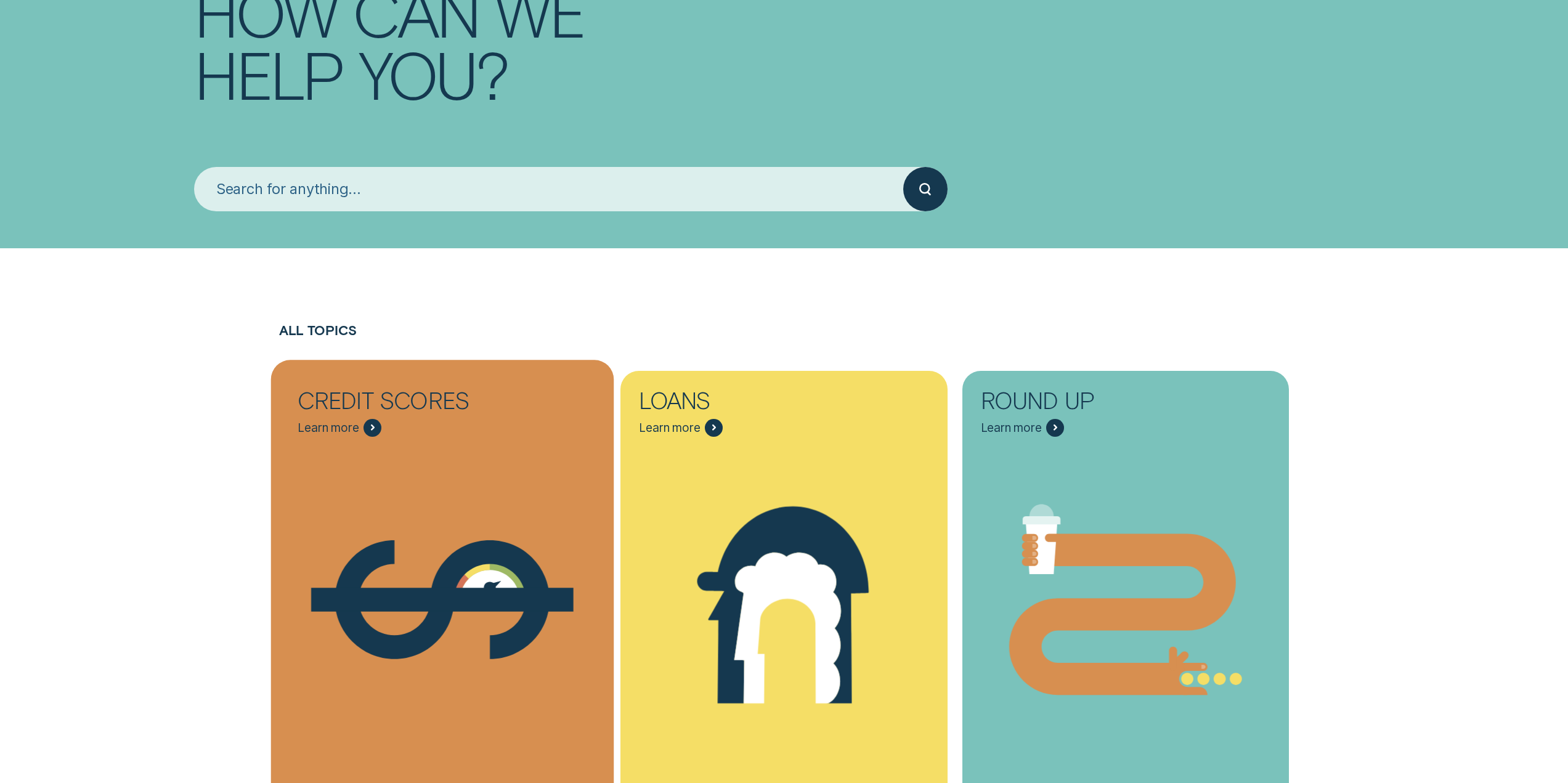
scroll to position [61, 0]
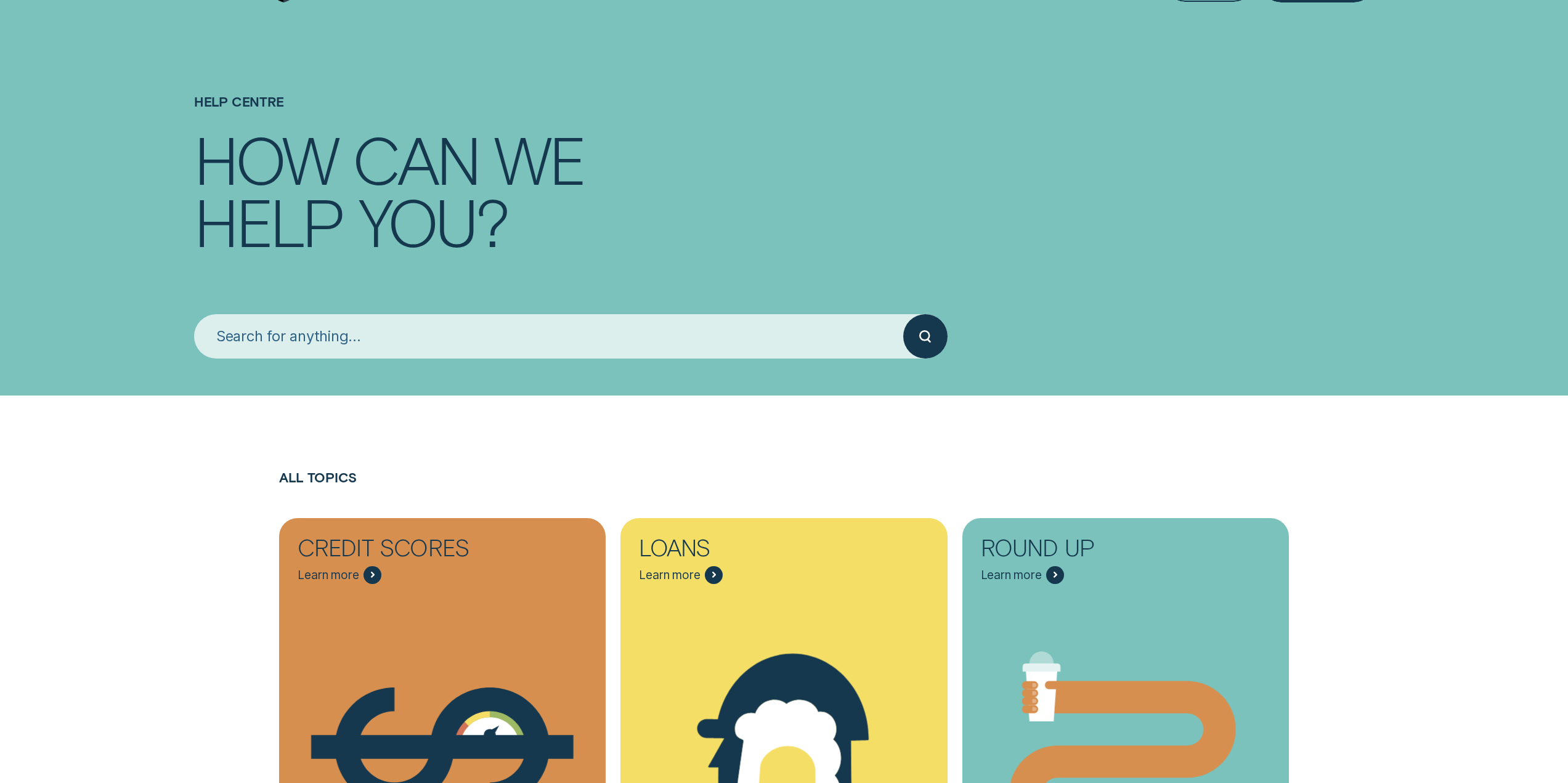
click at [507, 341] on input "search" at bounding box center [548, 336] width 709 height 44
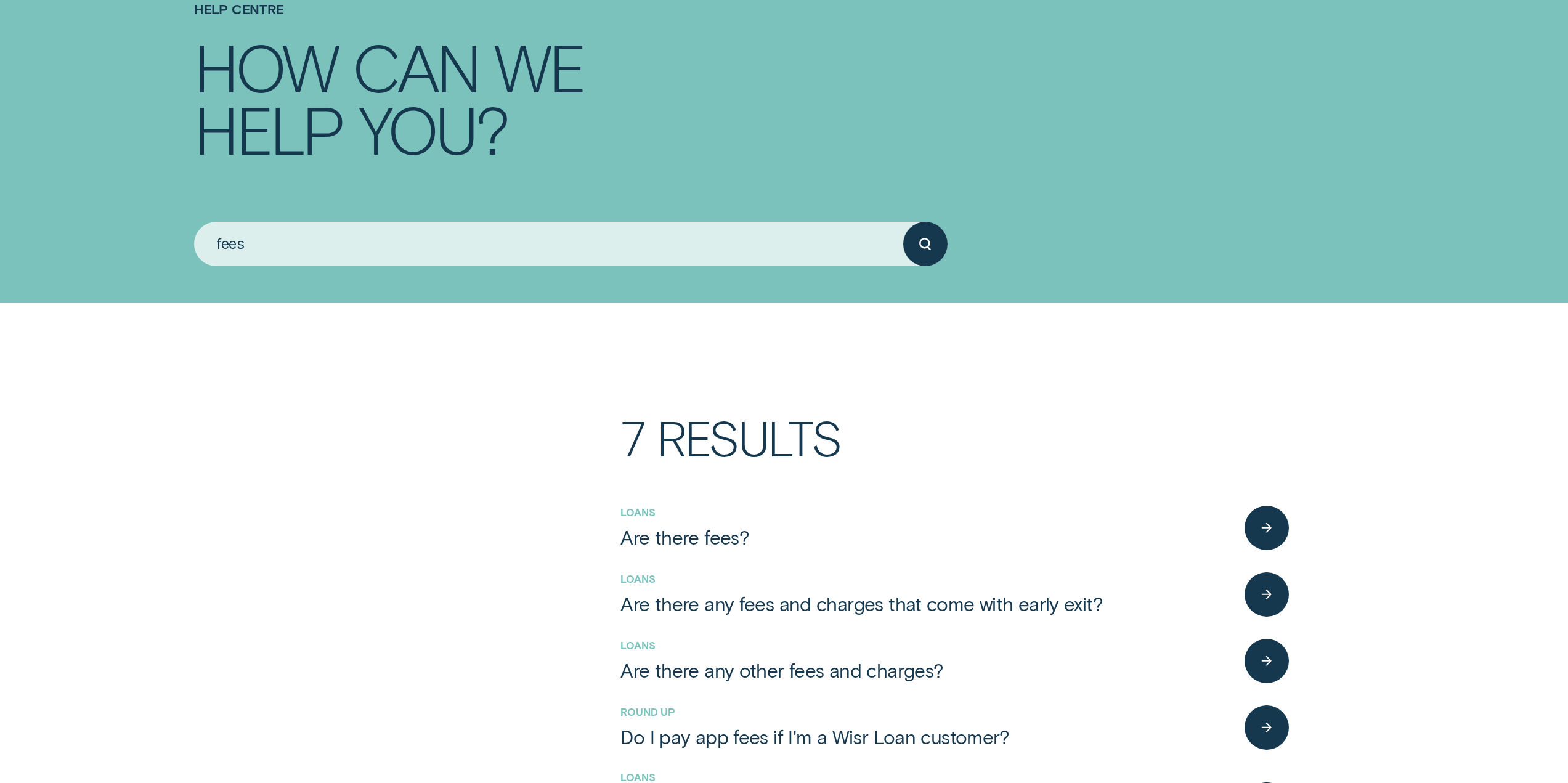
scroll to position [308, 0]
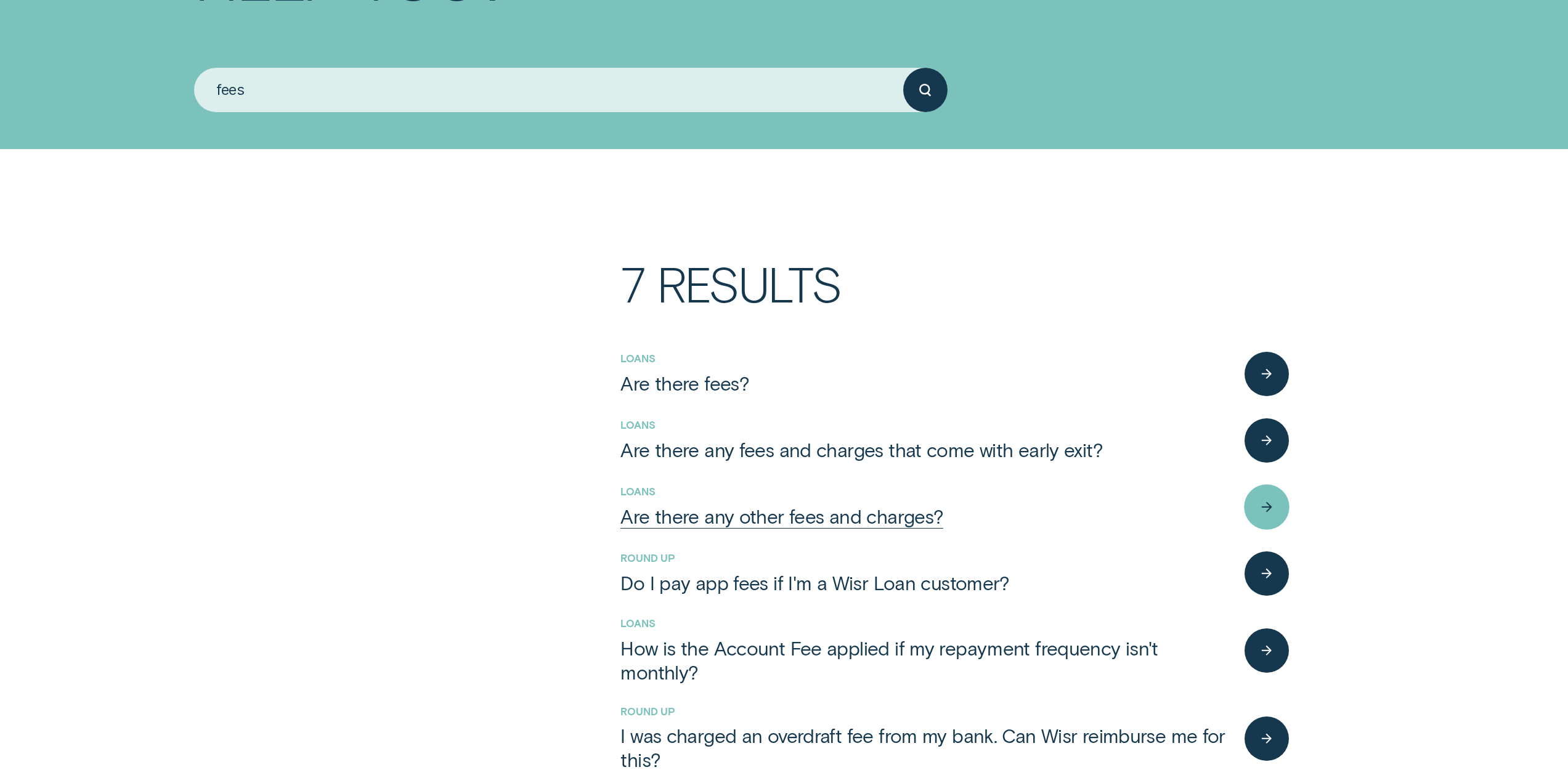
type input "fees"
click at [1251, 502] on div "button" at bounding box center [1266, 506] width 45 height 45
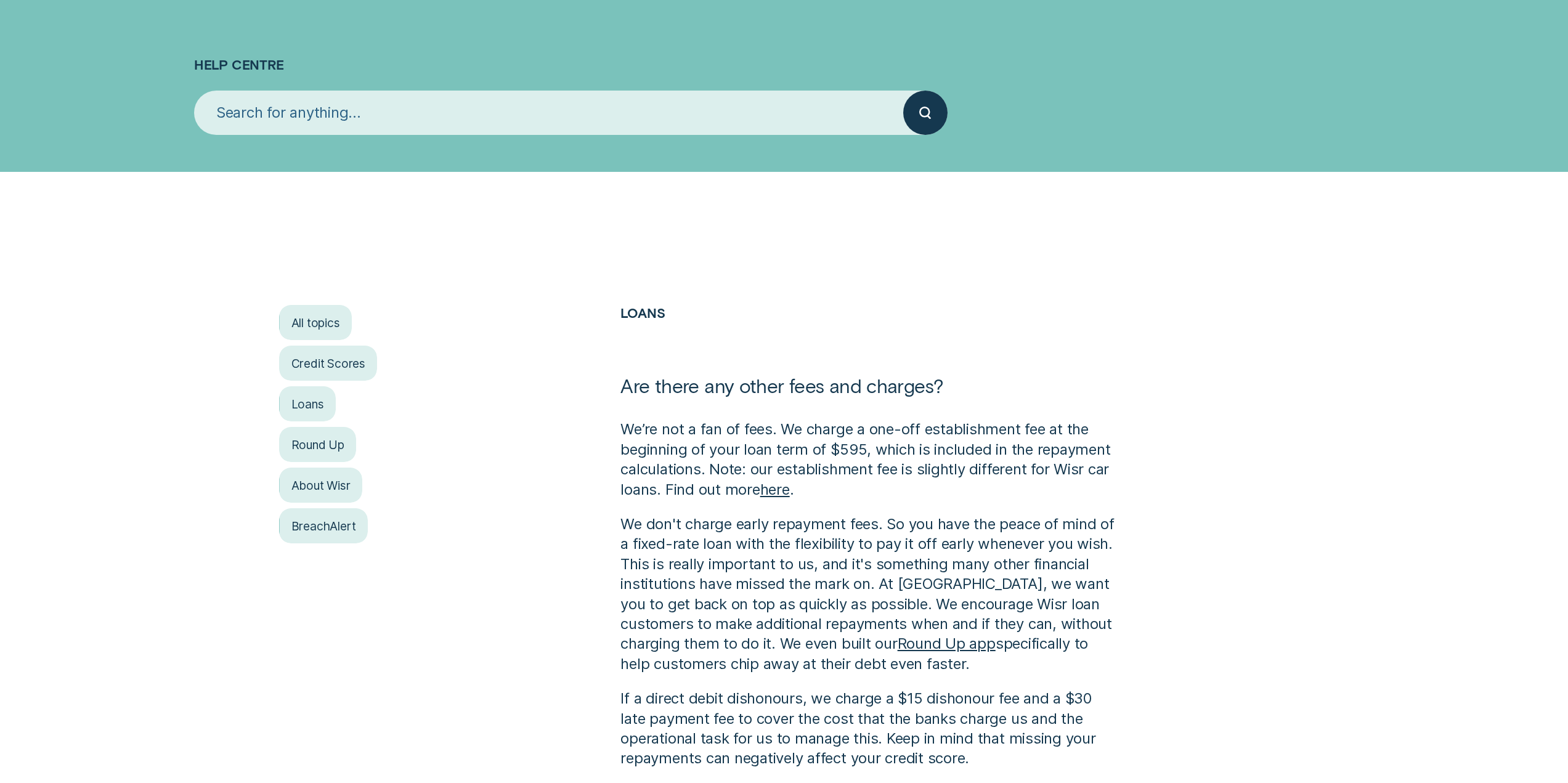
scroll to position [246, 0]
